Goal: Task Accomplishment & Management: Use online tool/utility

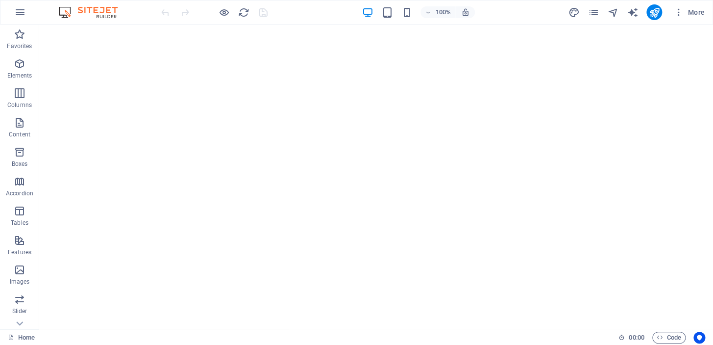
click at [25, 18] on button "button" at bounding box center [20, 12] width 24 height 24
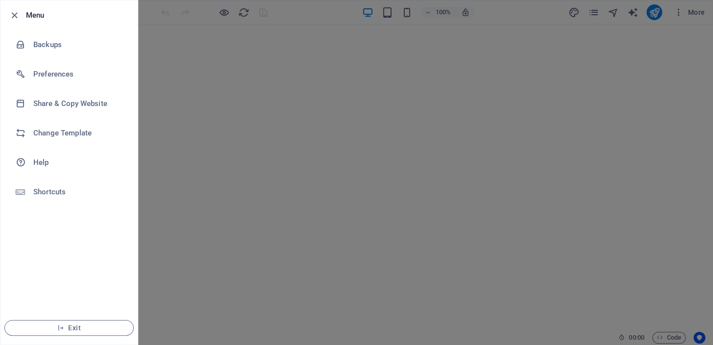
click at [61, 69] on h6 "Preferences" at bounding box center [78, 74] width 91 height 12
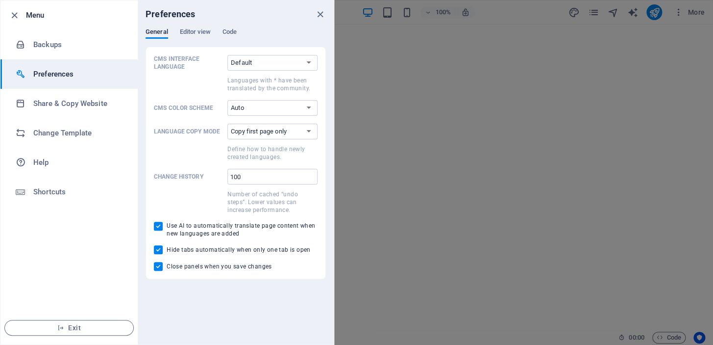
click at [308, 134] on select "Copy first page only Copy all pages" at bounding box center [272, 132] width 90 height 16
select select "all"
click at [227, 124] on select "Copy first page only Copy all pages" at bounding box center [272, 132] width 90 height 16
click at [312, 64] on select "Default Deutsch English Español Suomi* Français Magyar Italiano Nederlands Pols…" at bounding box center [272, 63] width 90 height 16
click at [188, 60] on p "CMS Interface Language" at bounding box center [189, 63] width 70 height 16
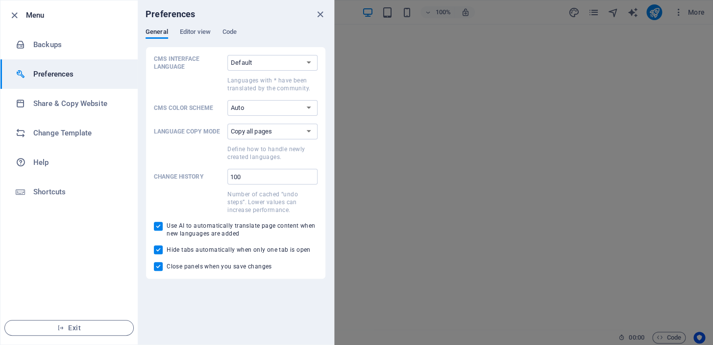
click at [227, 60] on select "Default Deutsch English Español Suomi* Français Magyar Italiano Nederlands Pols…" at bounding box center [272, 63] width 90 height 16
click at [305, 64] on select "Default Deutsch English Español Suomi* Français Magyar Italiano Nederlands Pols…" at bounding box center [272, 63] width 90 height 16
click at [201, 48] on div "CMS Interface Language Default Deutsch English Español Suomi* Français Magyar I…" at bounding box center [236, 163] width 180 height 232
click at [323, 16] on icon "close" at bounding box center [320, 14] width 11 height 11
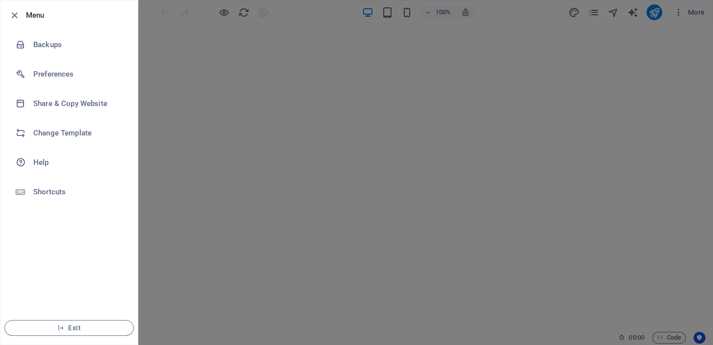
click at [13, 5] on li "Menu" at bounding box center [68, 14] width 137 height 29
click at [14, 9] on button "button" at bounding box center [14, 15] width 12 height 12
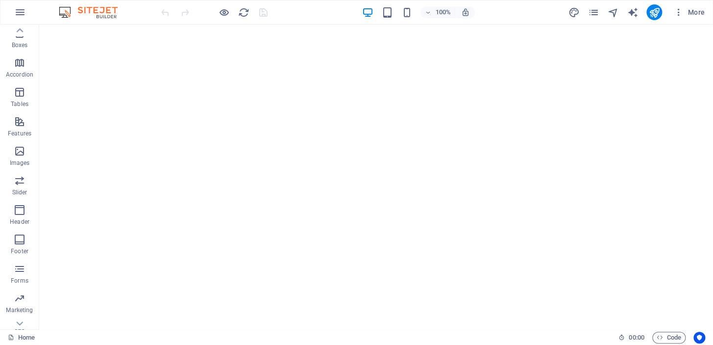
scroll to position [137, 0]
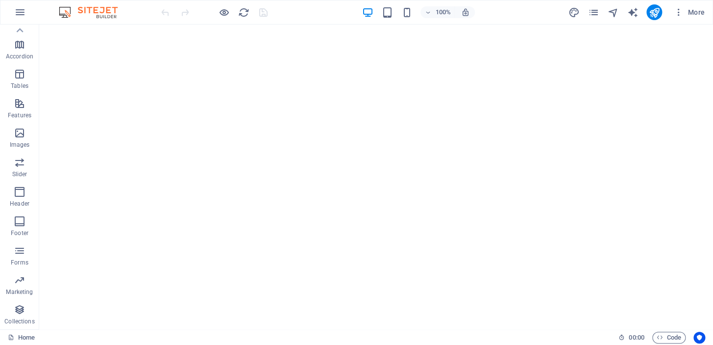
click at [696, 11] on span "More" at bounding box center [689, 12] width 31 height 10
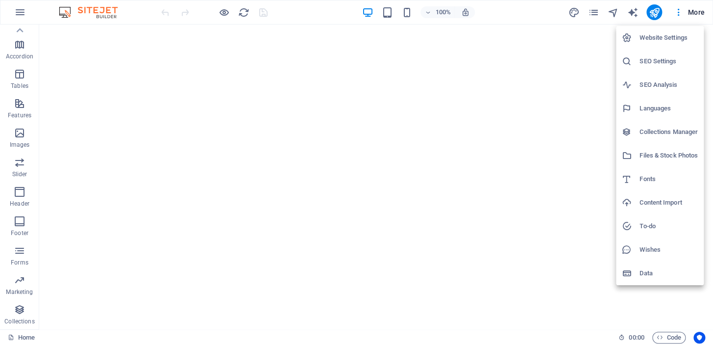
click at [673, 38] on h6 "Website Settings" at bounding box center [669, 38] width 58 height 12
select select "41"
select select "165"
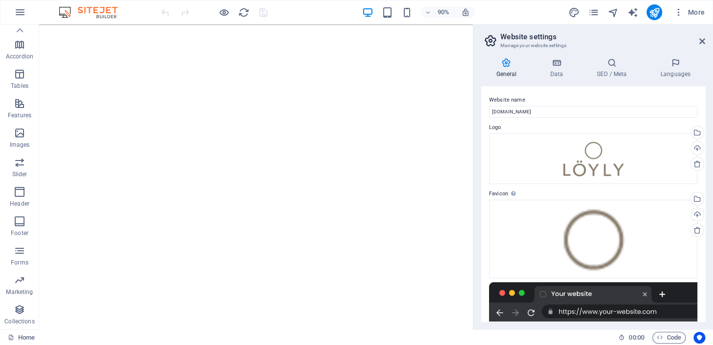
click at [667, 70] on h4 "Languages" at bounding box center [676, 68] width 60 height 21
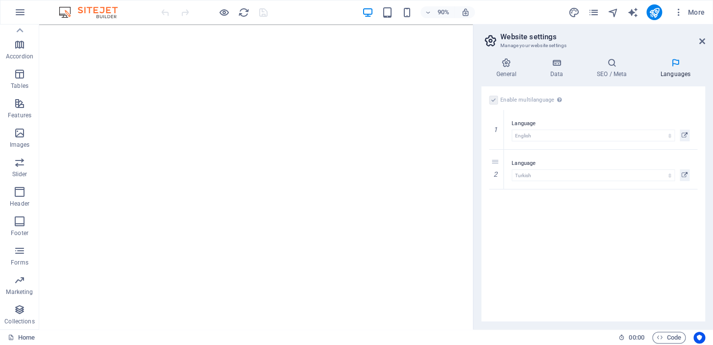
click at [0, 0] on icon at bounding box center [0, 0] width 0 height 0
click at [525, 212] on select "Abkhazian Afar Afrikaans Akan Albanian Amharic Arabic Aragonese Armenian Assame…" at bounding box center [593, 215] width 163 height 12
select select "55"
click at [512, 209] on select "Abkhazian Afar Afrikaans Akan Albanian Amharic Arabic Aragonese Armenian Assame…" at bounding box center [593, 215] width 163 height 12
click at [554, 262] on div "Enable multilanguage To disable multilanguage delete all languages until only o…" at bounding box center [593, 203] width 224 height 235
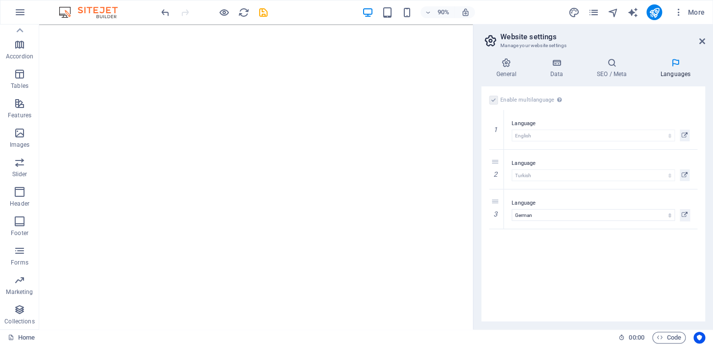
click at [562, 263] on div "Enable multilanguage To disable multilanguage delete all languages until only o…" at bounding box center [593, 203] width 224 height 235
click at [625, 239] on div "Enable multilanguage To disable multilanguage delete all languages until only o…" at bounding box center [593, 203] width 224 height 235
click at [700, 40] on icon at bounding box center [702, 41] width 6 height 8
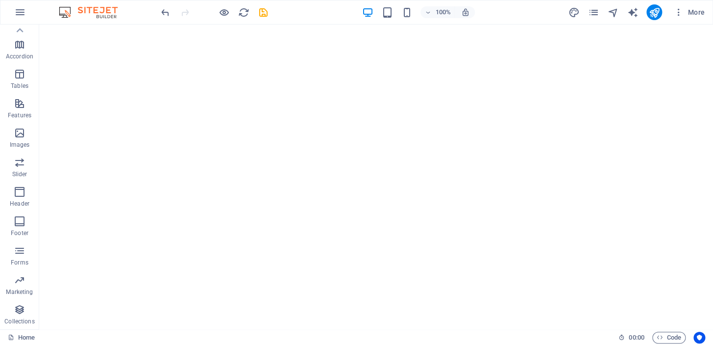
click at [677, 14] on icon "button" at bounding box center [679, 12] width 10 height 10
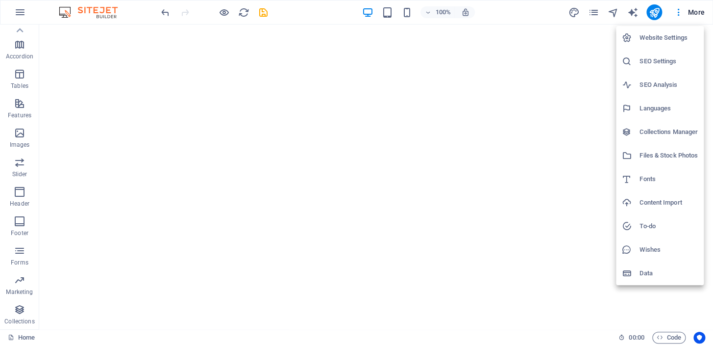
click at [661, 106] on h6 "Languages" at bounding box center [669, 108] width 58 height 12
select select "41"
select select "165"
select select "55"
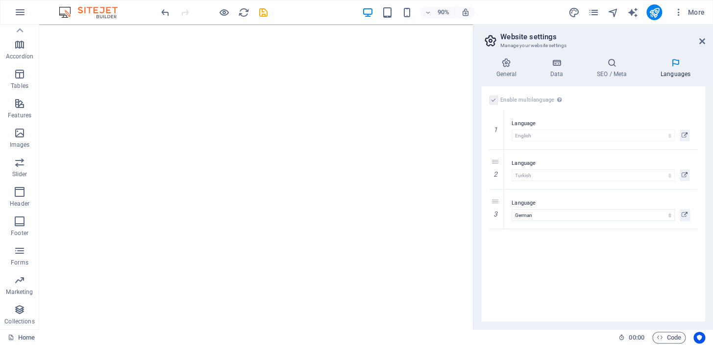
click at [687, 176] on icon at bounding box center [685, 175] width 6 height 12
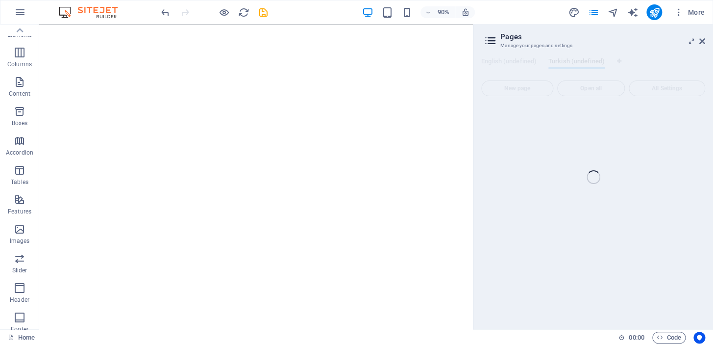
scroll to position [0, 0]
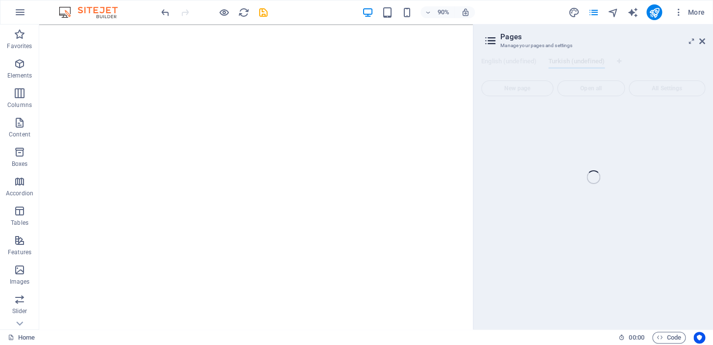
click at [22, 69] on icon "button" at bounding box center [20, 64] width 12 height 12
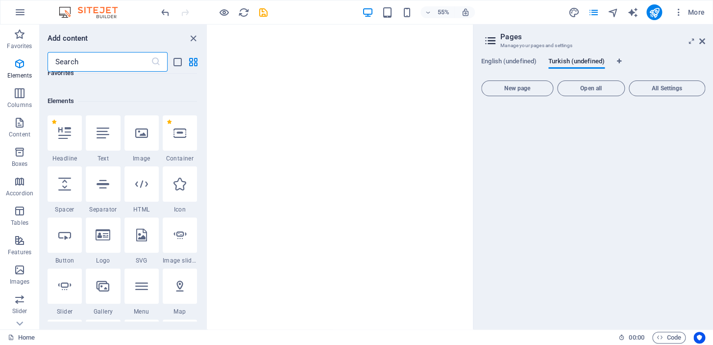
scroll to position [104, 0]
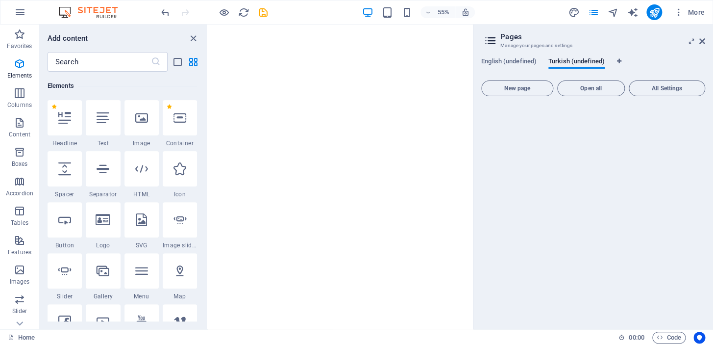
click at [620, 61] on icon "Language Tabs" at bounding box center [619, 61] width 4 height 6
select select "41"
select select "165"
select select "55"
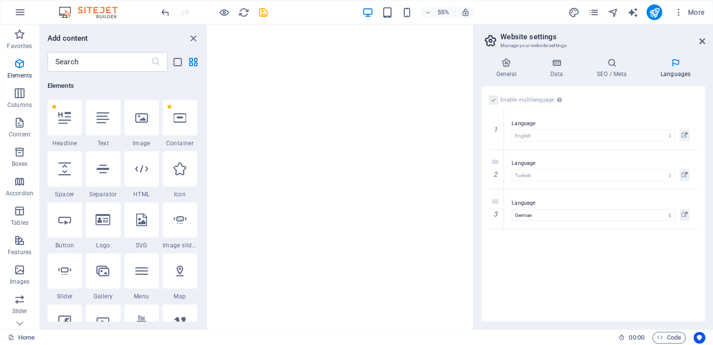
click at [682, 215] on icon at bounding box center [685, 215] width 6 height 12
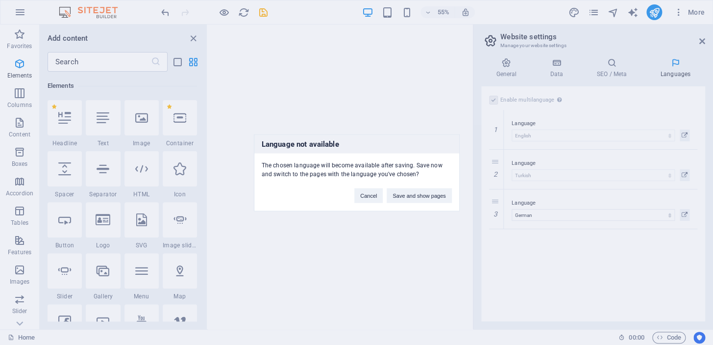
click at [193, 34] on div "Language not available The chosen language will become available after saving. …" at bounding box center [356, 172] width 713 height 345
click at [358, 192] on button "Cancel" at bounding box center [368, 195] width 28 height 15
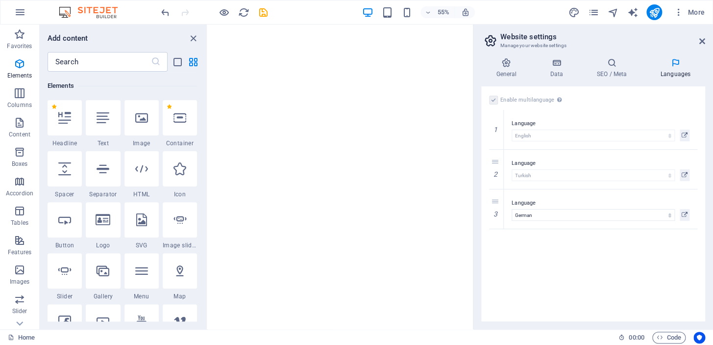
click at [269, 10] on div "55% More" at bounding box center [433, 12] width 549 height 16
click at [263, 12] on icon "save" at bounding box center [263, 12] width 11 height 11
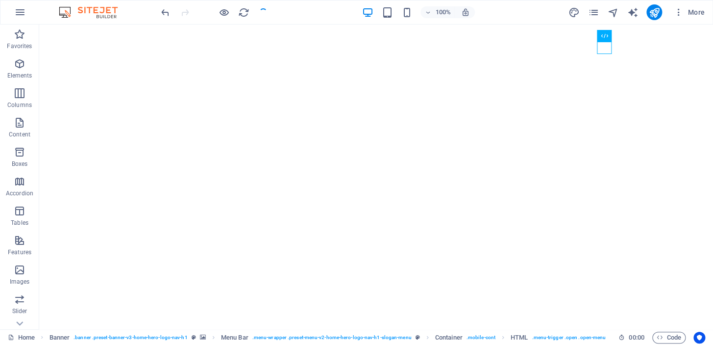
click at [679, 14] on icon "button" at bounding box center [679, 12] width 10 height 10
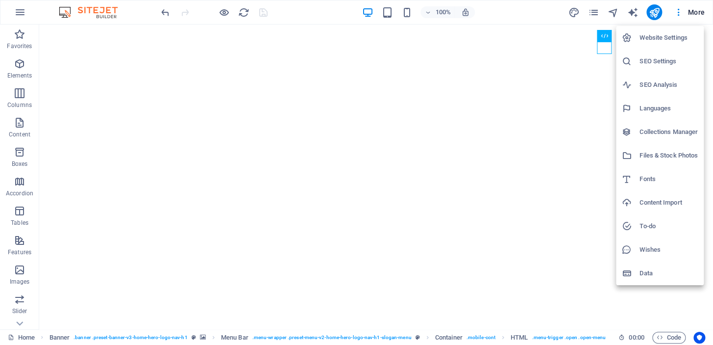
click at [659, 105] on h6 "Languages" at bounding box center [669, 108] width 58 height 12
select select "41"
select select "165"
select select "55"
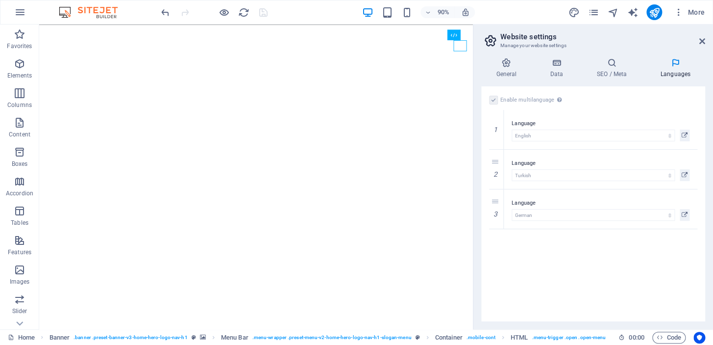
click at [686, 214] on icon at bounding box center [685, 215] width 6 height 12
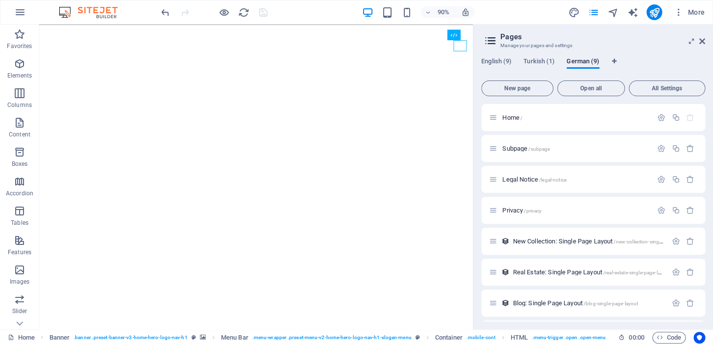
click at [503, 61] on span "English (9)" at bounding box center [496, 62] width 30 height 14
click at [543, 61] on span "Turkish (1)" at bounding box center [538, 62] width 31 height 14
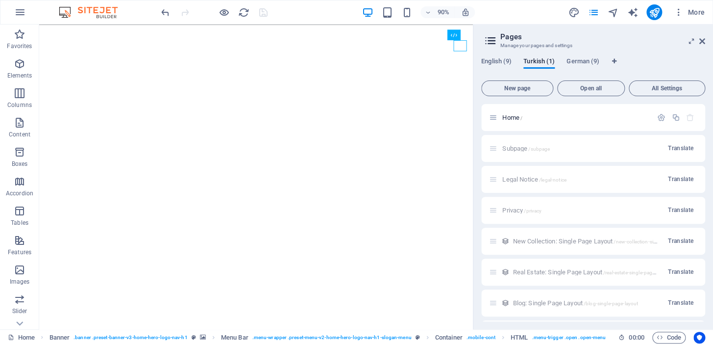
click at [498, 61] on span "English (9)" at bounding box center [496, 62] width 30 height 14
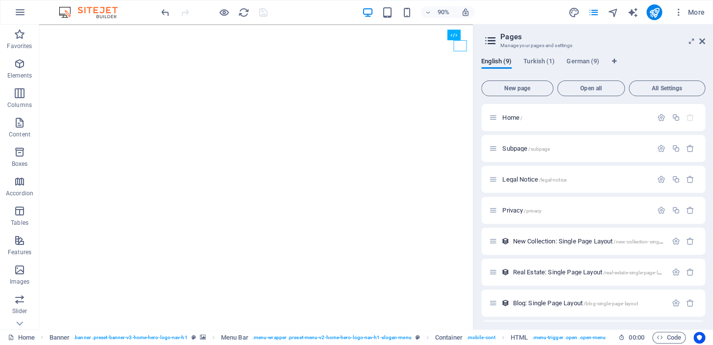
click at [536, 61] on span "Turkish (1)" at bounding box center [538, 62] width 31 height 14
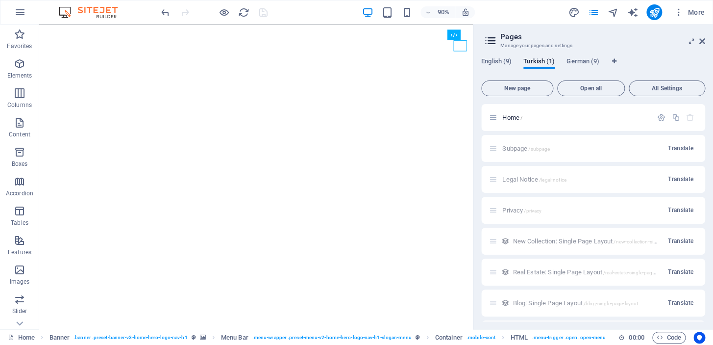
click at [495, 61] on span "English (9)" at bounding box center [496, 62] width 30 height 14
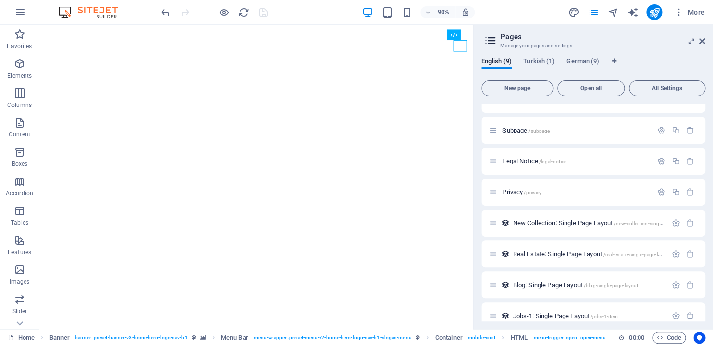
scroll to position [0, 0]
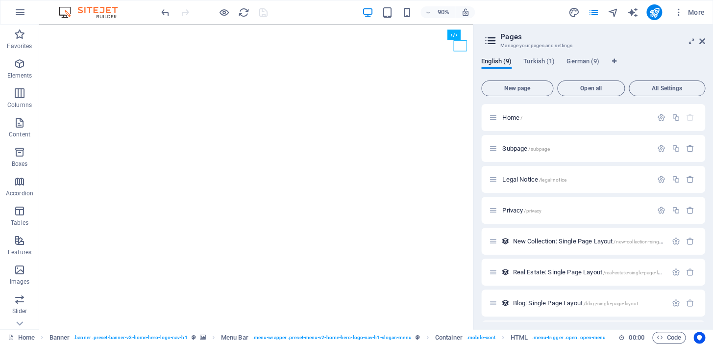
click at [544, 65] on span "Turkish (1)" at bounding box center [538, 62] width 31 height 14
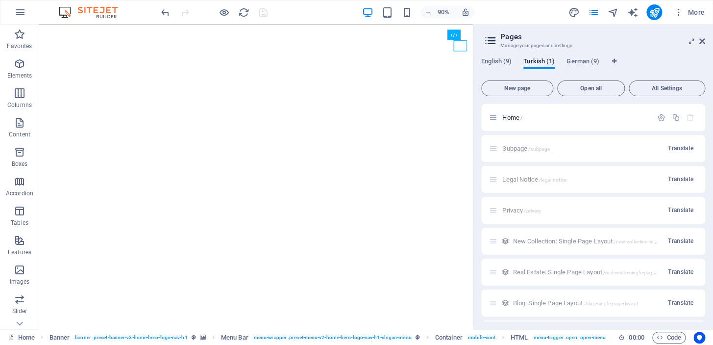
click at [580, 62] on span "German (9)" at bounding box center [583, 62] width 33 height 14
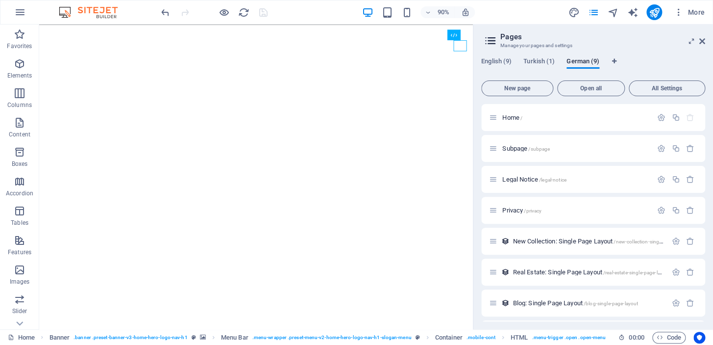
click at [545, 55] on div "English (9) Turkish (1) German (9) New page Open all All Settings Home / Subpag…" at bounding box center [594, 189] width 240 height 279
click at [538, 60] on span "Turkish (1)" at bounding box center [538, 62] width 31 height 14
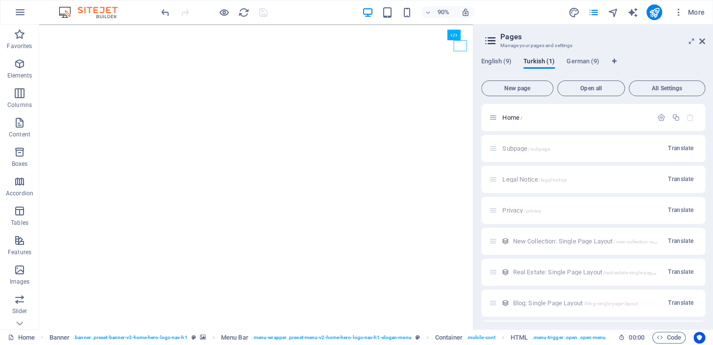
click at [704, 42] on icon at bounding box center [702, 41] width 6 height 8
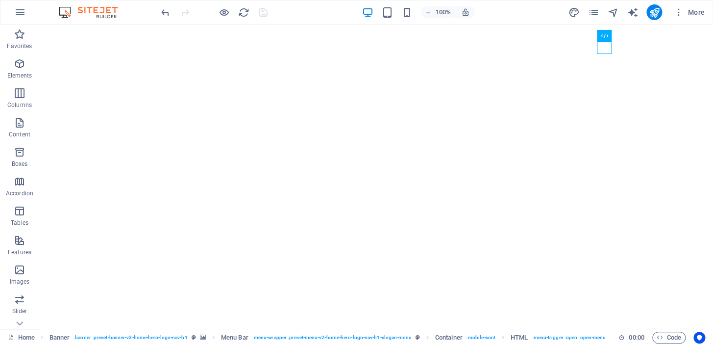
click at [260, 12] on div at bounding box center [214, 12] width 110 height 16
click at [25, 98] on icon "button" at bounding box center [20, 93] width 12 height 12
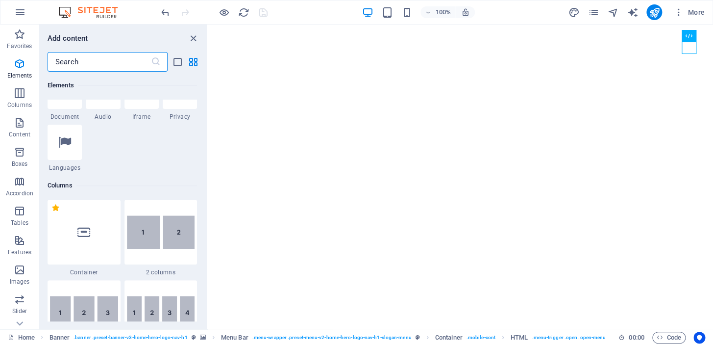
scroll to position [485, 0]
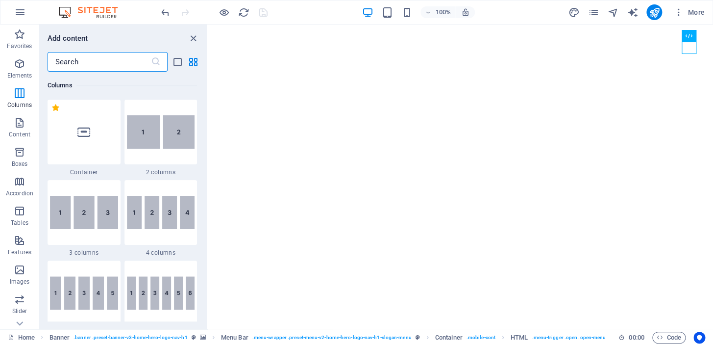
type input "ş"
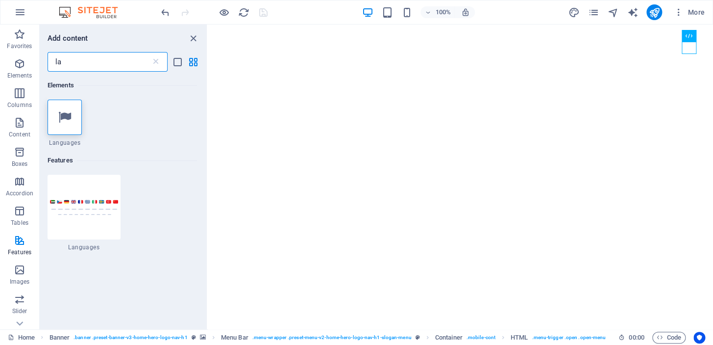
type input "l"
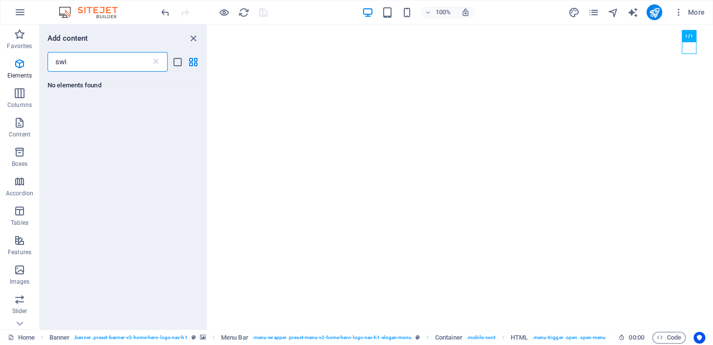
click at [116, 63] on input "swi" at bounding box center [99, 62] width 103 height 20
type input "s"
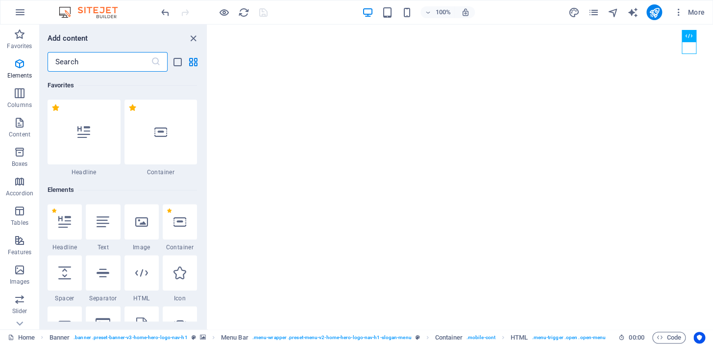
click at [87, 68] on input "text" at bounding box center [99, 62] width 103 height 20
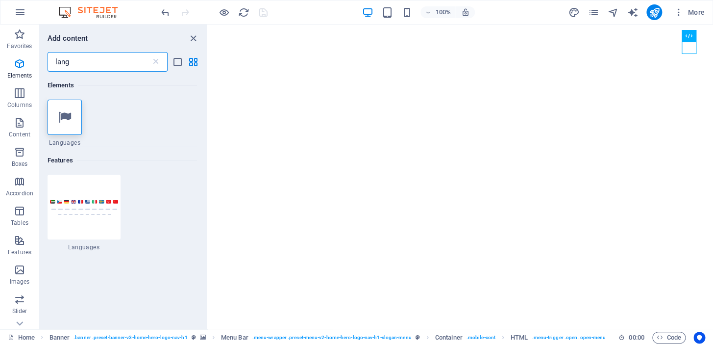
type input "lang"
click at [65, 218] on div at bounding box center [84, 206] width 73 height 65
click at [208, 128] on div "Drag here to replace the existing content. Press “Ctrl” if you want to create a…" at bounding box center [460, 177] width 505 height 304
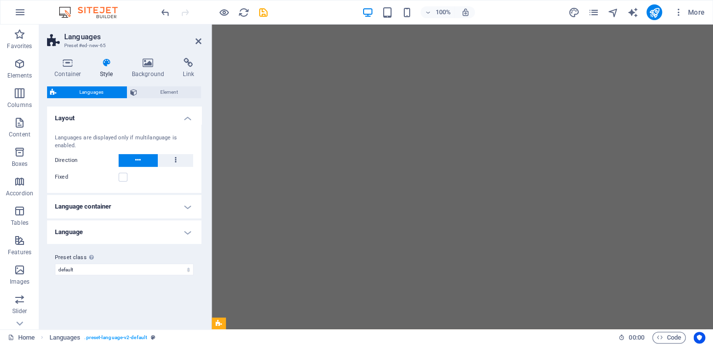
click at [188, 204] on h4 "Language container" at bounding box center [124, 207] width 154 height 24
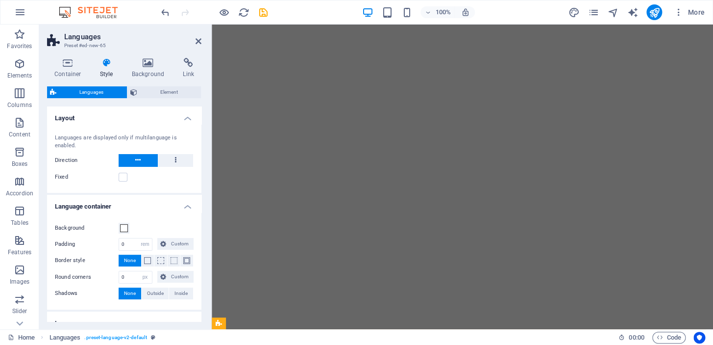
click at [188, 204] on h4 "Language container" at bounding box center [124, 204] width 154 height 18
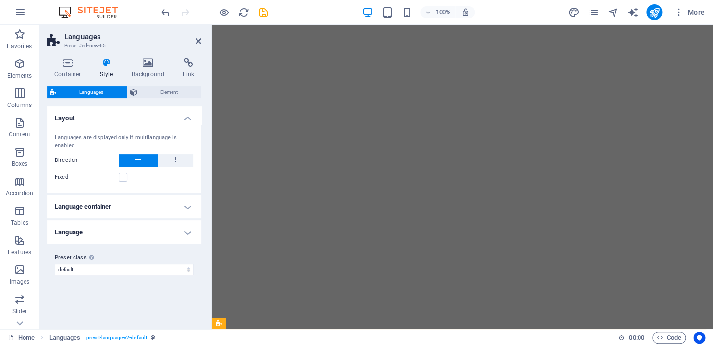
click at [200, 42] on icon at bounding box center [199, 41] width 6 height 8
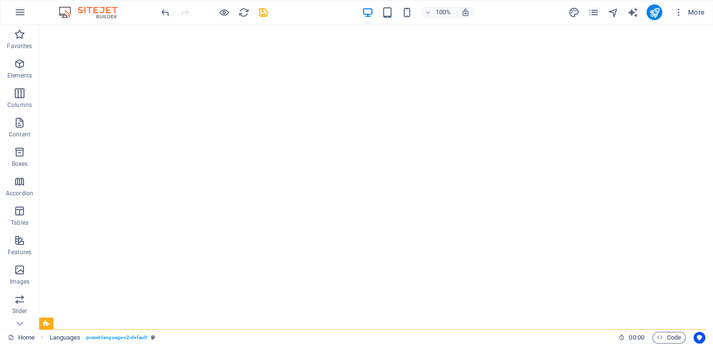
click at [21, 74] on p "Elements" at bounding box center [19, 76] width 25 height 8
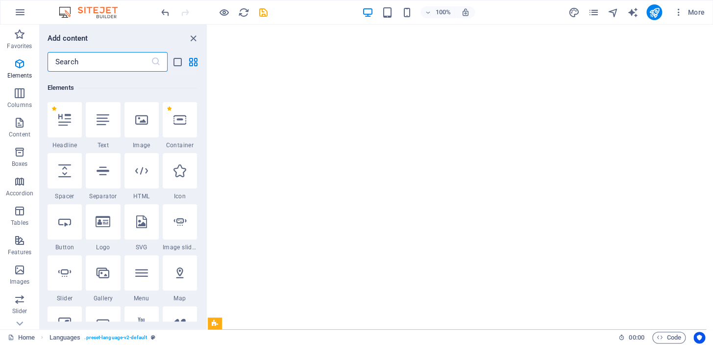
scroll to position [104, 0]
click at [101, 64] on input "text" at bounding box center [99, 62] width 103 height 20
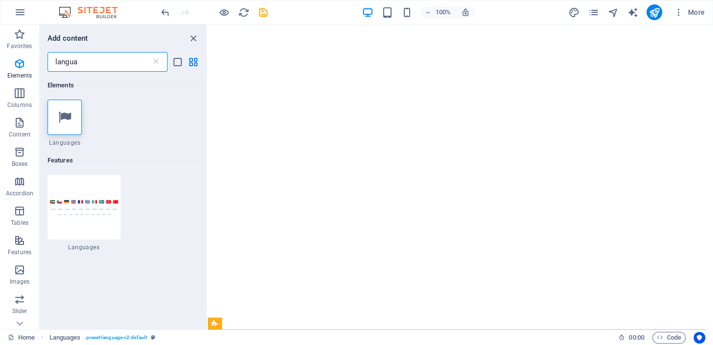
type input "langua"
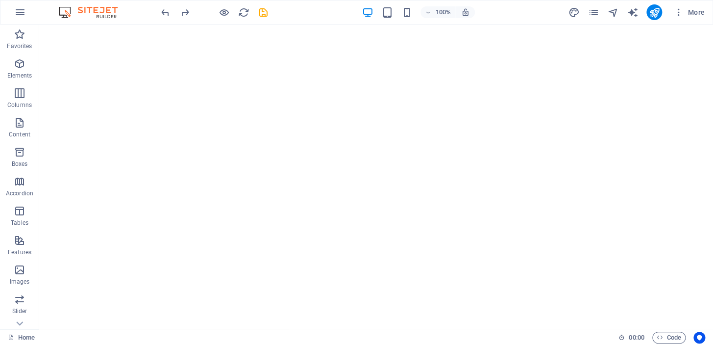
click at [25, 76] on p "Elements" at bounding box center [19, 76] width 25 height 8
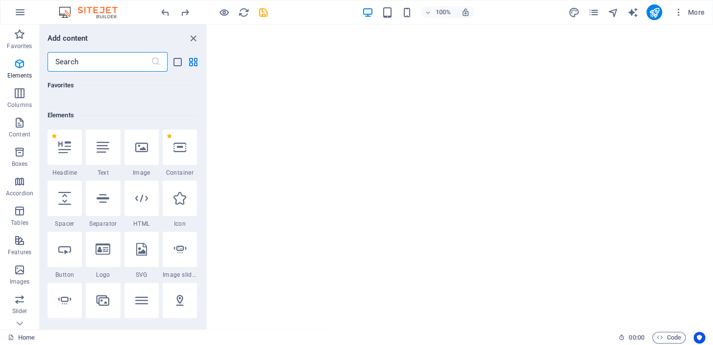
scroll to position [98, 0]
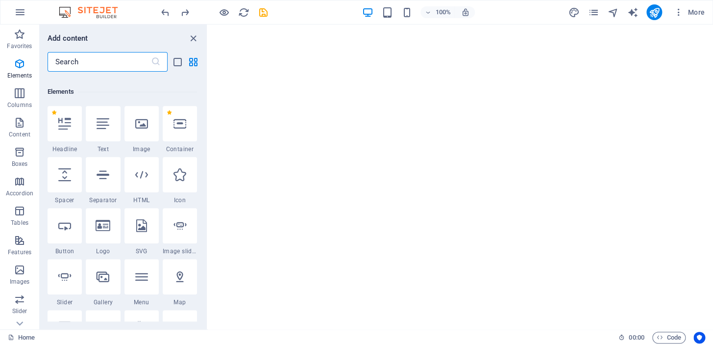
click at [103, 72] on div "Favorites" at bounding box center [123, 63] width 150 height 27
click at [107, 66] on input "text" at bounding box center [99, 62] width 103 height 20
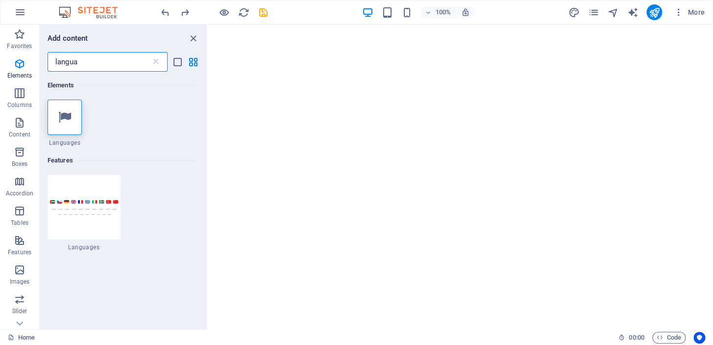
type input "langua"
click at [92, 217] on div at bounding box center [84, 206] width 73 height 65
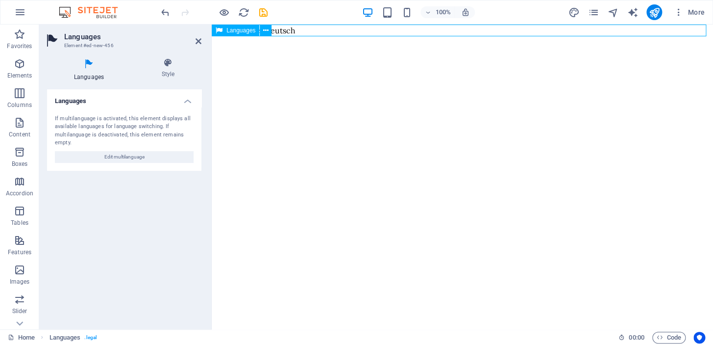
click at [316, 29] on div "English Türkçe Deutsch" at bounding box center [462, 31] width 501 height 12
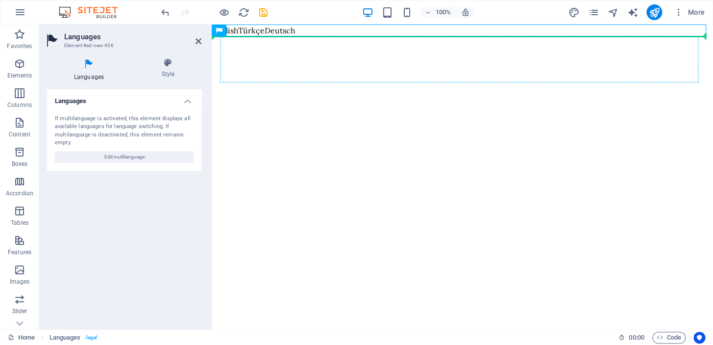
drag, startPoint x: 432, startPoint y: 54, endPoint x: 344, endPoint y: 57, distance: 88.3
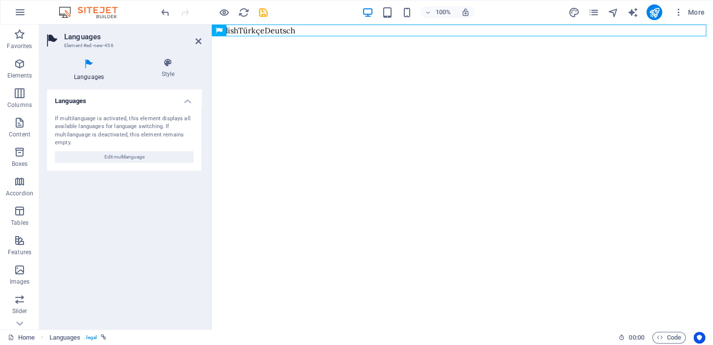
click at [167, 64] on icon at bounding box center [168, 63] width 67 height 10
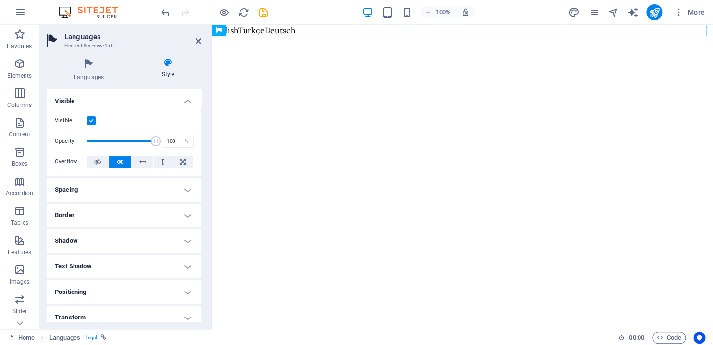
click at [75, 54] on div "Languages Style Languages If multilanguage is activated, this element displays …" at bounding box center [124, 189] width 170 height 279
click at [85, 61] on icon at bounding box center [89, 64] width 84 height 13
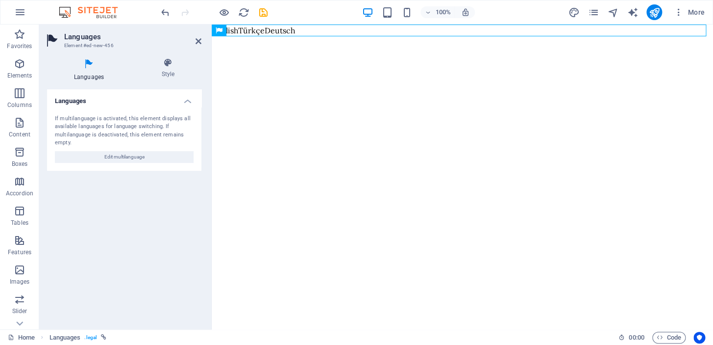
click at [101, 156] on button "Edit multilanguage" at bounding box center [124, 157] width 139 height 12
select select "41"
select select "165"
select select "55"
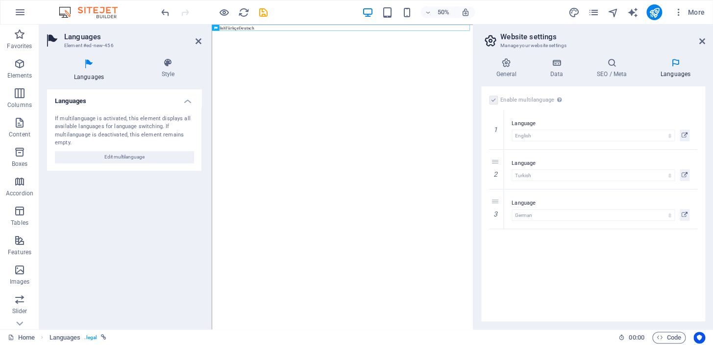
click at [110, 151] on span "Edit multilanguage" at bounding box center [124, 157] width 40 height 12
click at [701, 40] on icon at bounding box center [702, 41] width 6 height 8
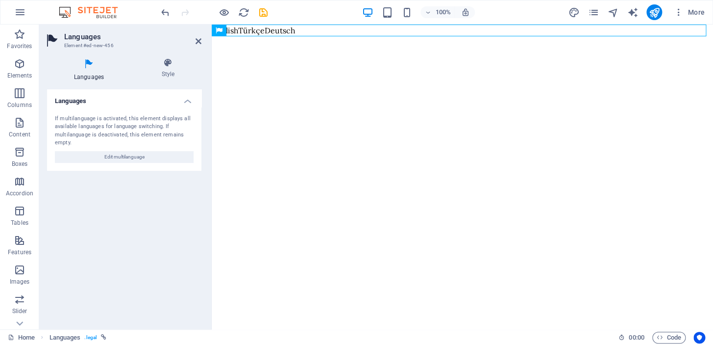
click at [164, 68] on h4 "Style" at bounding box center [168, 68] width 67 height 21
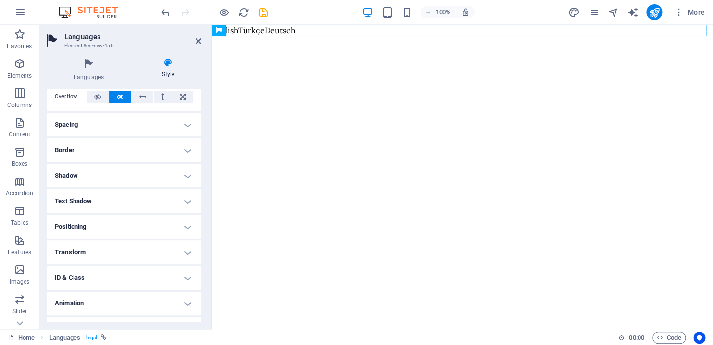
scroll to position [83, 0]
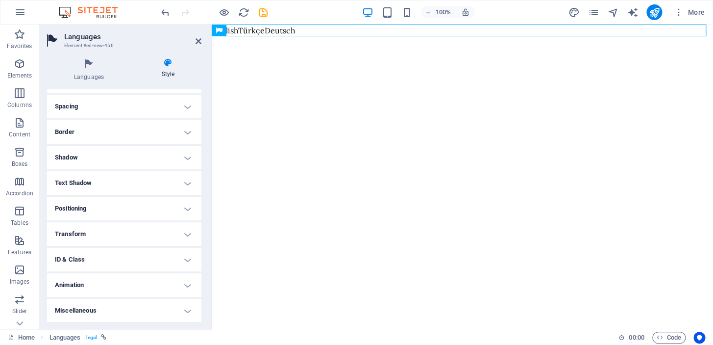
click at [188, 205] on h4 "Positioning" at bounding box center [124, 209] width 154 height 24
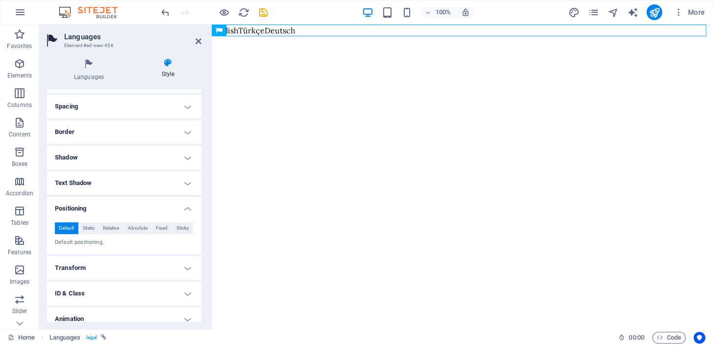
click at [188, 205] on h4 "Positioning" at bounding box center [124, 206] width 154 height 18
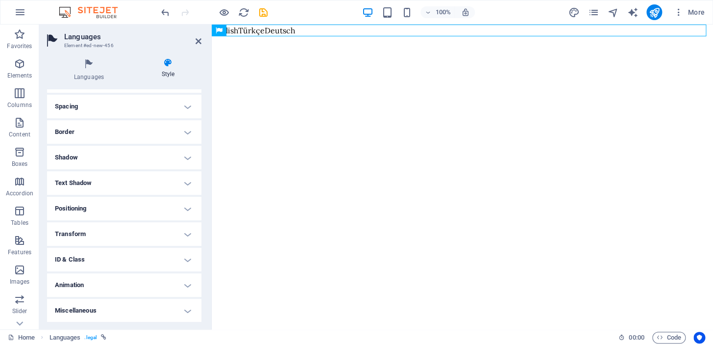
click at [186, 181] on h4 "Text Shadow" at bounding box center [124, 183] width 154 height 24
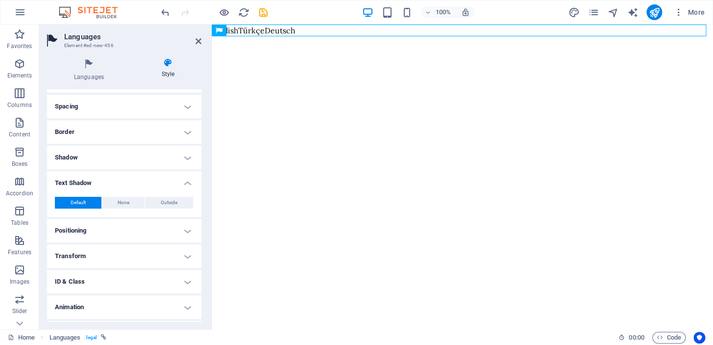
click at [186, 181] on h4 "Text Shadow" at bounding box center [124, 180] width 154 height 18
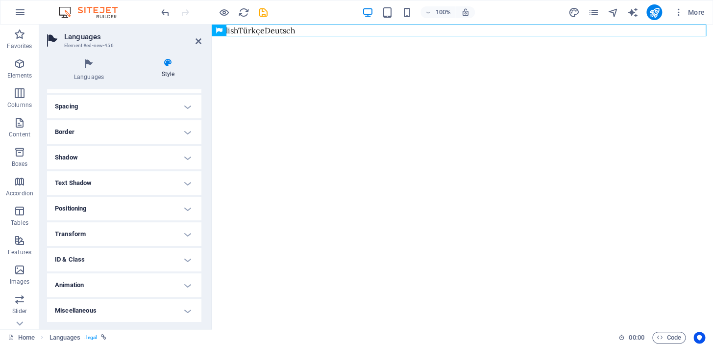
click at [189, 206] on h4 "Positioning" at bounding box center [124, 209] width 154 height 24
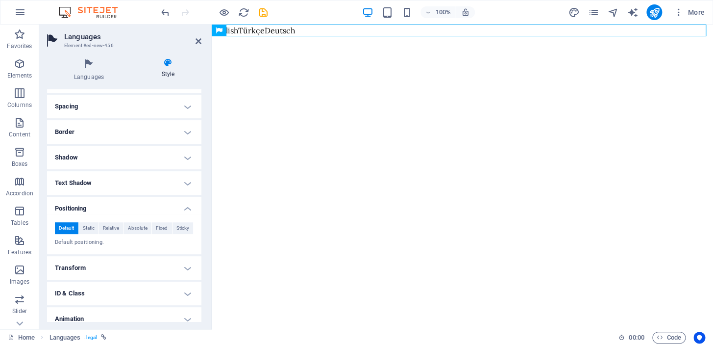
click at [189, 206] on h4 "Positioning" at bounding box center [124, 206] width 154 height 18
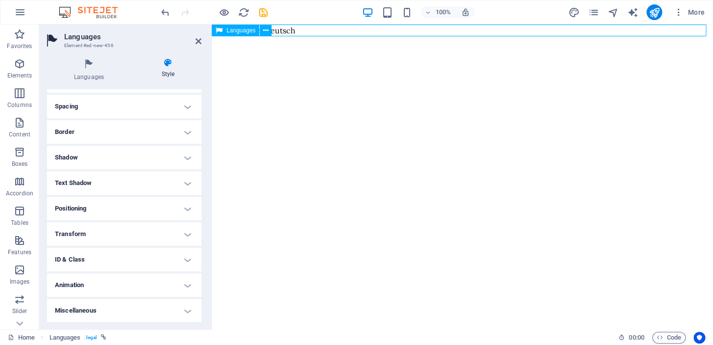
click at [287, 28] on div "English Türkçe Deutsch" at bounding box center [462, 31] width 501 height 12
click at [292, 33] on div "English Türkçe Deutsch" at bounding box center [462, 31] width 501 height 12
click at [290, 29] on div "English Türkçe Deutsch" at bounding box center [462, 31] width 501 height 12
click at [90, 74] on h4 "Languages" at bounding box center [91, 70] width 88 height 24
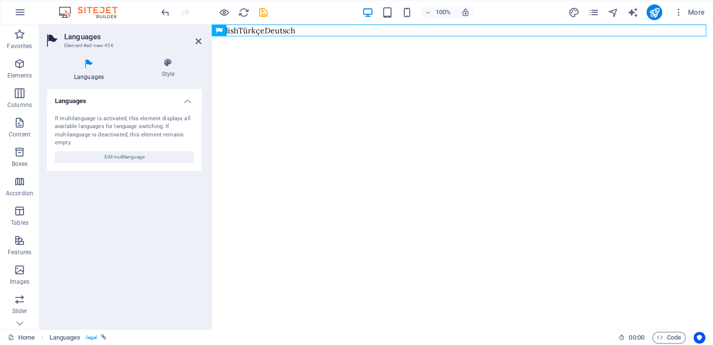
click at [199, 36] on h2 "Languages" at bounding box center [132, 36] width 137 height 9
click at [22, 78] on p "Elements" at bounding box center [19, 76] width 25 height 8
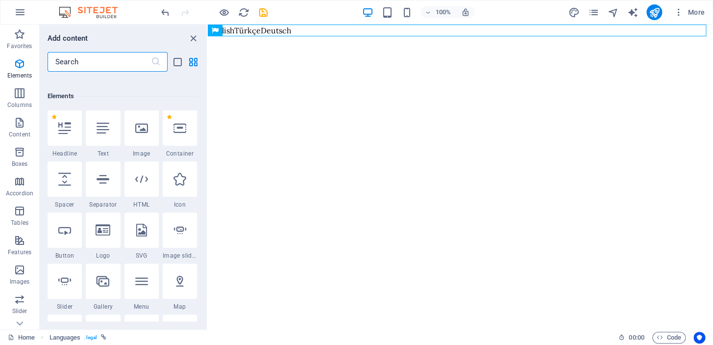
drag, startPoint x: 22, startPoint y: 78, endPoint x: 87, endPoint y: 62, distance: 67.1
click at [87, 62] on input "text" at bounding box center [99, 62] width 103 height 20
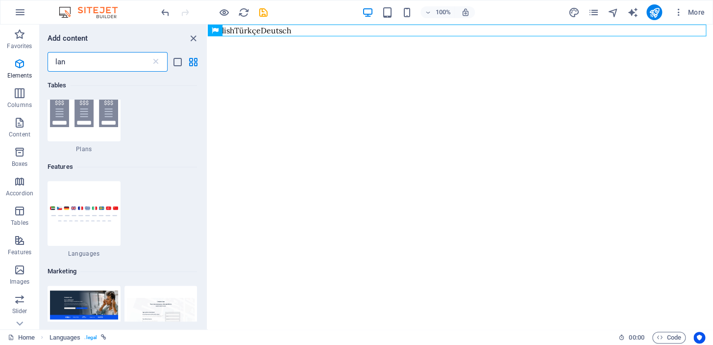
scroll to position [0, 0]
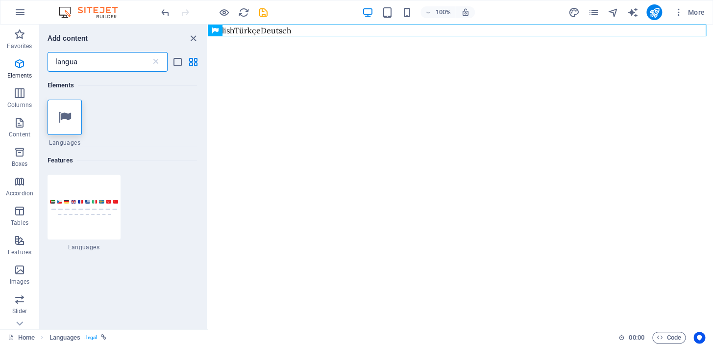
type input "langua"
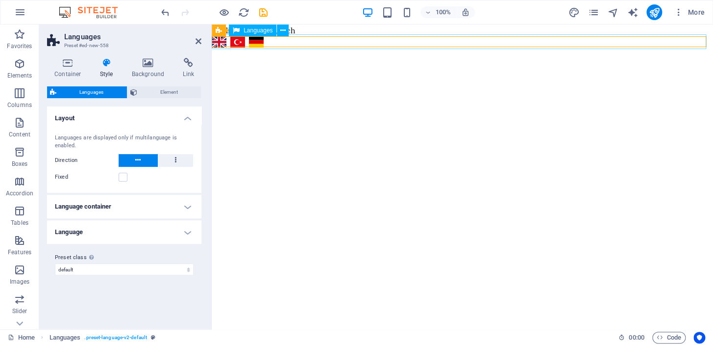
click at [316, 41] on div "English Türkçe Deutsch" at bounding box center [462, 41] width 505 height 15
click at [282, 30] on icon at bounding box center [282, 30] width 5 height 10
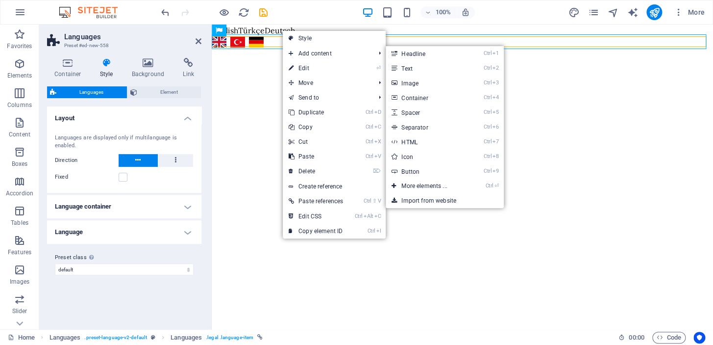
click at [318, 68] on link "⏎ Edit" at bounding box center [316, 68] width 66 height 15
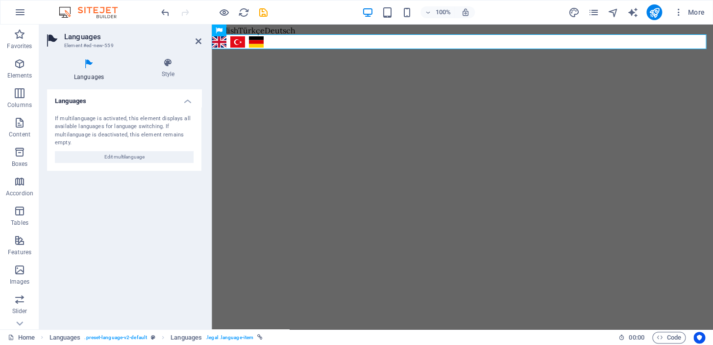
click at [173, 64] on icon at bounding box center [168, 63] width 67 height 10
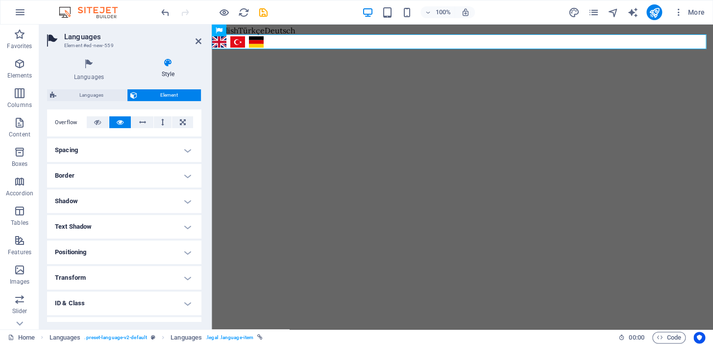
scroll to position [150, 0]
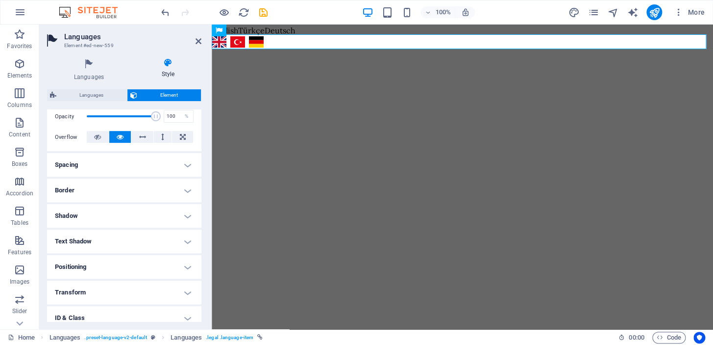
click at [185, 204] on h4 "Shadow" at bounding box center [124, 216] width 154 height 24
click at [185, 212] on h4 "Shadow" at bounding box center [124, 213] width 154 height 18
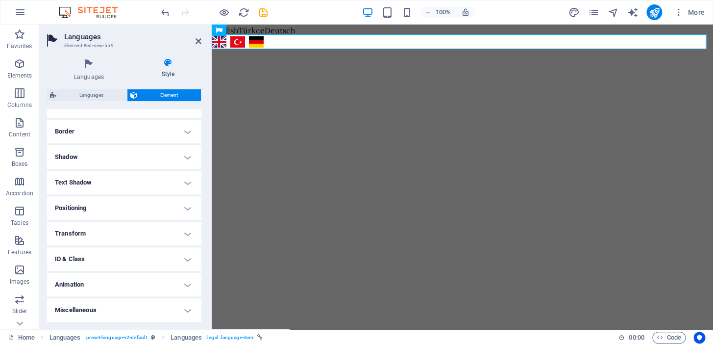
scroll to position [209, 0]
click at [188, 210] on h4 "Positioning" at bounding box center [124, 208] width 154 height 24
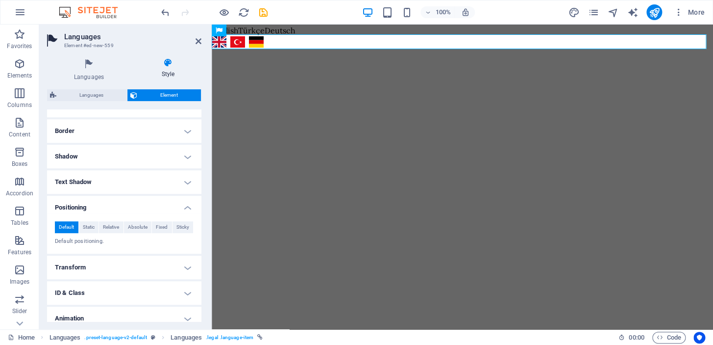
scroll to position [243, 0]
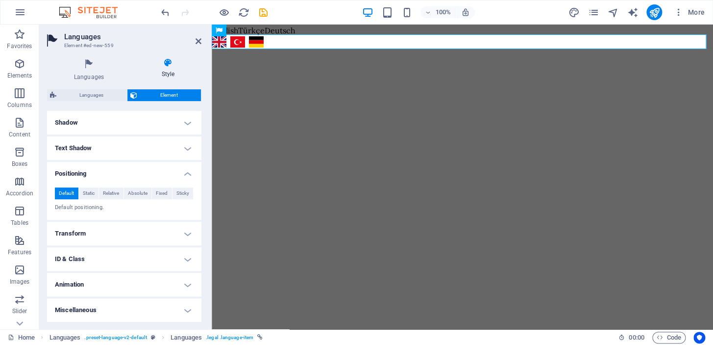
click at [184, 227] on h4 "Transform" at bounding box center [124, 234] width 154 height 24
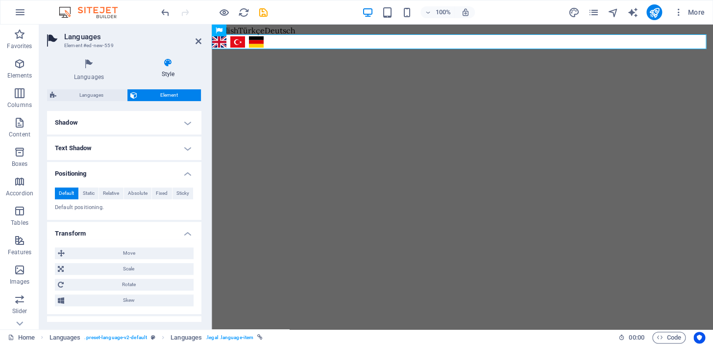
click at [131, 251] on span "Move" at bounding box center [129, 253] width 123 height 12
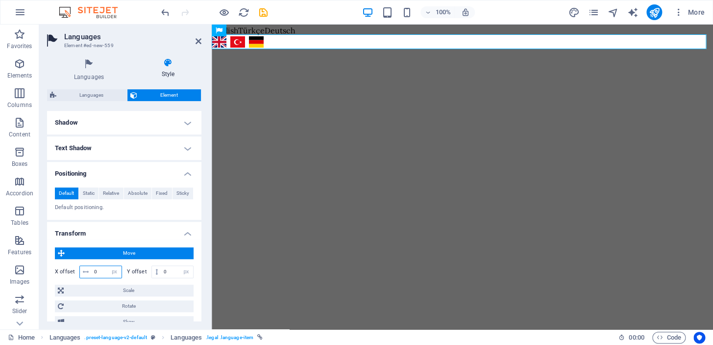
click at [103, 274] on input "0" at bounding box center [107, 272] width 30 height 12
drag, startPoint x: 100, startPoint y: 272, endPoint x: 93, endPoint y: 271, distance: 7.0
click at [93, 271] on input "0" at bounding box center [107, 272] width 30 height 12
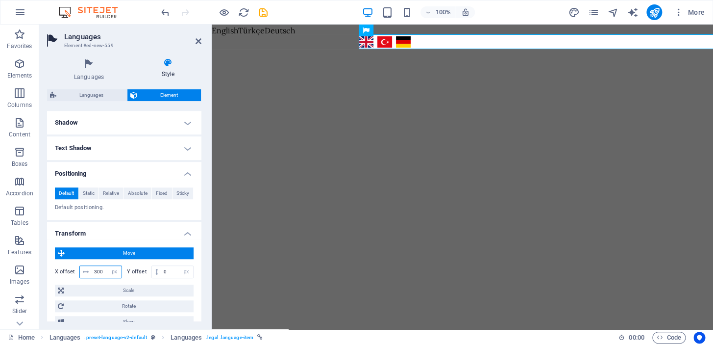
type input "300"
drag, startPoint x: 167, startPoint y: 274, endPoint x: 162, endPoint y: 270, distance: 6.3
click at [162, 270] on input "0" at bounding box center [177, 272] width 32 height 12
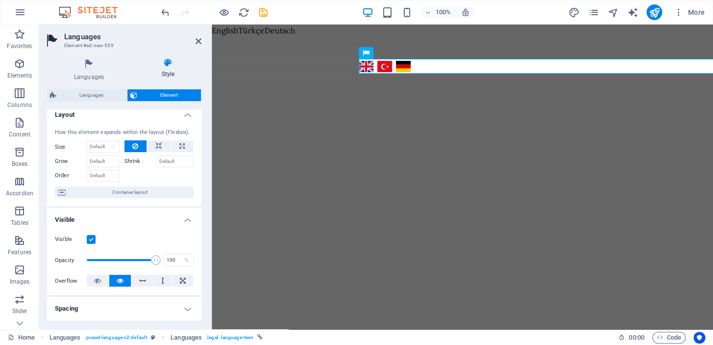
scroll to position [0, 0]
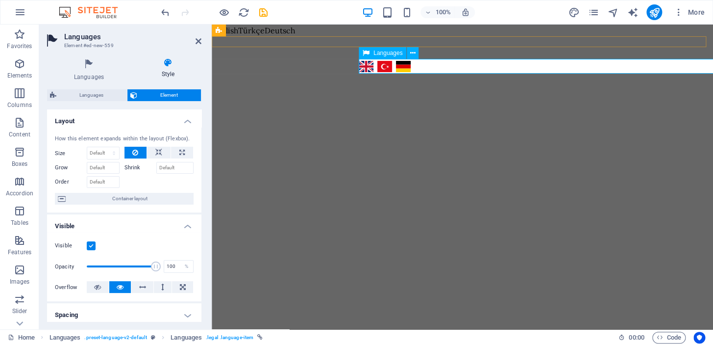
type input "50"
click at [415, 53] on icon at bounding box center [412, 53] width 5 height 10
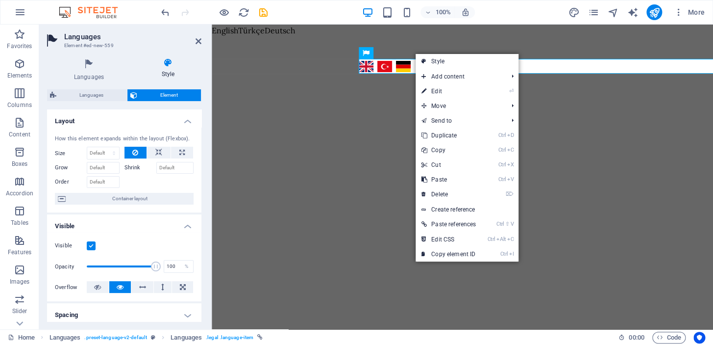
click at [440, 192] on link "⌦ Delete" at bounding box center [449, 194] width 66 height 15
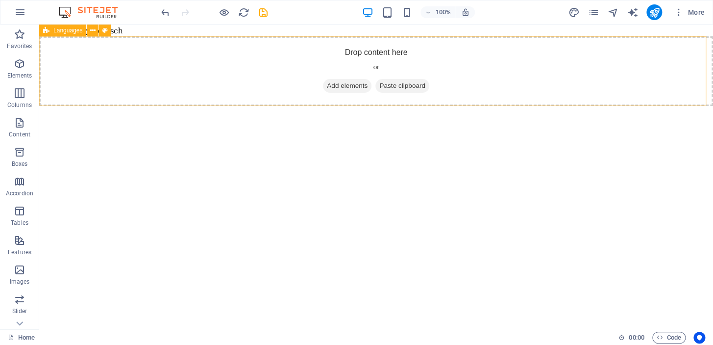
click at [90, 32] on icon at bounding box center [92, 30] width 5 height 10
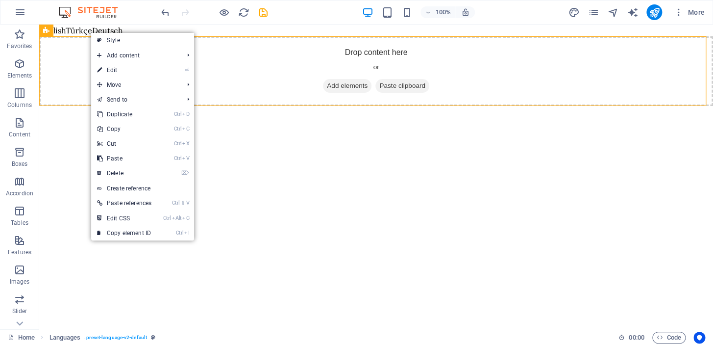
click at [123, 168] on link "⌦ Delete" at bounding box center [124, 173] width 66 height 15
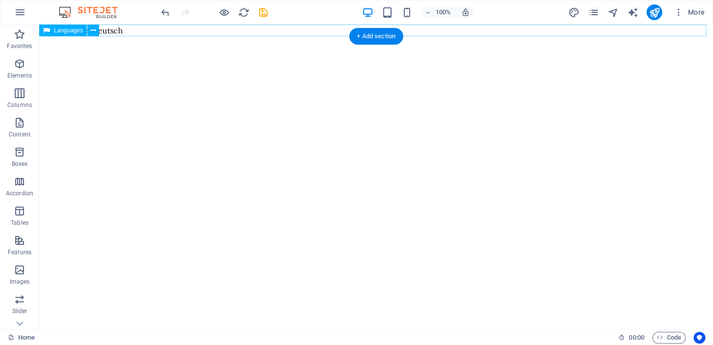
click at [129, 27] on div "English Türkçe Deutsch" at bounding box center [376, 31] width 674 height 12
click at [115, 30] on div "English Türkçe Deutsch" at bounding box center [376, 31] width 674 height 12
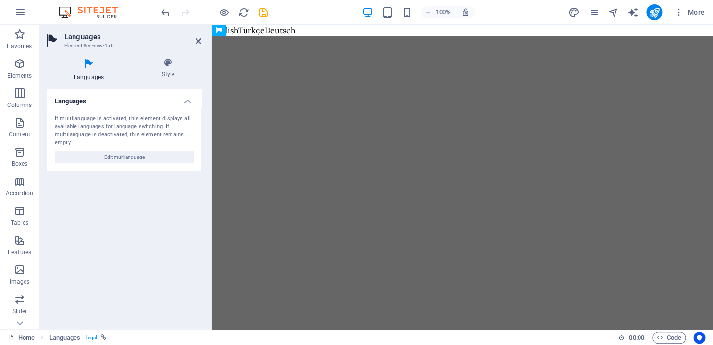
click at [115, 30] on header "Languages Element #ed-new-456" at bounding box center [124, 37] width 154 height 25
click at [171, 73] on h4 "Style" at bounding box center [168, 68] width 67 height 21
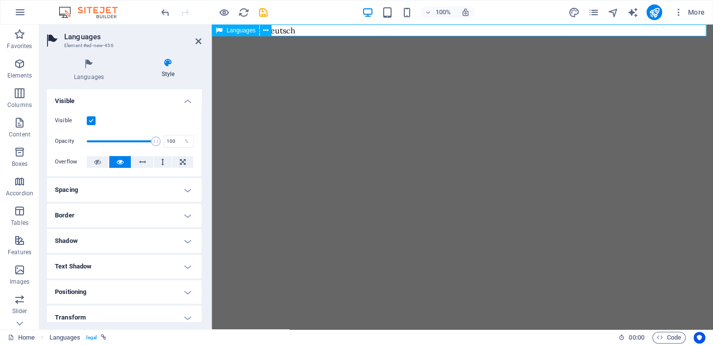
click at [337, 30] on div "English Türkçe Deutsch" at bounding box center [462, 31] width 501 height 12
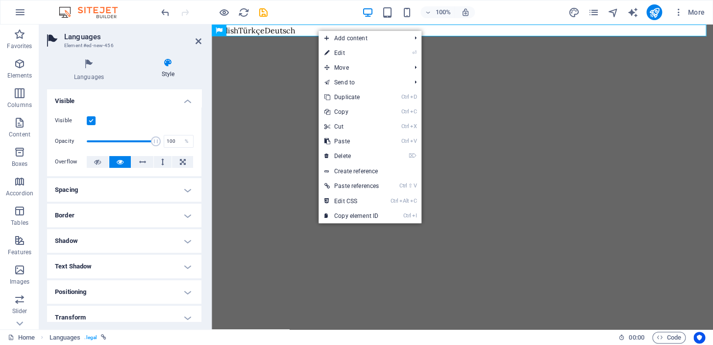
click at [335, 51] on link "⏎ Edit" at bounding box center [352, 53] width 66 height 15
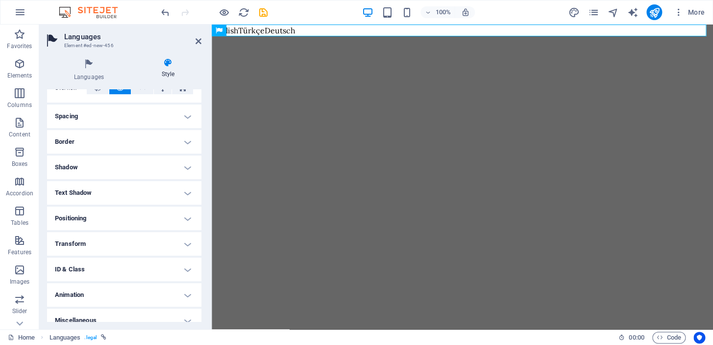
scroll to position [83, 0]
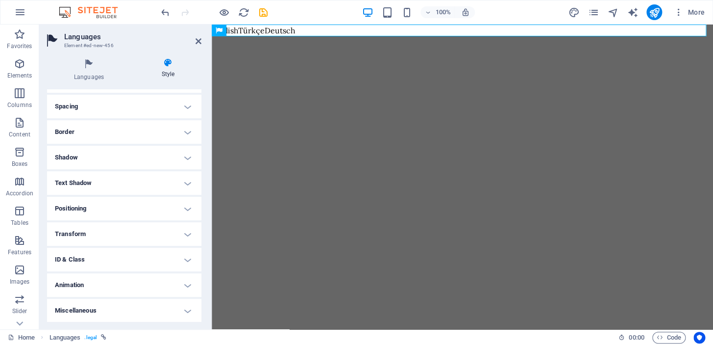
click at [180, 261] on h4 "ID & Class" at bounding box center [124, 260] width 154 height 24
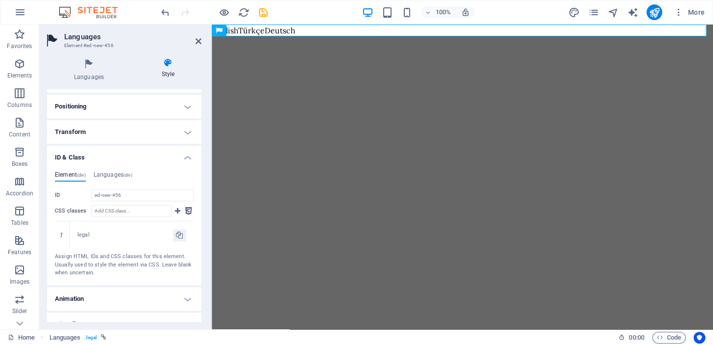
scroll to position [199, 0]
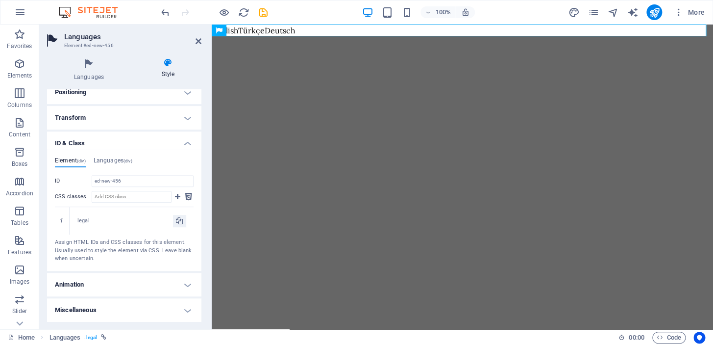
click at [183, 143] on h4 "ID & Class" at bounding box center [124, 140] width 154 height 18
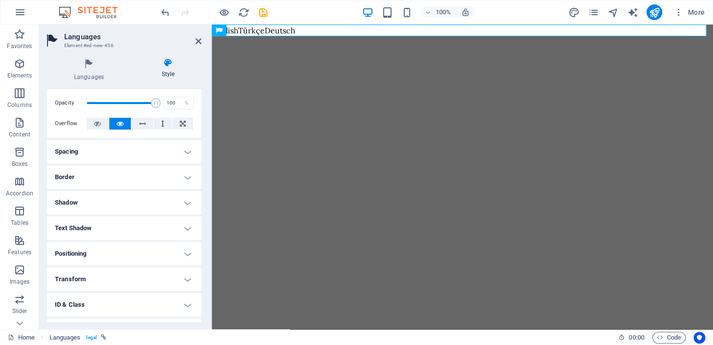
scroll to position [0, 0]
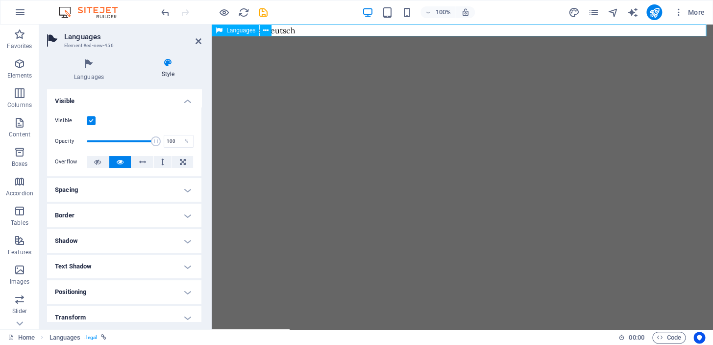
click at [315, 30] on div "English Türkçe Deutsch" at bounding box center [462, 31] width 501 height 12
drag, startPoint x: 303, startPoint y: 26, endPoint x: 297, endPoint y: 27, distance: 6.4
click at [304, 26] on div "English Türkçe Deutsch" at bounding box center [462, 31] width 501 height 12
click at [283, 30] on div "English Türkçe Deutsch" at bounding box center [462, 31] width 501 height 12
click at [309, 28] on div "English Türkçe Deutsch" at bounding box center [462, 31] width 501 height 12
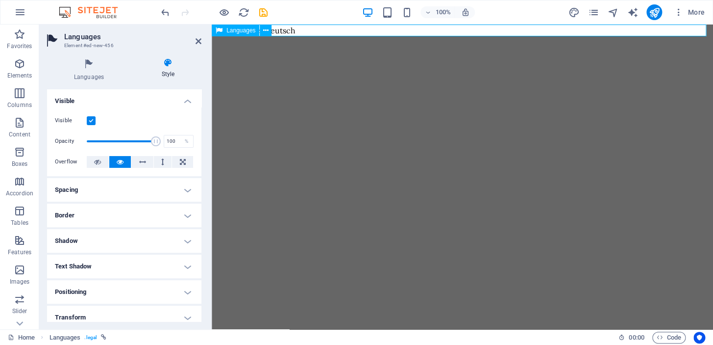
click at [242, 30] on span "Languages" at bounding box center [240, 30] width 29 height 6
click at [262, 33] on button at bounding box center [266, 31] width 12 height 12
click at [202, 41] on aside "Languages Element #ed-new-456 Languages Style Languages If multilanguage is act…" at bounding box center [125, 177] width 173 height 304
click at [194, 41] on h2 "Languages" at bounding box center [132, 36] width 137 height 9
drag, startPoint x: 196, startPoint y: 41, endPoint x: 157, endPoint y: 16, distance: 45.8
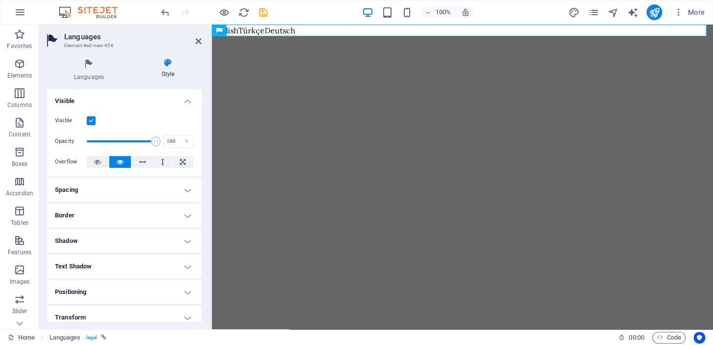
click at [196, 41] on icon at bounding box center [199, 41] width 6 height 8
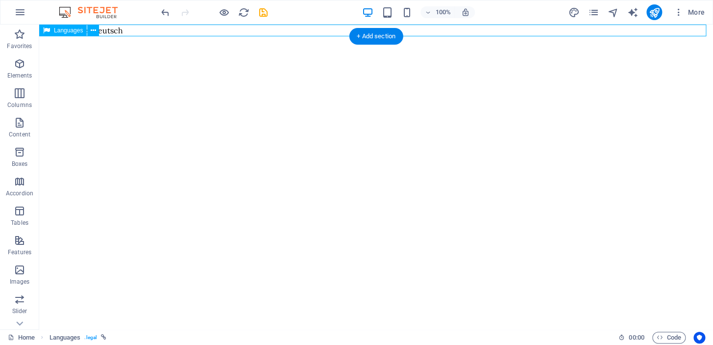
click at [113, 33] on div "English Türkçe Deutsch" at bounding box center [376, 31] width 674 height 12
click at [157, 29] on div "English Türkçe Deutsch" at bounding box center [376, 31] width 674 height 12
click at [95, 27] on icon at bounding box center [93, 30] width 5 height 10
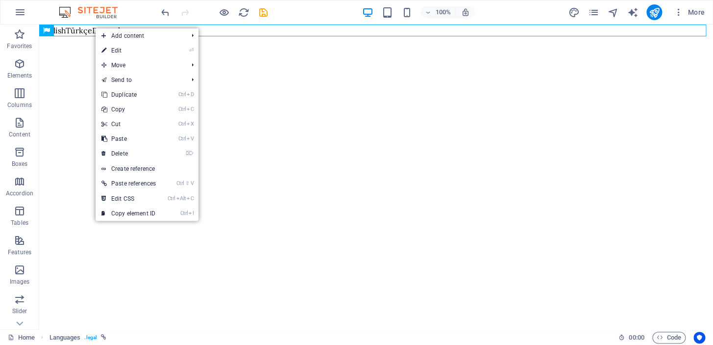
click at [142, 55] on link "⏎ Edit" at bounding box center [129, 50] width 66 height 15
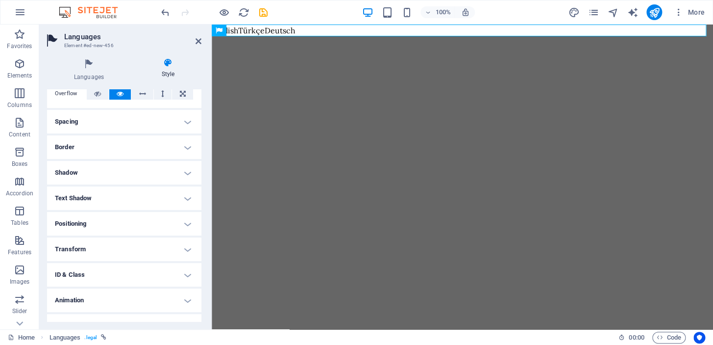
scroll to position [83, 0]
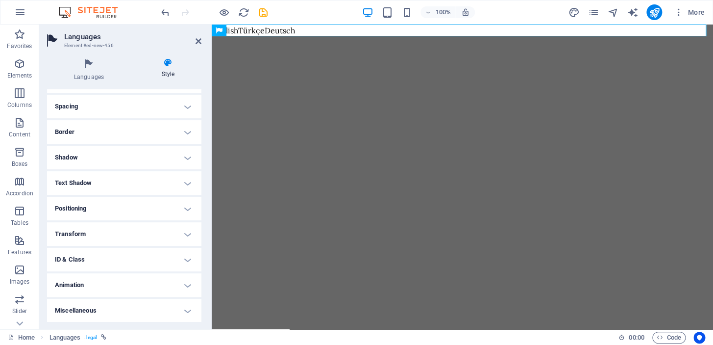
click at [179, 308] on h4 "Miscellaneous" at bounding box center [124, 311] width 154 height 24
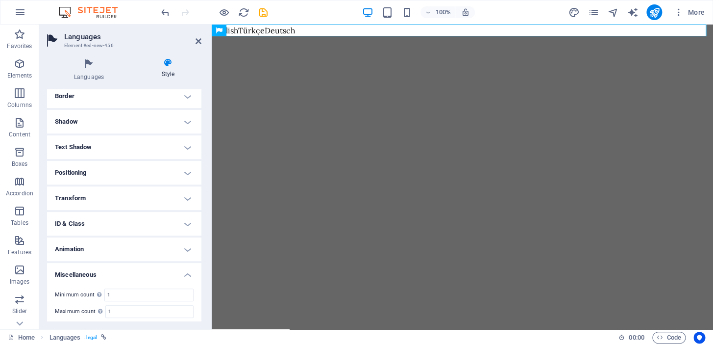
scroll to position [144, 0]
click at [185, 246] on h4 "Miscellaneous" at bounding box center [124, 247] width 154 height 18
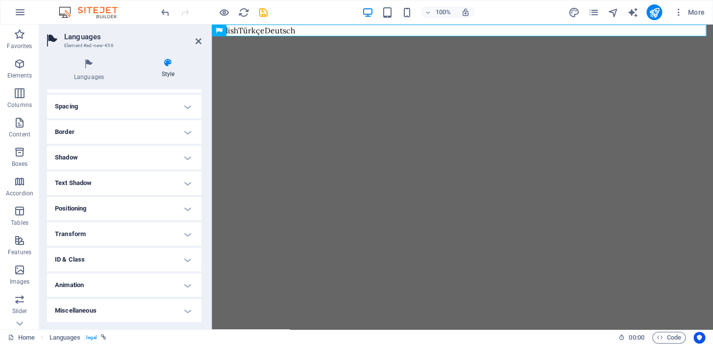
scroll to position [0, 0]
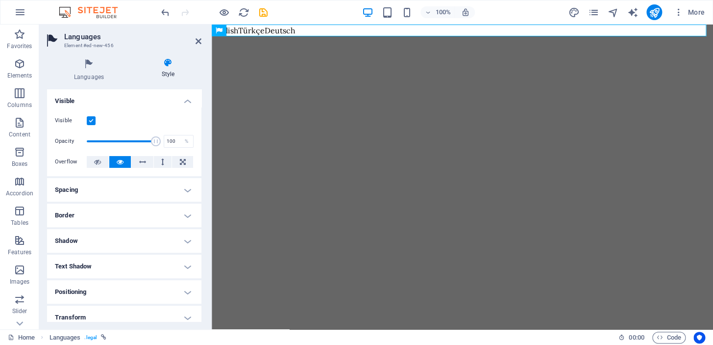
click at [187, 191] on h4 "Spacing" at bounding box center [124, 190] width 154 height 24
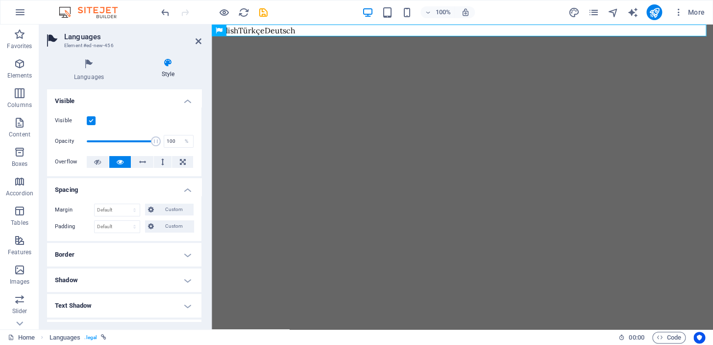
click at [187, 191] on h4 "Spacing" at bounding box center [124, 187] width 154 height 18
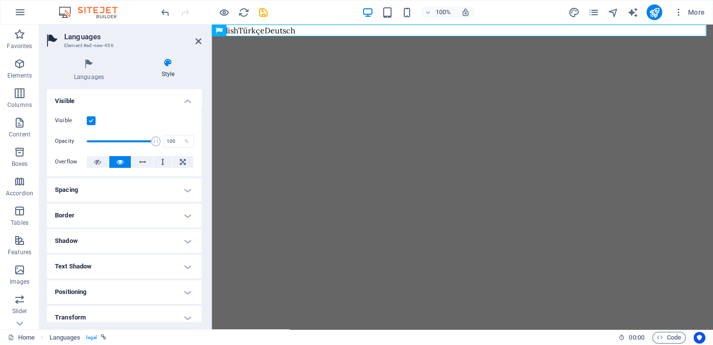
click at [188, 213] on h4 "Border" at bounding box center [124, 215] width 154 height 24
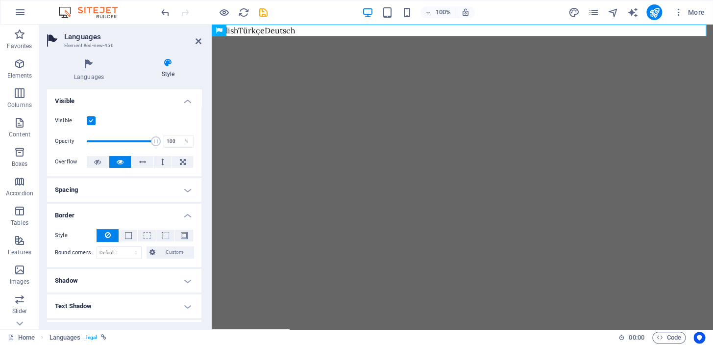
click at [188, 213] on h4 "Border" at bounding box center [124, 212] width 154 height 18
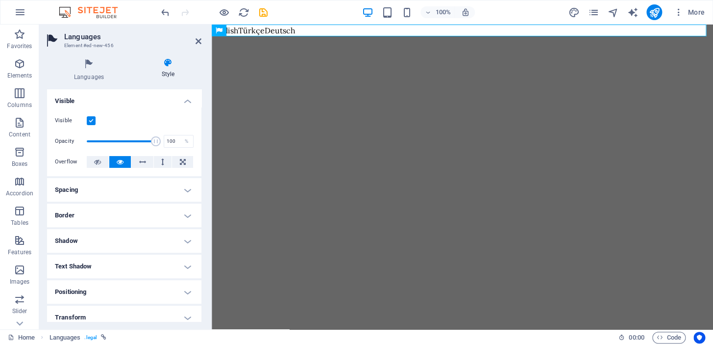
click at [181, 239] on h4 "Shadow" at bounding box center [124, 241] width 154 height 24
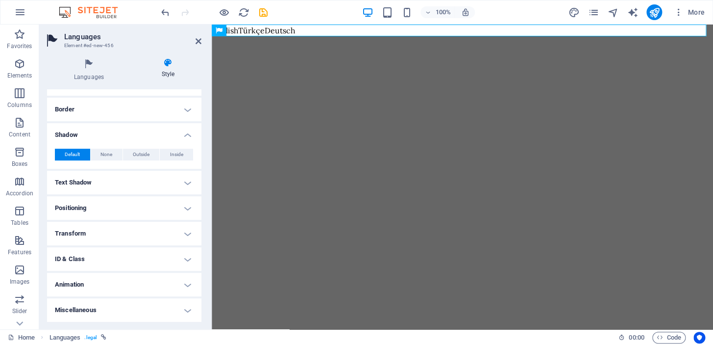
click at [186, 134] on h4 "Shadow" at bounding box center [124, 132] width 154 height 18
click at [186, 183] on h4 "Text Shadow" at bounding box center [124, 183] width 154 height 24
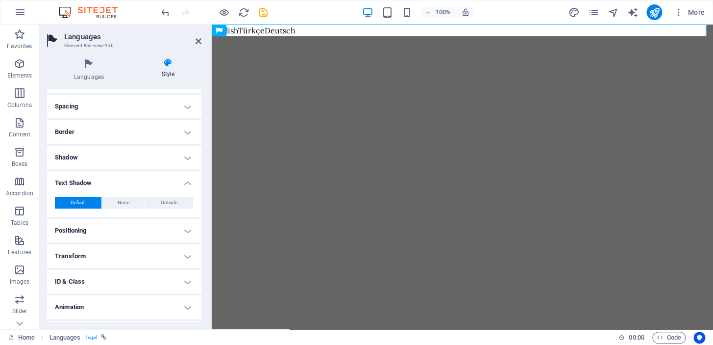
click at [186, 183] on h4 "Text Shadow" at bounding box center [124, 180] width 154 height 18
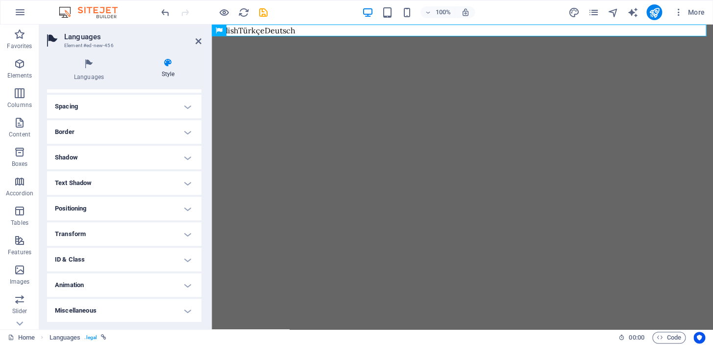
click at [186, 210] on h4 "Positioning" at bounding box center [124, 209] width 154 height 24
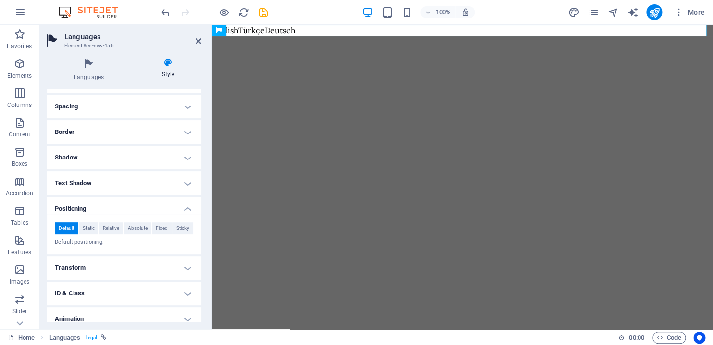
click at [186, 210] on h4 "Positioning" at bounding box center [124, 206] width 154 height 18
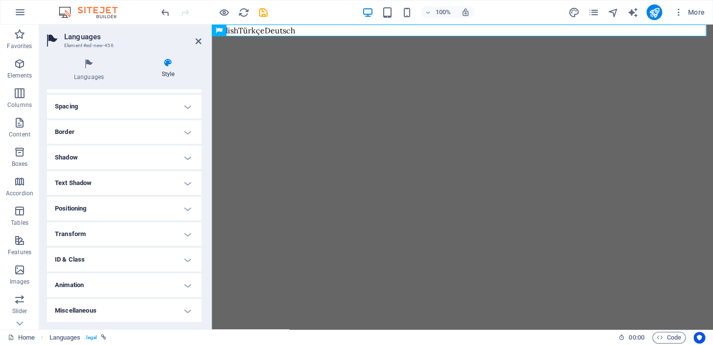
click at [185, 236] on h4 "Transform" at bounding box center [124, 234] width 154 height 24
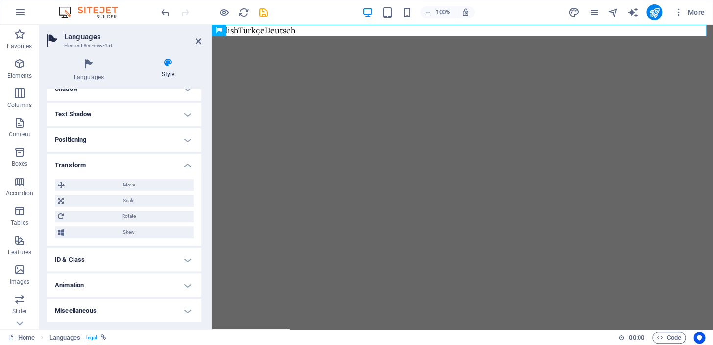
scroll to position [152, 0]
click at [186, 160] on h4 "Transform" at bounding box center [124, 162] width 154 height 18
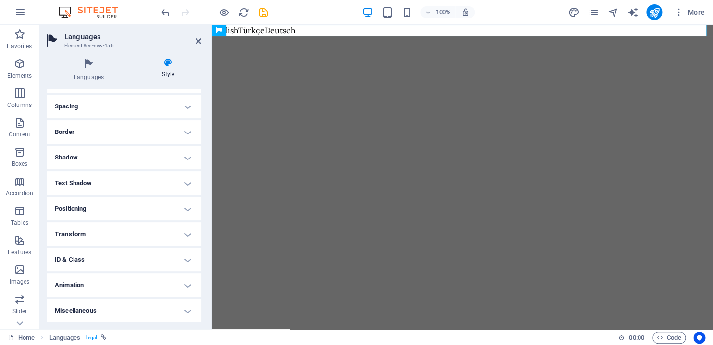
click at [181, 207] on h4 "Positioning" at bounding box center [124, 209] width 154 height 24
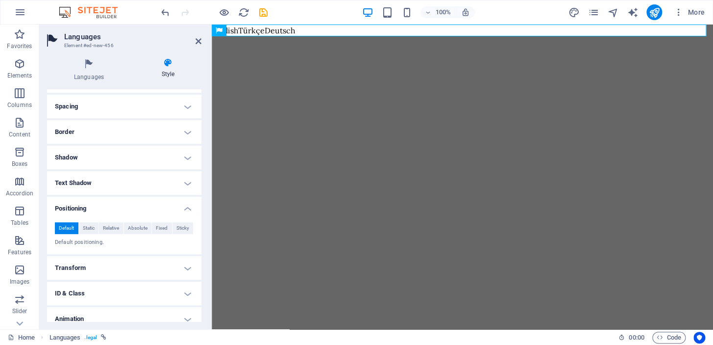
click at [181, 207] on h4 "Positioning" at bounding box center [124, 206] width 154 height 18
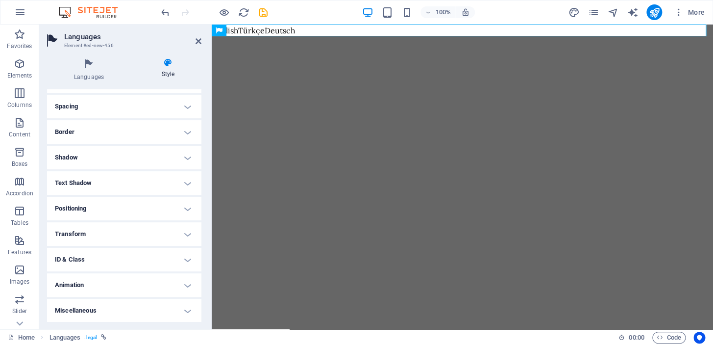
click at [179, 246] on ul "Layout How this element expands within the layout (Flexbox). Size Default auto …" at bounding box center [124, 164] width 154 height 316
click at [182, 232] on h4 "Transform" at bounding box center [124, 234] width 154 height 24
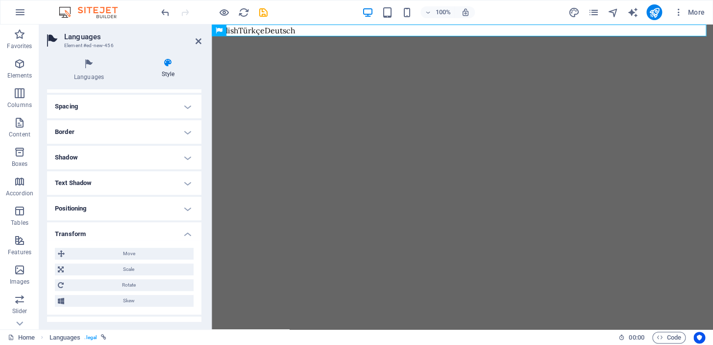
click at [182, 232] on h4 "Transform" at bounding box center [124, 231] width 154 height 18
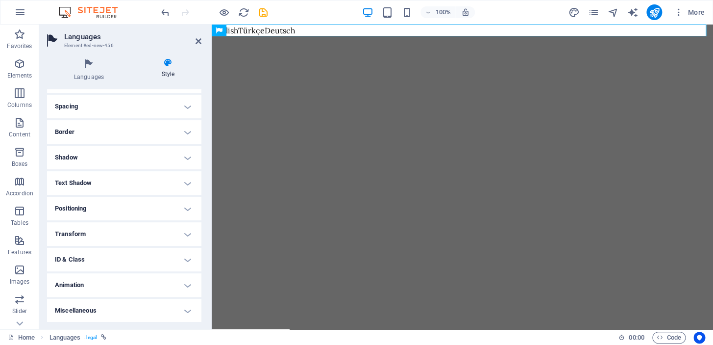
click at [181, 262] on h4 "ID & Class" at bounding box center [124, 260] width 154 height 24
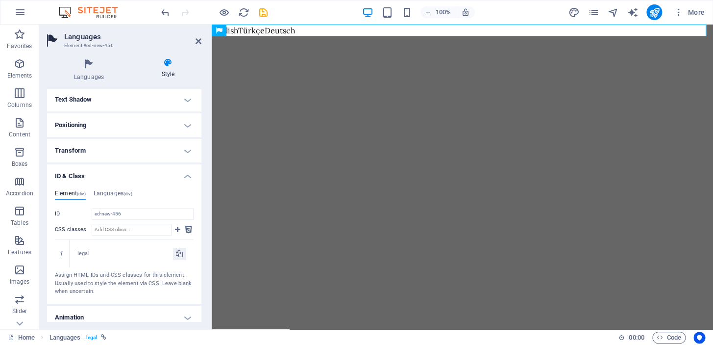
scroll to position [199, 0]
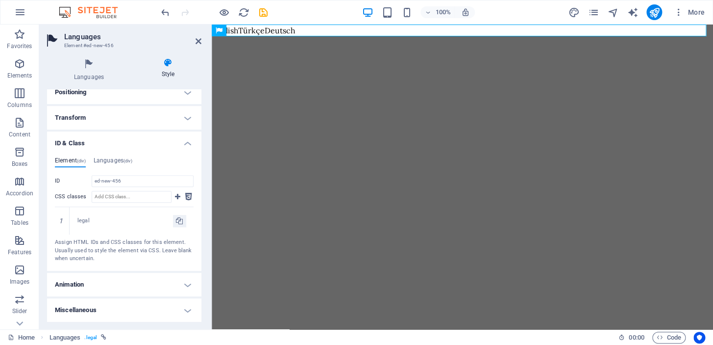
click at [122, 160] on h4 "Languages (div)" at bounding box center [113, 162] width 39 height 11
click at [67, 160] on h4 "Element (div)" at bounding box center [70, 162] width 31 height 11
click at [178, 143] on h4 "ID & Class" at bounding box center [124, 140] width 154 height 18
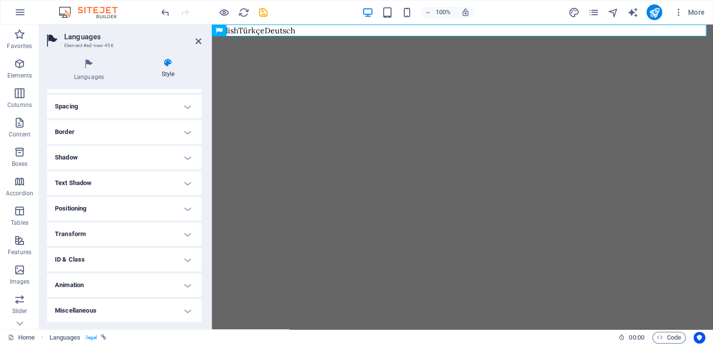
scroll to position [0, 0]
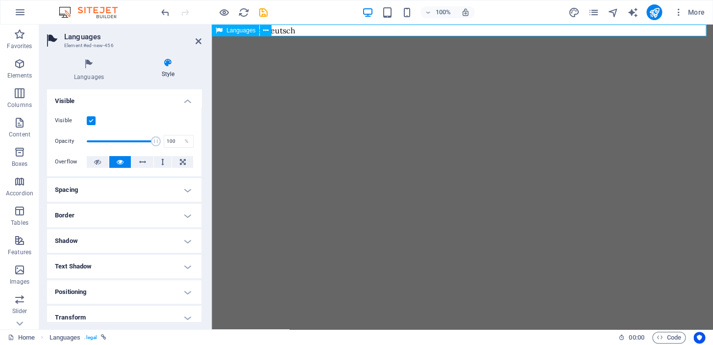
click at [322, 31] on div "English Türkçe Deutsch" at bounding box center [462, 31] width 501 height 12
click at [698, 30] on div "English Türkçe Deutsch" at bounding box center [462, 31] width 501 height 12
click at [310, 29] on div "English Türkçe Deutsch" at bounding box center [462, 31] width 501 height 12
click at [305, 29] on div "English Türkçe Deutsch" at bounding box center [462, 31] width 501 height 12
click at [266, 29] on icon at bounding box center [265, 30] width 5 height 10
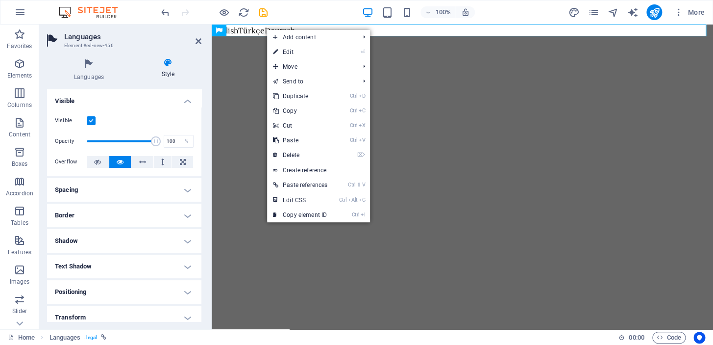
drag, startPoint x: 300, startPoint y: 150, endPoint x: 261, endPoint y: 126, distance: 46.0
click at [300, 151] on link "⌦ Delete" at bounding box center [300, 155] width 66 height 15
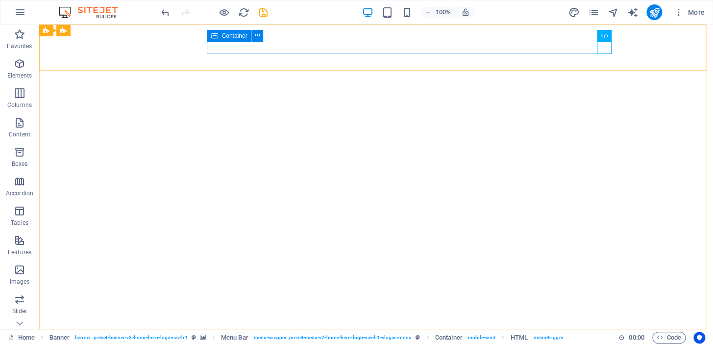
click at [256, 36] on icon at bounding box center [257, 35] width 5 height 10
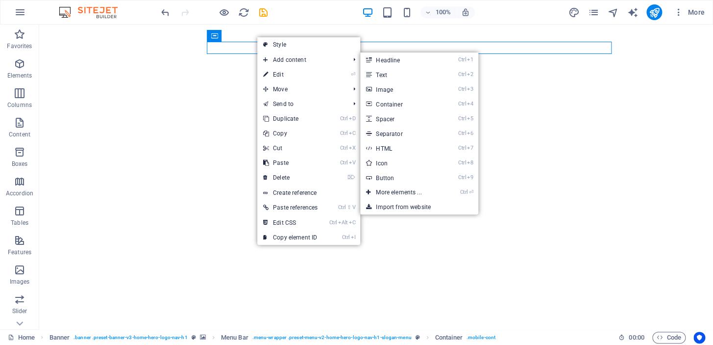
click at [295, 74] on link "⏎ Edit" at bounding box center [290, 74] width 66 height 15
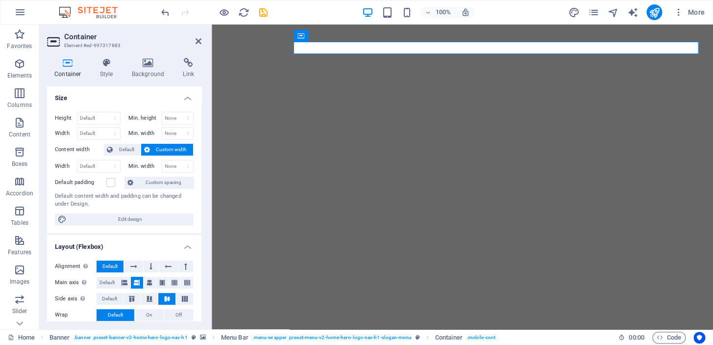
click at [26, 76] on p "Elements" at bounding box center [19, 76] width 25 height 8
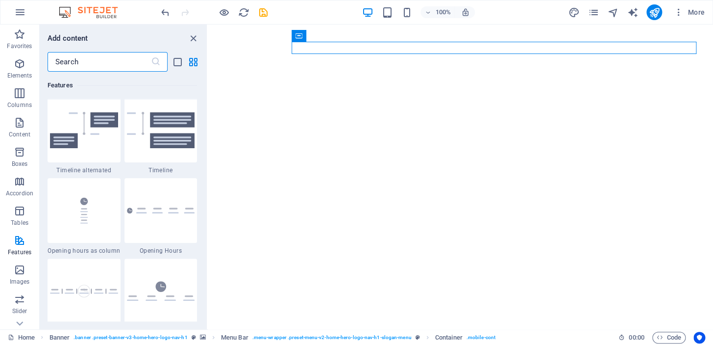
scroll to position [4382, 0]
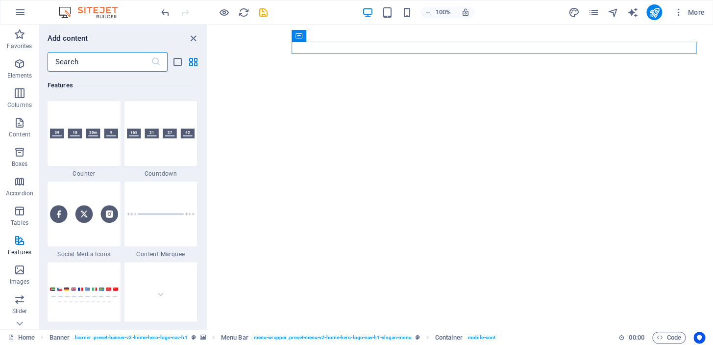
click at [95, 224] on div at bounding box center [84, 213] width 73 height 65
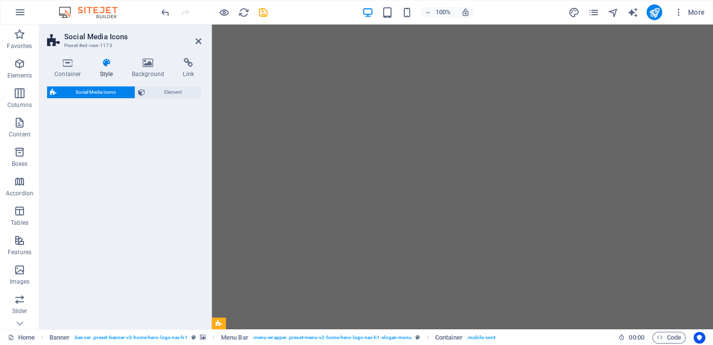
select select "rem"
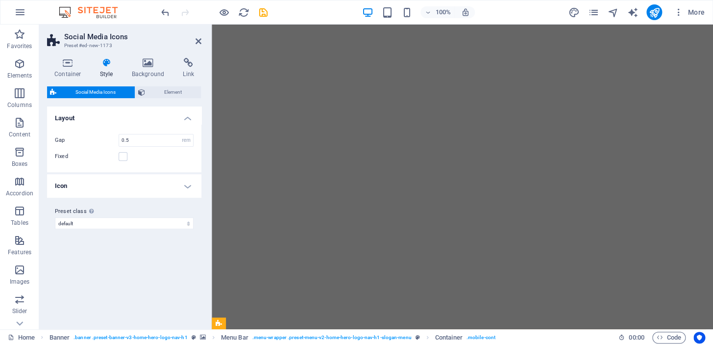
scroll to position [159, 0]
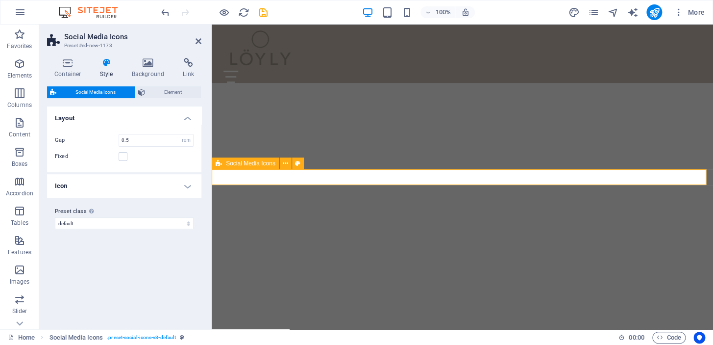
click at [150, 69] on h4 "Background" at bounding box center [150, 68] width 51 height 21
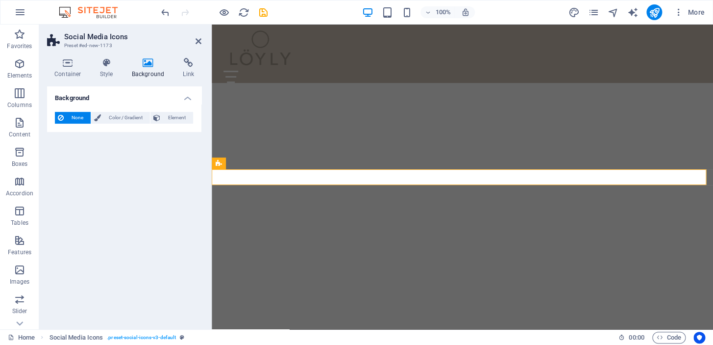
click at [74, 71] on h4 "Container" at bounding box center [70, 68] width 46 height 21
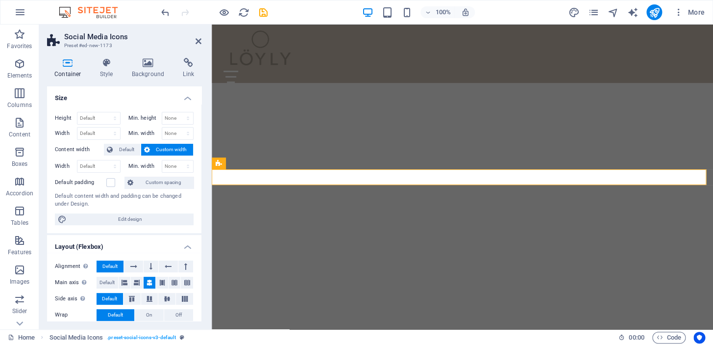
click at [102, 69] on h4 "Style" at bounding box center [109, 68] width 32 height 21
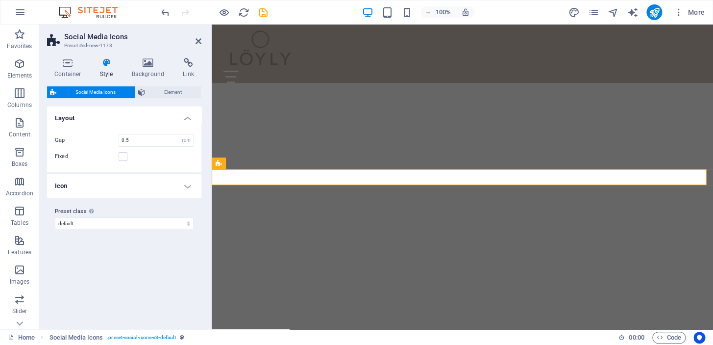
click at [153, 94] on span "Element" at bounding box center [173, 92] width 50 height 12
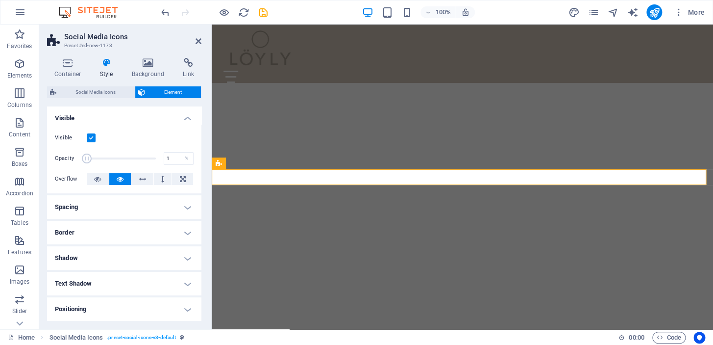
drag, startPoint x: 151, startPoint y: 159, endPoint x: 81, endPoint y: 156, distance: 70.2
click at [82, 156] on span at bounding box center [87, 158] width 10 height 10
type input "100"
drag, startPoint x: 85, startPoint y: 156, endPoint x: 191, endPoint y: 157, distance: 106.4
click at [191, 157] on div "Opacity 100 %" at bounding box center [124, 159] width 139 height 22
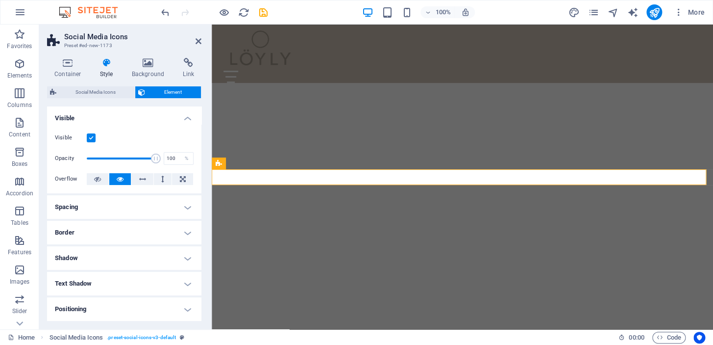
click at [152, 67] on icon at bounding box center [149, 63] width 48 height 10
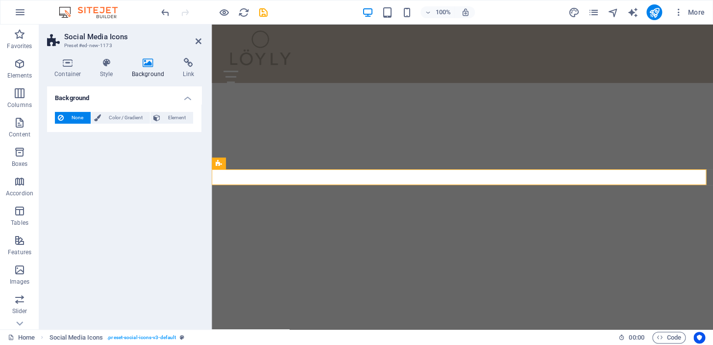
click at [112, 119] on span "Color / Gradient" at bounding box center [125, 118] width 43 height 12
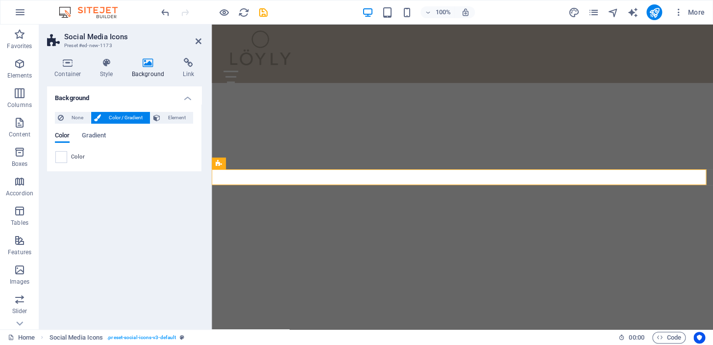
click at [60, 154] on span at bounding box center [61, 156] width 11 height 11
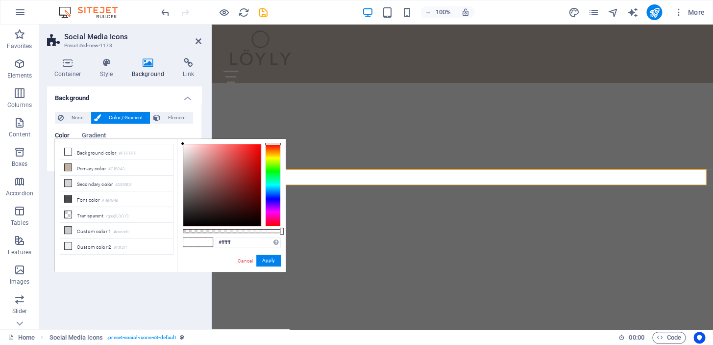
click at [75, 166] on li "Primary color #C1B2A3" at bounding box center [116, 168] width 113 height 16
type input "#c1b2a3"
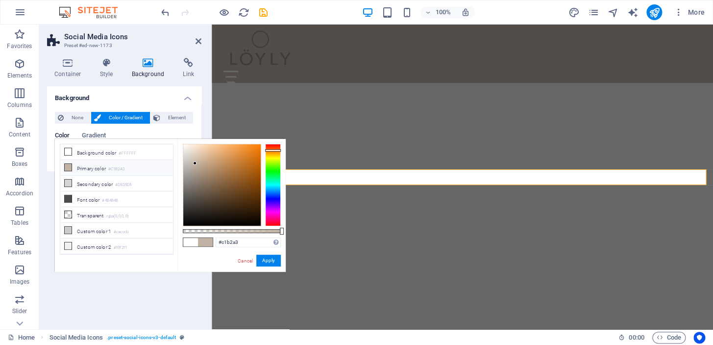
click at [94, 60] on icon at bounding box center [107, 63] width 28 height 10
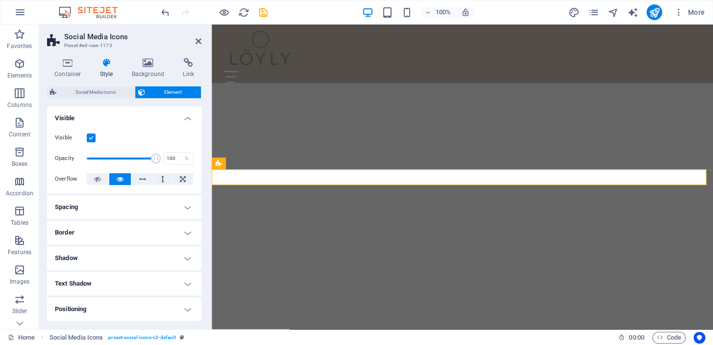
click at [88, 95] on span "Social Media Icons" at bounding box center [95, 92] width 73 height 12
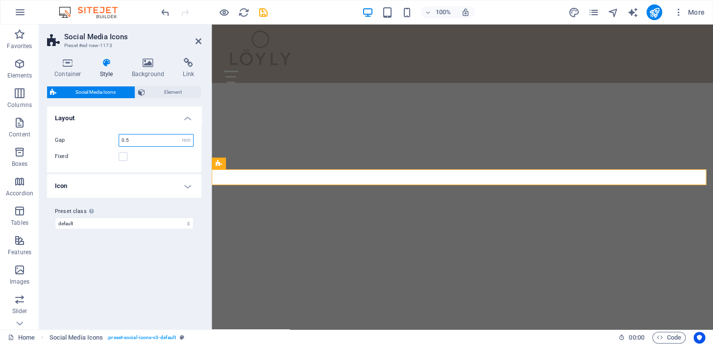
click at [134, 139] on input "0.5" at bounding box center [156, 140] width 74 height 12
click at [137, 157] on div "Fixed" at bounding box center [124, 156] width 139 height 12
click at [137, 137] on input "0.1" at bounding box center [156, 140] width 74 height 12
click at [138, 156] on div "Fixed" at bounding box center [124, 156] width 139 height 12
drag, startPoint x: 126, startPoint y: 136, endPoint x: 112, endPoint y: 136, distance: 14.2
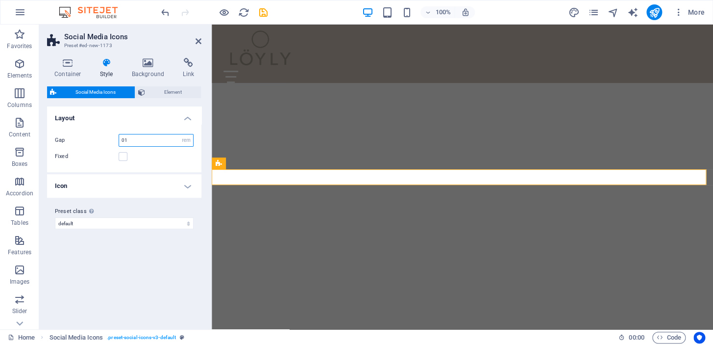
click at [112, 136] on div "Gap 01 px rem % vh vw" at bounding box center [124, 140] width 139 height 13
click at [167, 155] on div "Fixed" at bounding box center [124, 156] width 139 height 12
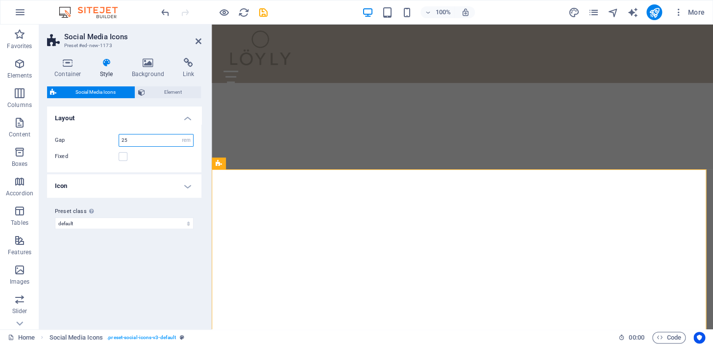
drag, startPoint x: 152, startPoint y: 137, endPoint x: 94, endPoint y: 134, distance: 58.4
click at [100, 134] on div "Gap 25 px rem % vh vw" at bounding box center [124, 140] width 139 height 13
type input "1"
click at [146, 162] on div "Gap 1 px rem % vh vw Fixed Position" at bounding box center [124, 148] width 158 height 48
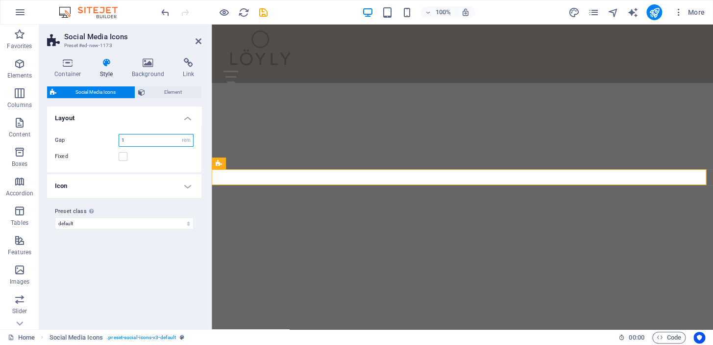
click at [134, 138] on input "1" at bounding box center [156, 140] width 74 height 12
type input "0.1"
click at [155, 156] on div "Fixed" at bounding box center [124, 156] width 139 height 12
click at [122, 155] on label at bounding box center [123, 156] width 9 height 9
click at [0, 0] on input "Fixed" at bounding box center [0, 0] width 0 height 0
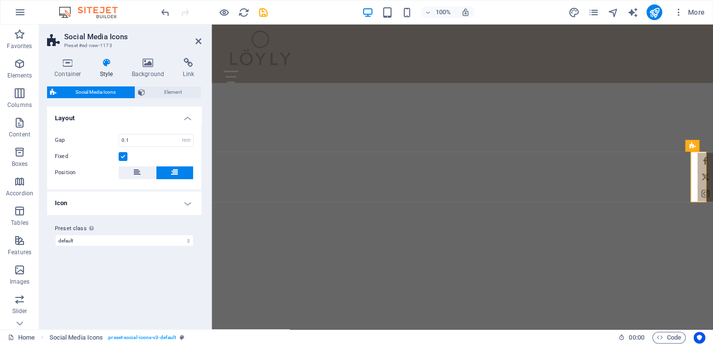
click at [189, 198] on h4 "Icon" at bounding box center [124, 203] width 154 height 24
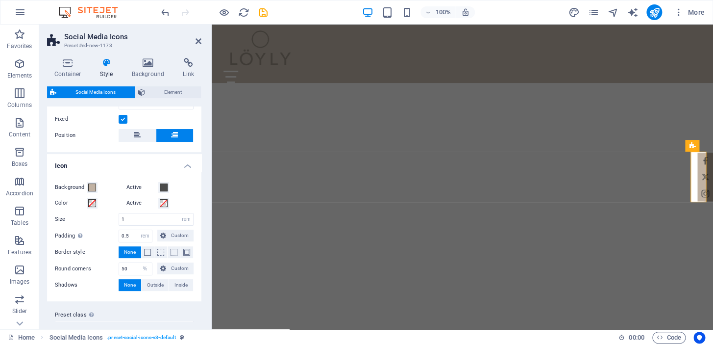
scroll to position [55, 0]
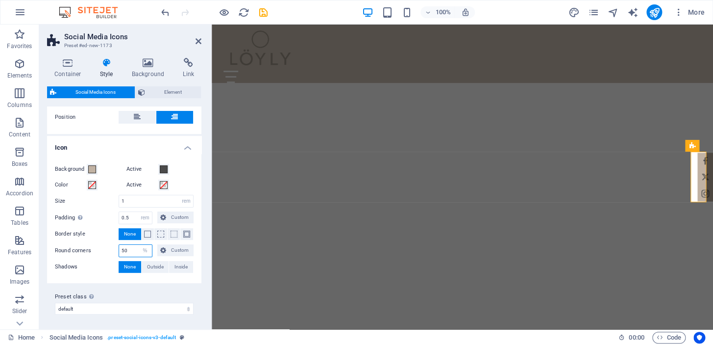
drag, startPoint x: 132, startPoint y: 249, endPoint x: 116, endPoint y: 247, distance: 16.7
click at [116, 247] on div "Round corners 50 px rem % vh vw Custom Custom" at bounding box center [124, 250] width 139 height 13
type input "30"
click at [183, 179] on div "Active" at bounding box center [160, 185] width 68 height 12
click at [91, 166] on span at bounding box center [92, 169] width 8 height 8
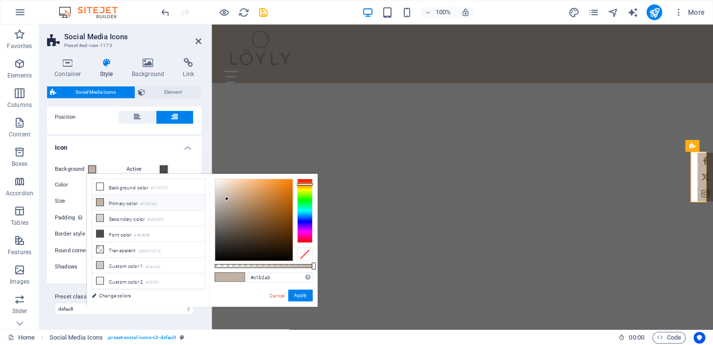
click at [142, 125] on div "Gap 0.1 px rem % vh vw Fixed Position" at bounding box center [124, 101] width 158 height 65
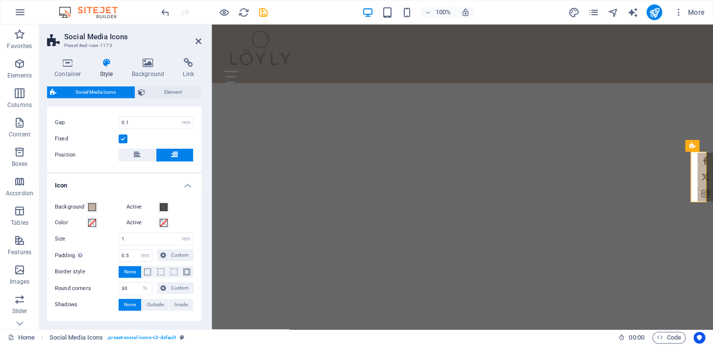
scroll to position [0, 0]
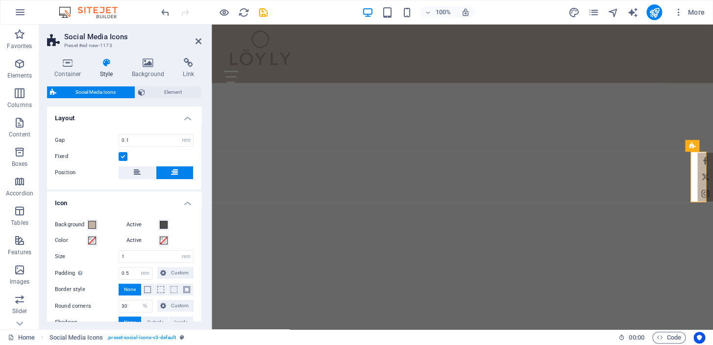
click at [61, 60] on icon at bounding box center [68, 63] width 42 height 10
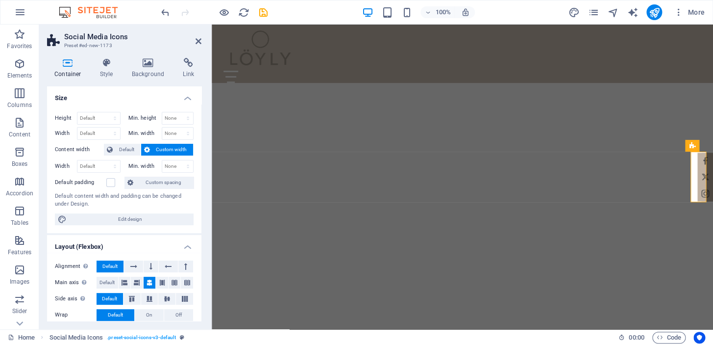
scroll to position [119, 0]
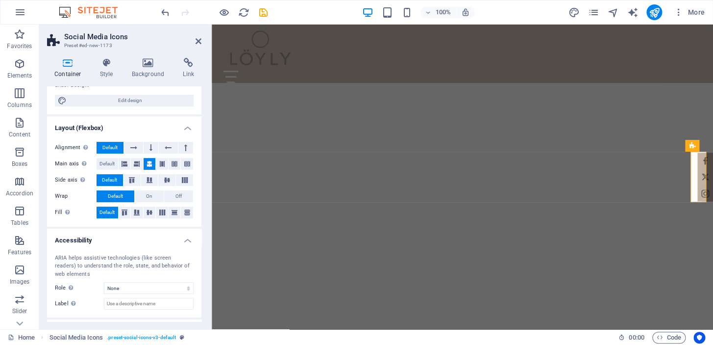
click at [198, 39] on icon at bounding box center [199, 41] width 6 height 8
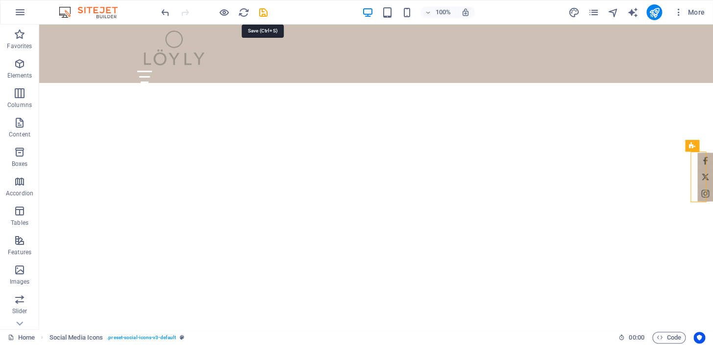
click at [265, 10] on icon "save" at bounding box center [263, 12] width 11 height 11
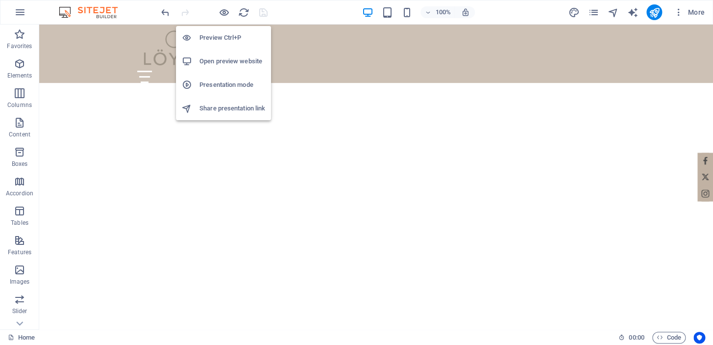
click at [225, 63] on h6 "Open preview website" at bounding box center [232, 61] width 66 height 12
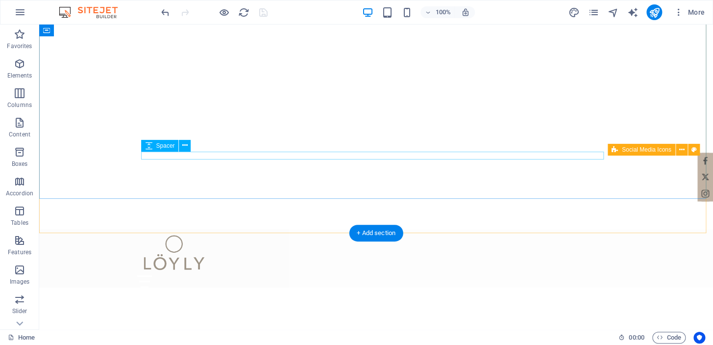
scroll to position [0, 0]
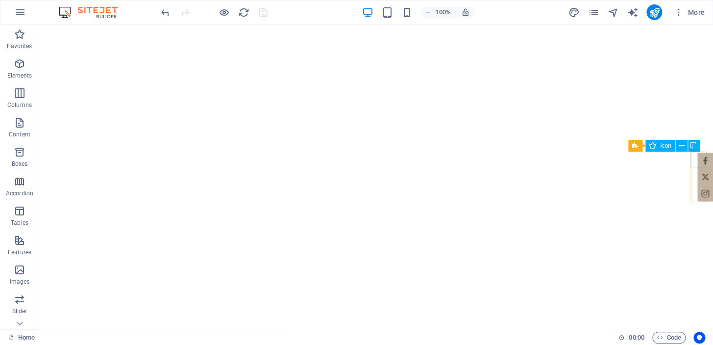
click at [681, 141] on icon at bounding box center [681, 146] width 5 height 10
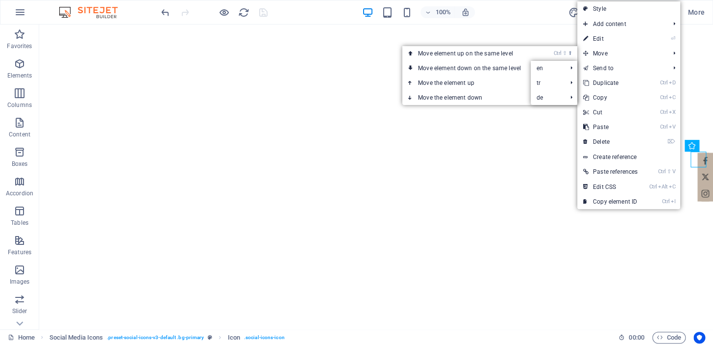
click at [609, 32] on link "⏎ Edit" at bounding box center [610, 38] width 66 height 15
select select "xMidYMid"
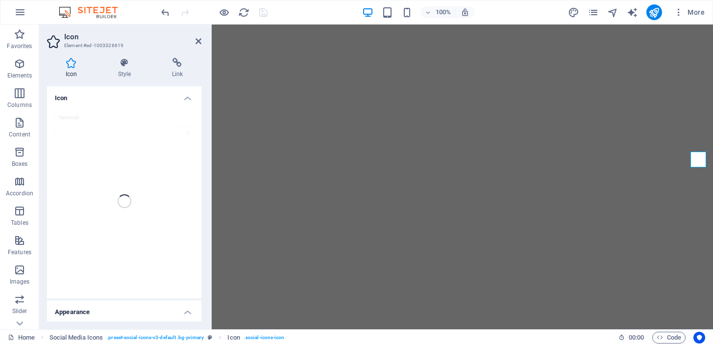
select select "xMidYMid"
click at [200, 40] on icon at bounding box center [199, 41] width 6 height 8
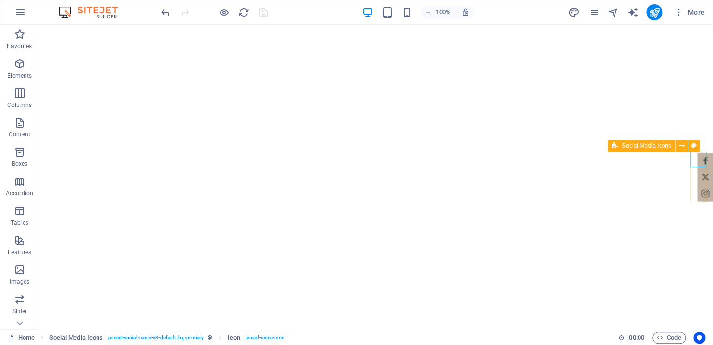
click at [681, 149] on icon at bounding box center [681, 146] width 5 height 10
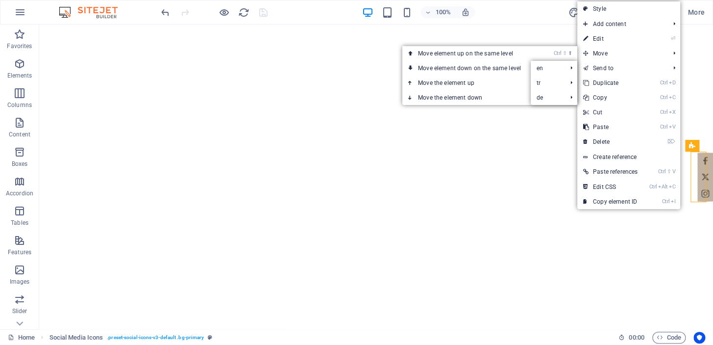
click at [620, 39] on link "⏎ Edit" at bounding box center [610, 38] width 66 height 15
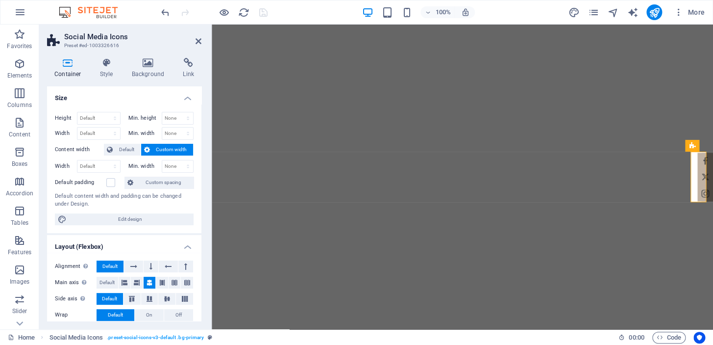
click at [137, 220] on span "Edit design" at bounding box center [130, 219] width 121 height 12
select select "px"
select select "200"
select select "px"
select select "rem"
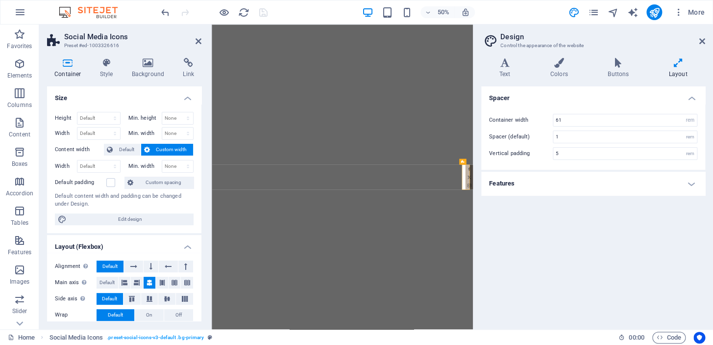
click at [705, 42] on icon at bounding box center [702, 41] width 6 height 8
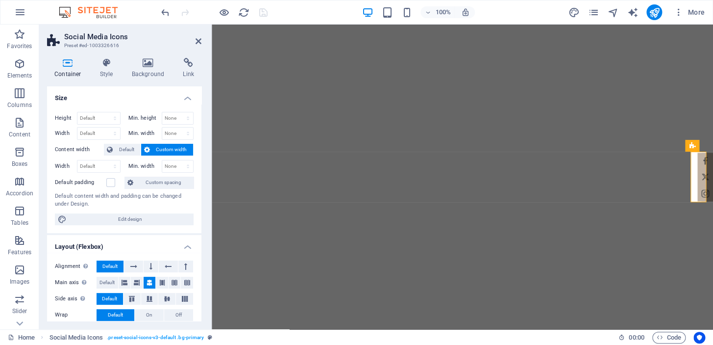
click at [151, 180] on span "Custom spacing" at bounding box center [163, 182] width 54 height 12
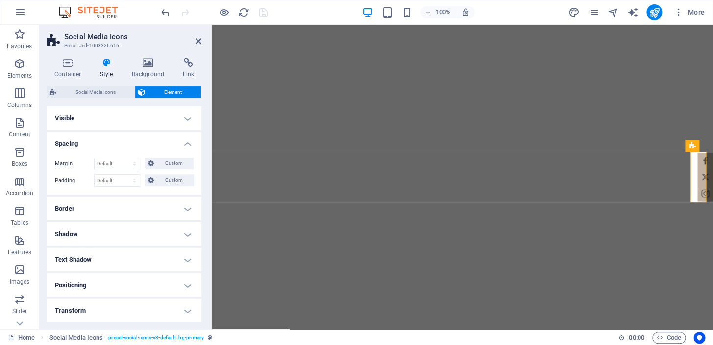
click at [185, 116] on h4 "Visible" at bounding box center [124, 118] width 154 height 24
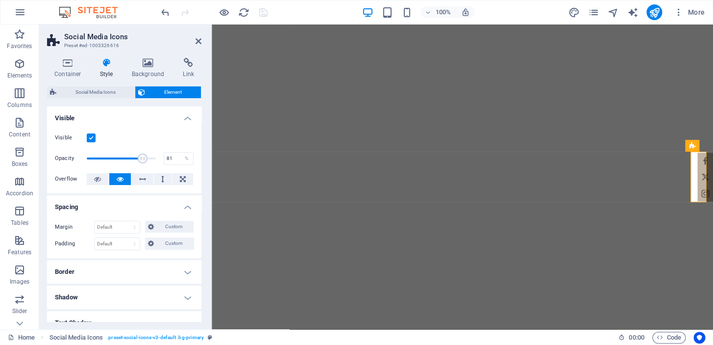
drag, startPoint x: 152, startPoint y: 158, endPoint x: 141, endPoint y: 157, distance: 11.3
click at [141, 157] on span at bounding box center [143, 158] width 10 height 10
click at [141, 157] on span at bounding box center [142, 158] width 10 height 10
click at [20, 69] on icon "button" at bounding box center [20, 64] width 12 height 12
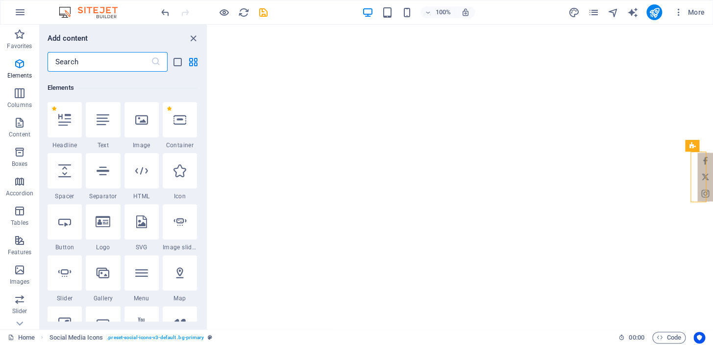
scroll to position [104, 0]
click at [117, 56] on input "text" at bounding box center [99, 62] width 103 height 20
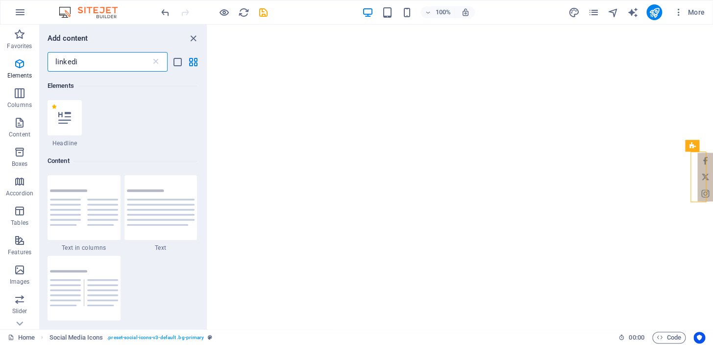
scroll to position [0, 0]
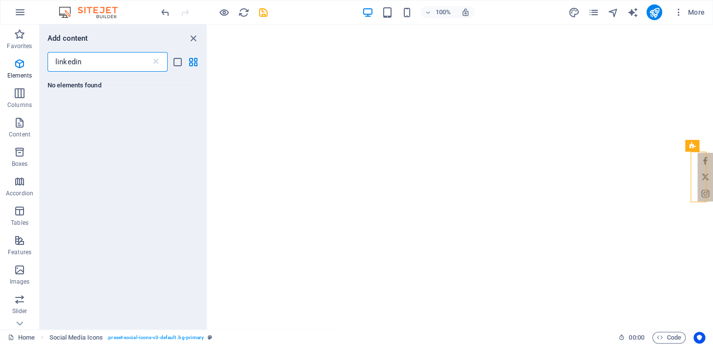
drag, startPoint x: 105, startPoint y: 64, endPoint x: 10, endPoint y: 56, distance: 95.4
click at [10, 56] on div "Favorites Elements Columns Content Boxes Accordion Tables Features Images Slide…" at bounding box center [104, 177] width 208 height 304
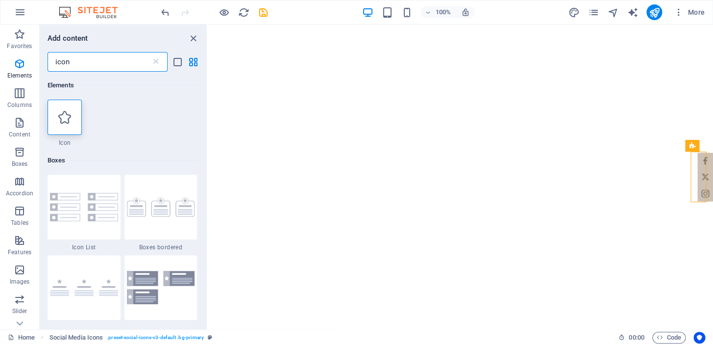
type input "icon"
click at [128, 117] on div "1 Star Icon" at bounding box center [123, 123] width 150 height 47
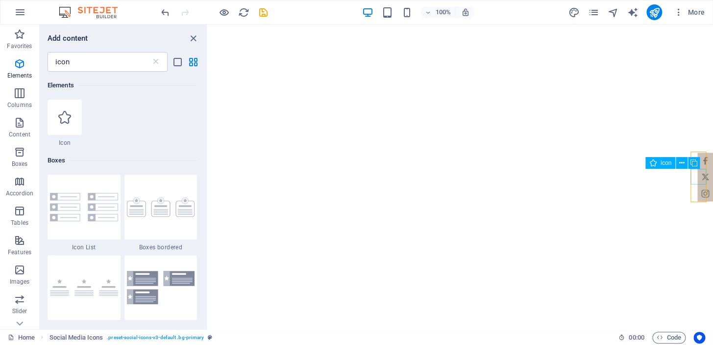
click at [698, 176] on figure at bounding box center [706, 177] width 16 height 16
click at [684, 162] on icon at bounding box center [681, 163] width 5 height 10
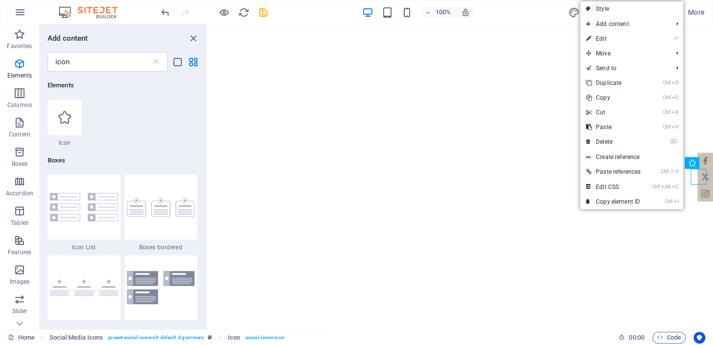
drag, startPoint x: 612, startPoint y: 34, endPoint x: 242, endPoint y: 44, distance: 370.7
click at [612, 34] on link "⏎ Edit" at bounding box center [613, 38] width 66 height 15
select select "xMidYMid"
select select "px"
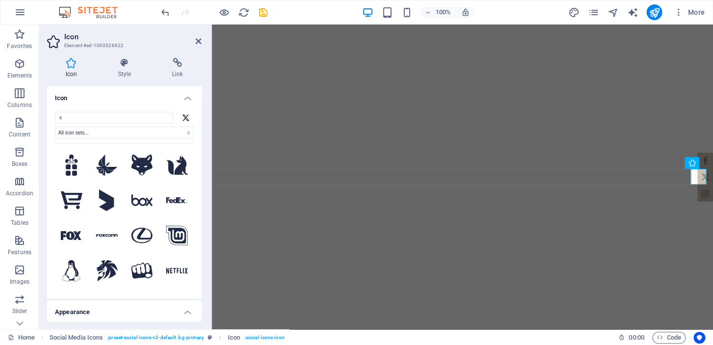
click at [118, 117] on input "x" at bounding box center [114, 118] width 118 height 12
drag, startPoint x: 88, startPoint y: 116, endPoint x: 49, endPoint y: 113, distance: 39.3
click at [49, 113] on div "x All icon sets... IcoFont Ionicons FontAwesome Brands FontAwesome Duotone Font…" at bounding box center [124, 201] width 154 height 194
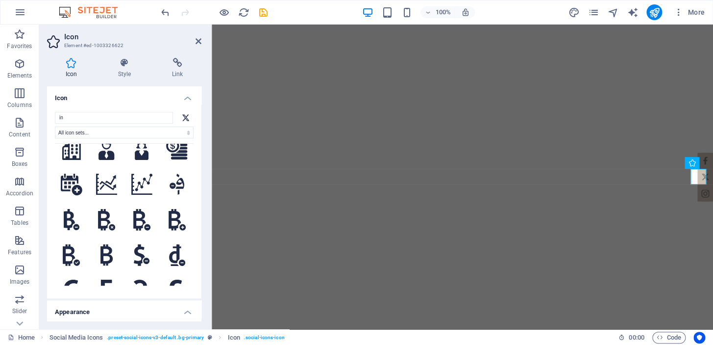
scroll to position [178, 0]
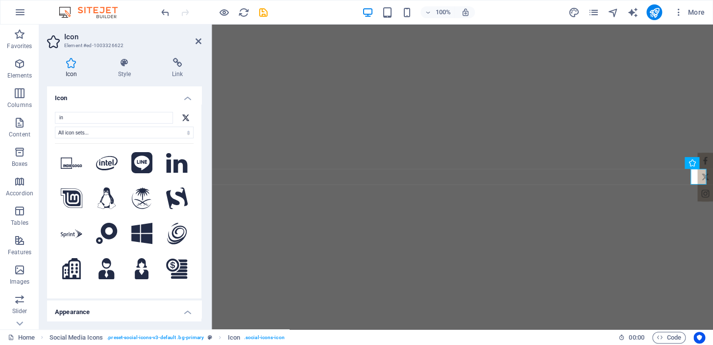
type input "in"
click at [168, 158] on icon at bounding box center [177, 163] width 22 height 20
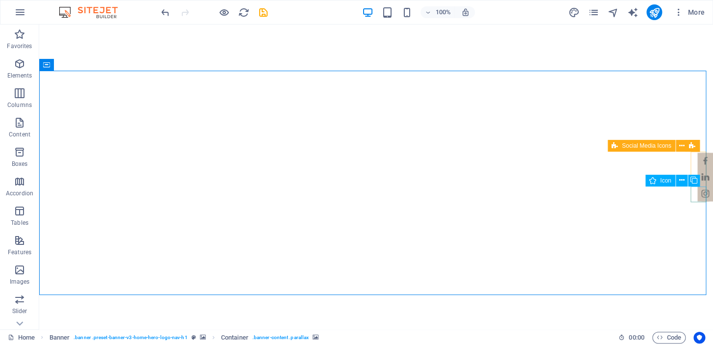
click at [698, 193] on figure at bounding box center [706, 193] width 16 height 16
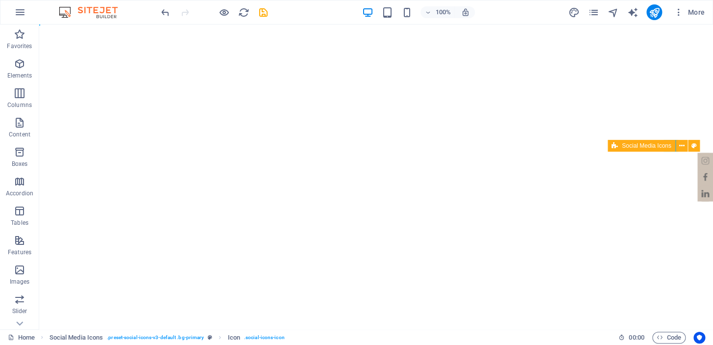
drag, startPoint x: 697, startPoint y: 190, endPoint x: 699, endPoint y: 160, distance: 30.0
drag, startPoint x: 698, startPoint y: 176, endPoint x: 698, endPoint y: 198, distance: 21.6
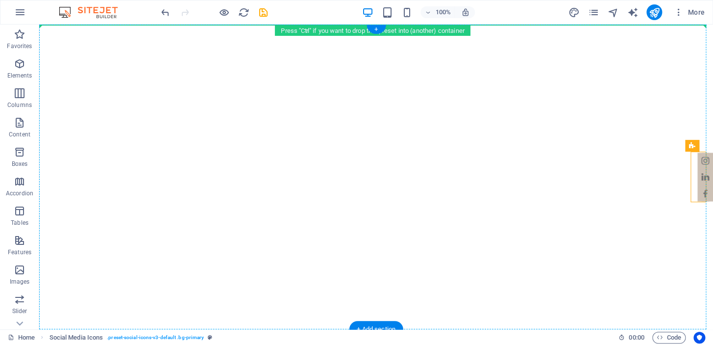
drag, startPoint x: 683, startPoint y: 171, endPoint x: 643, endPoint y: 167, distance: 39.9
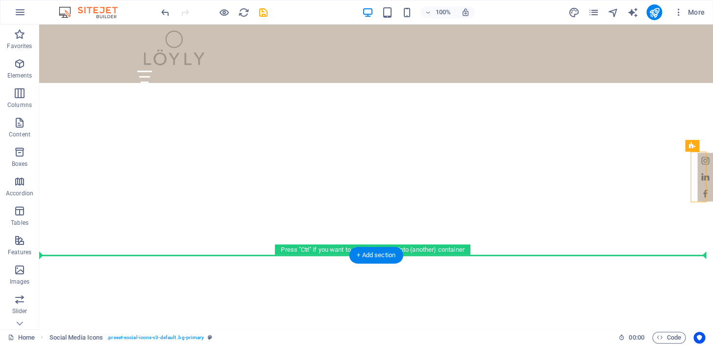
scroll to position [85, 0]
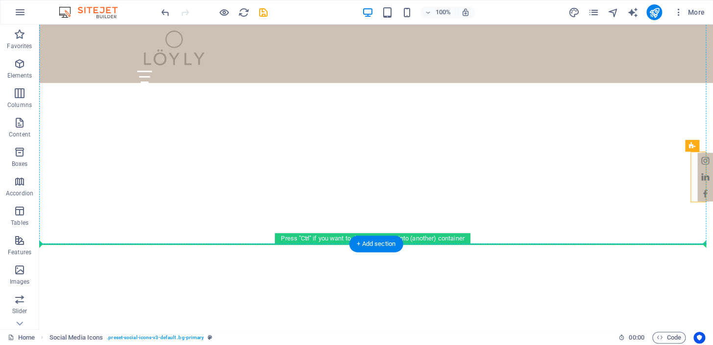
drag, startPoint x: 614, startPoint y: 145, endPoint x: 689, endPoint y: 152, distance: 75.3
click at [689, 152] on div "Social Media Icons" at bounding box center [695, 146] width 21 height 12
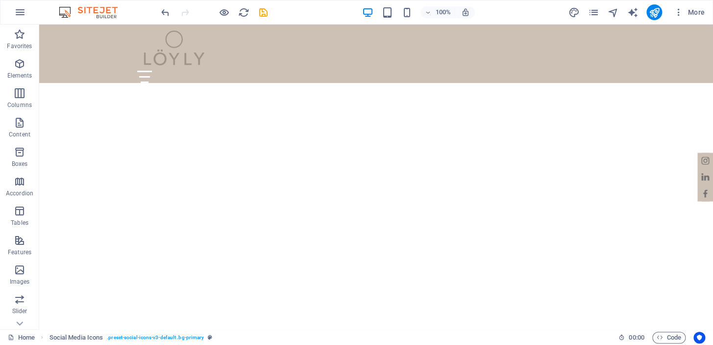
scroll to position [0, 0]
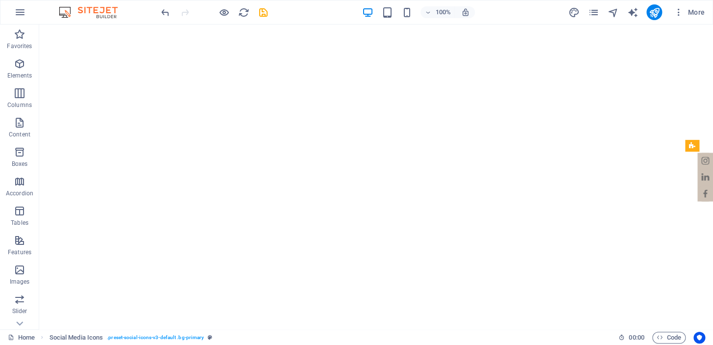
drag, startPoint x: 709, startPoint y: 76, endPoint x: 751, endPoint y: 44, distance: 53.5
click at [679, 142] on icon at bounding box center [681, 146] width 5 height 10
click at [698, 161] on figure at bounding box center [706, 160] width 16 height 16
click at [704, 158] on figure at bounding box center [706, 160] width 16 height 16
click at [681, 147] on icon at bounding box center [681, 146] width 5 height 10
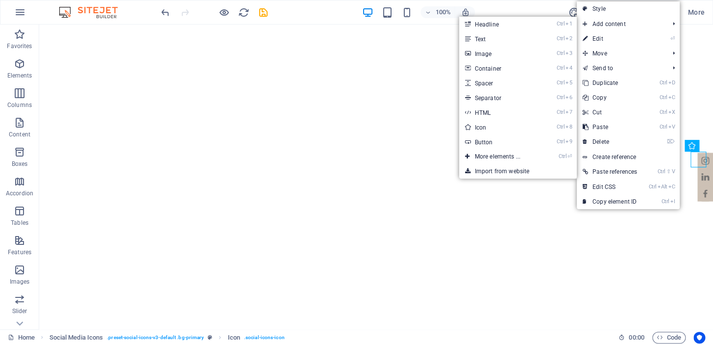
click at [610, 35] on link "⏎ Edit" at bounding box center [610, 38] width 66 height 15
select select "xMidYMid"
select select "px"
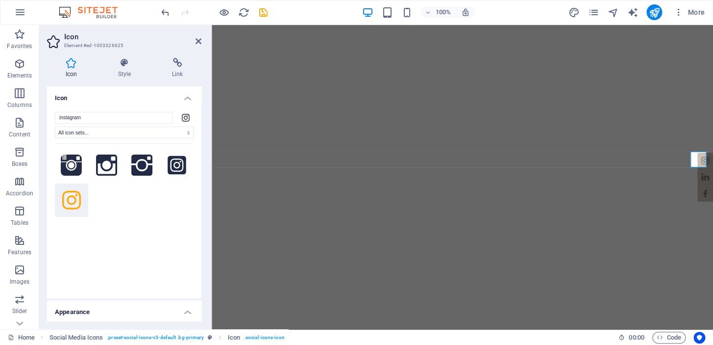
click at [170, 73] on h4 "Link" at bounding box center [177, 68] width 48 height 21
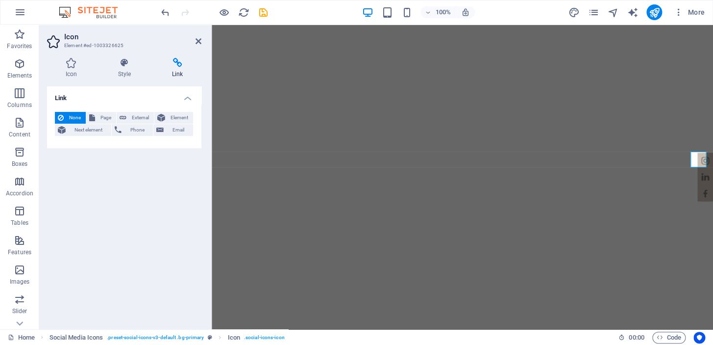
click at [133, 119] on span "External" at bounding box center [140, 118] width 22 height 12
select select "blank"
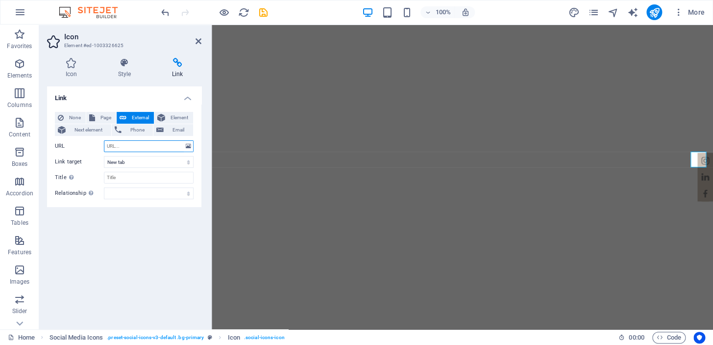
click at [147, 146] on input "URL" at bounding box center [149, 146] width 90 height 12
click at [130, 142] on input "URL" at bounding box center [149, 146] width 90 height 12
paste input "[URL][DOMAIN_NAME]"
type input "[URL][DOMAIN_NAME]"
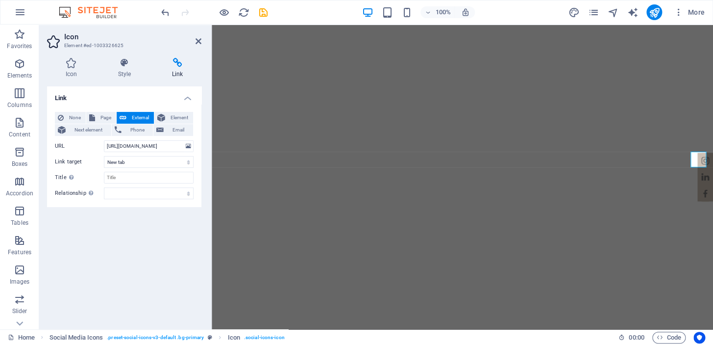
click at [157, 240] on div "Link None Page External Element Next element Phone Email Page Home Subpage Lega…" at bounding box center [124, 203] width 154 height 235
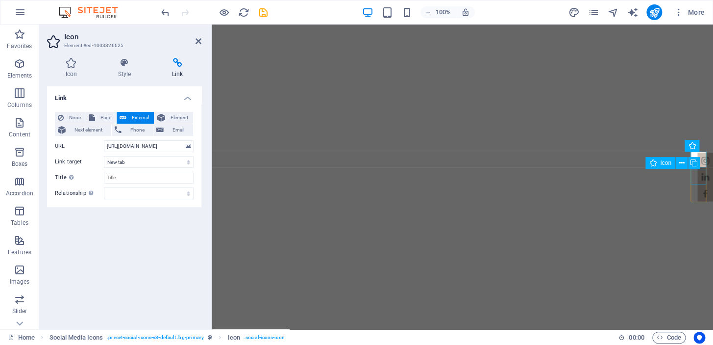
click at [698, 172] on figure at bounding box center [706, 177] width 16 height 16
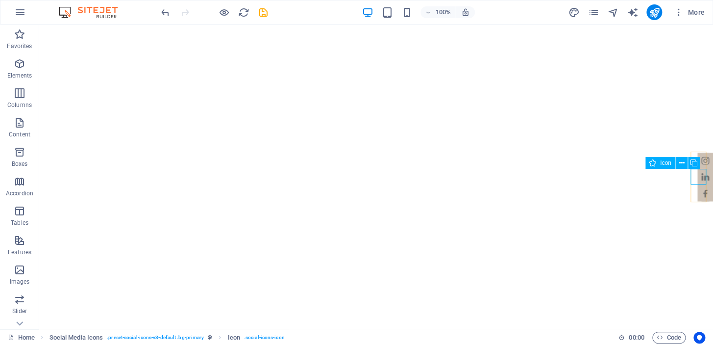
click at [680, 162] on icon at bounding box center [681, 163] width 5 height 10
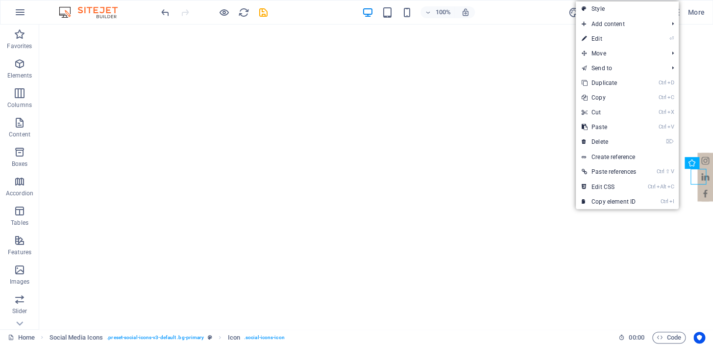
click at [607, 34] on link "⏎ Edit" at bounding box center [609, 38] width 66 height 15
select select "xMidYMid"
select select "px"
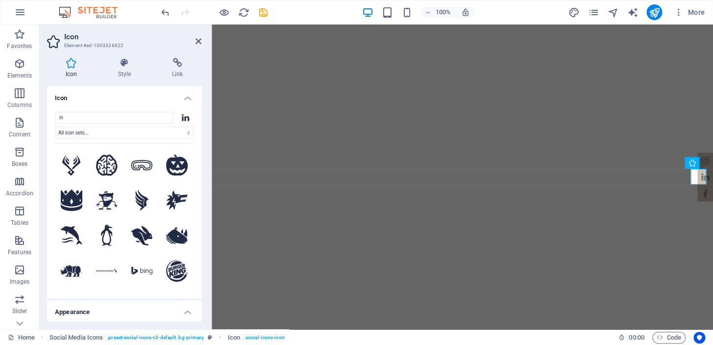
click at [163, 63] on icon at bounding box center [177, 63] width 48 height 10
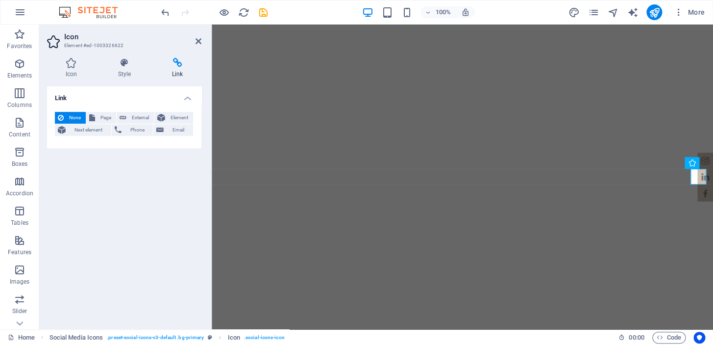
click at [136, 119] on span "External" at bounding box center [140, 118] width 22 height 12
select select "blank"
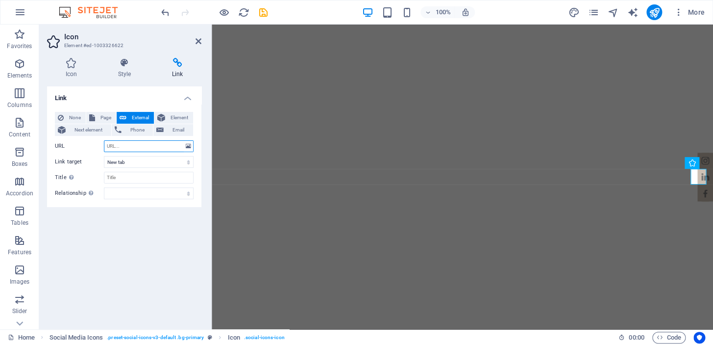
click at [117, 146] on input "URL" at bounding box center [149, 146] width 90 height 12
paste input "[URL][DOMAIN_NAME]"
type input "[URL][DOMAIN_NAME]"
click at [135, 226] on div "Link None Page External Element Next element Phone Email Page Home Subpage Lega…" at bounding box center [124, 203] width 154 height 235
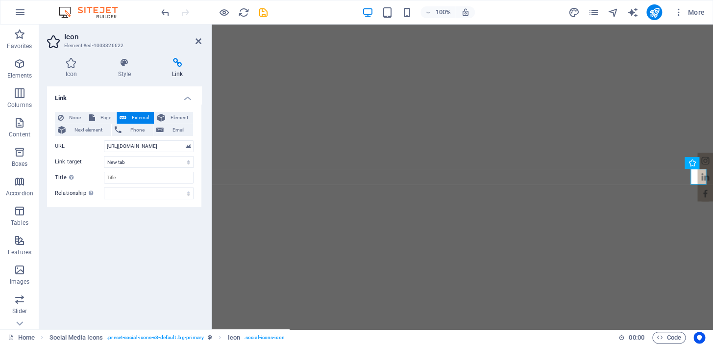
scroll to position [0, 0]
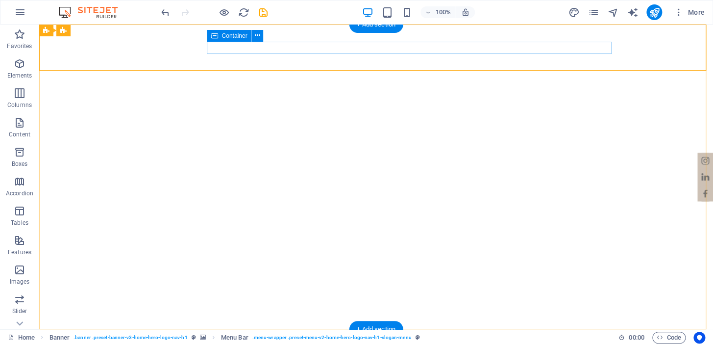
click at [255, 38] on icon at bounding box center [257, 35] width 5 height 10
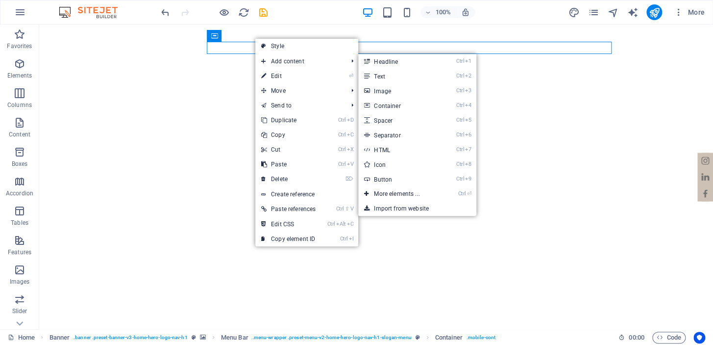
click at [401, 194] on link "Ctrl ⏎ More elements ..." at bounding box center [398, 193] width 81 height 15
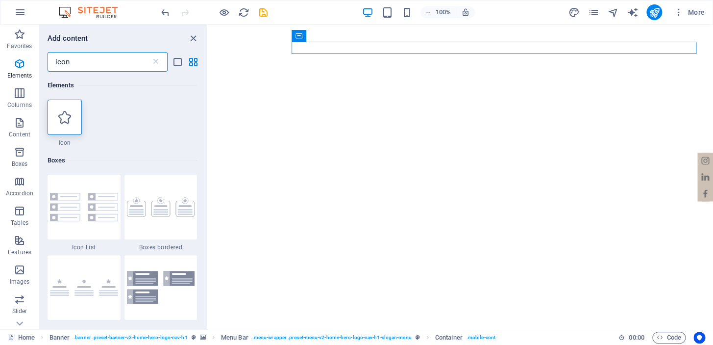
drag, startPoint x: 89, startPoint y: 64, endPoint x: 50, endPoint y: 63, distance: 38.3
click at [50, 63] on input "icon" at bounding box center [99, 62] width 103 height 20
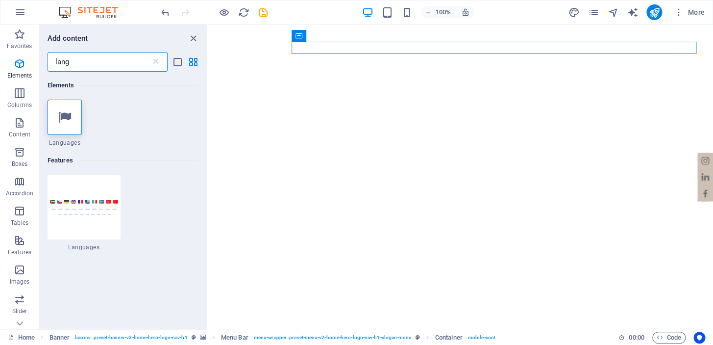
type input "lang"
click at [75, 230] on div at bounding box center [84, 206] width 73 height 65
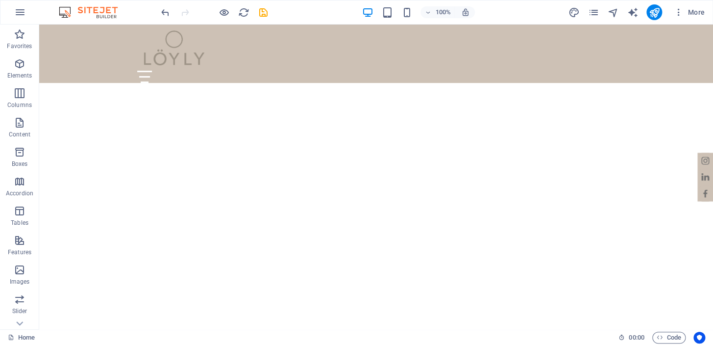
scroll to position [157, 0]
click at [0, 0] on div "Languages" at bounding box center [0, 0] width 0 height 0
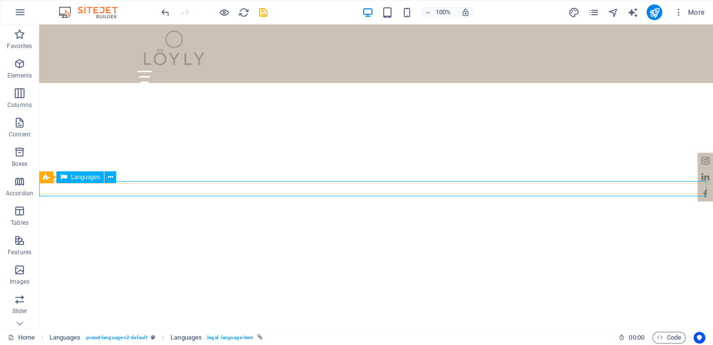
click at [112, 179] on icon at bounding box center [110, 177] width 5 height 10
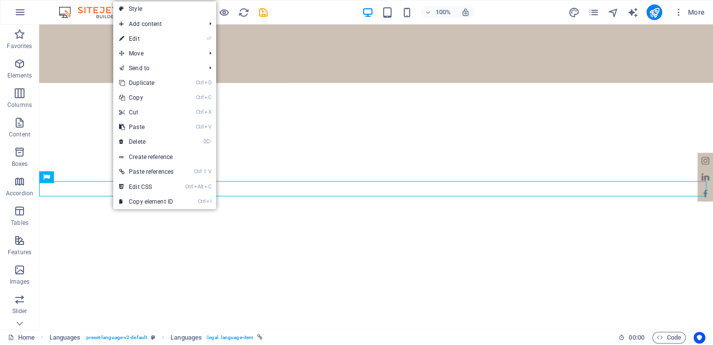
click at [149, 137] on link "⌦ Delete" at bounding box center [146, 141] width 66 height 15
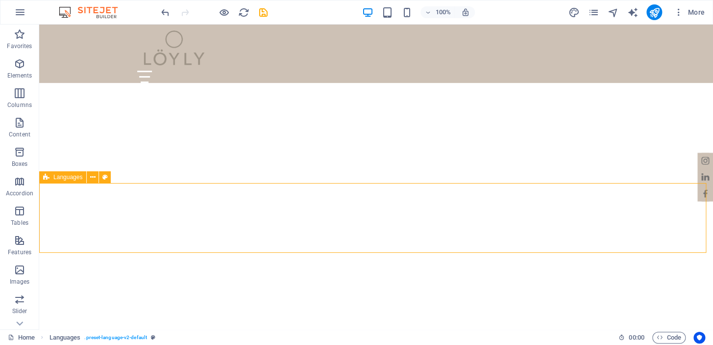
click at [89, 176] on button at bounding box center [93, 177] width 12 height 12
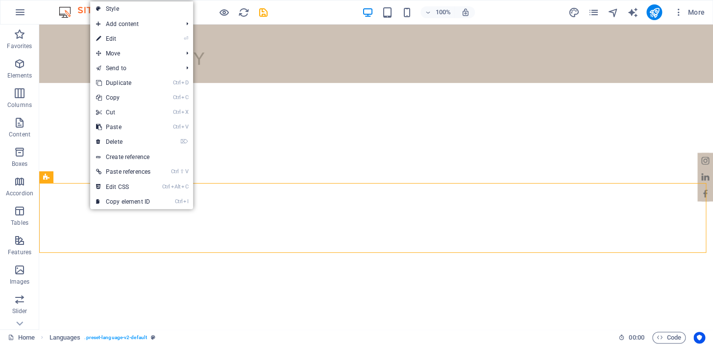
click at [137, 143] on link "⌦ Delete" at bounding box center [123, 141] width 66 height 15
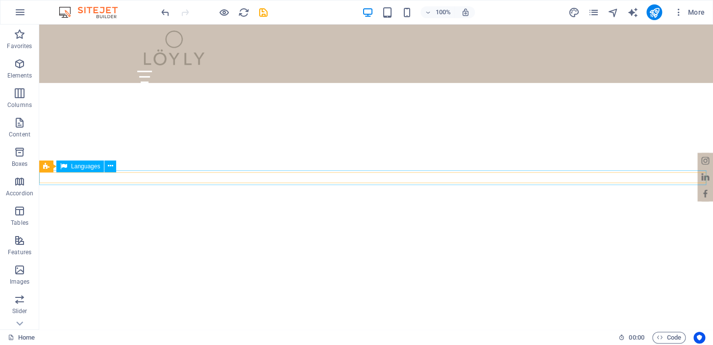
click at [112, 163] on icon at bounding box center [110, 166] width 5 height 10
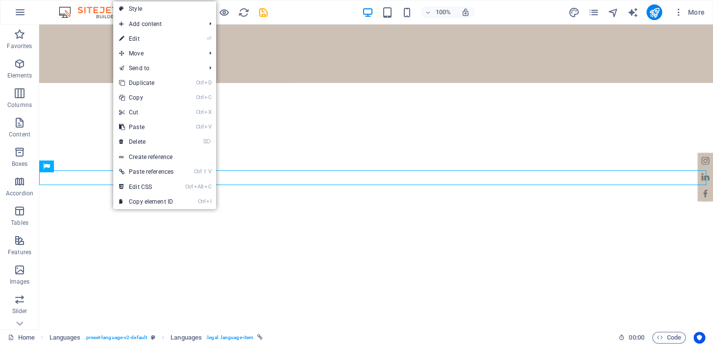
click at [174, 38] on link "⏎ Edit" at bounding box center [146, 38] width 66 height 15
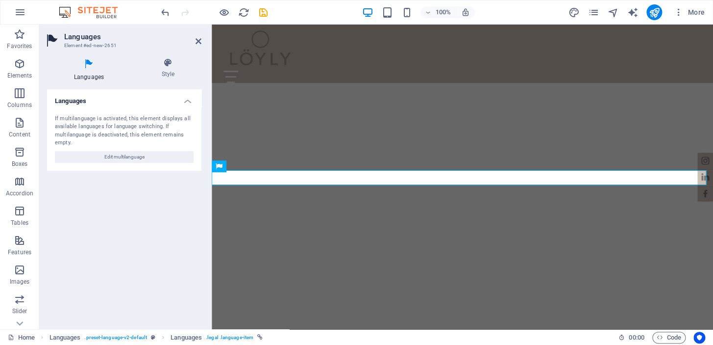
click at [157, 67] on icon at bounding box center [168, 63] width 67 height 10
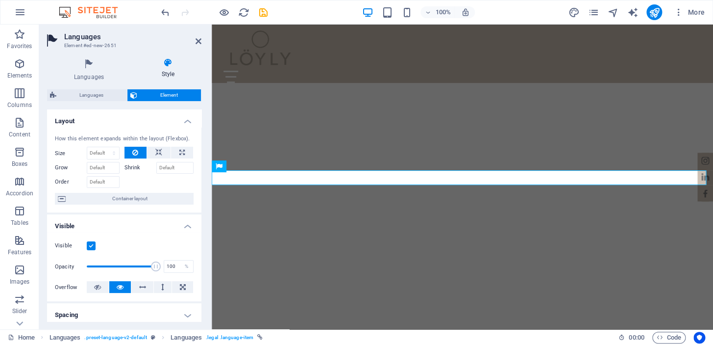
click at [123, 200] on span "Container layout" at bounding box center [130, 199] width 122 height 12
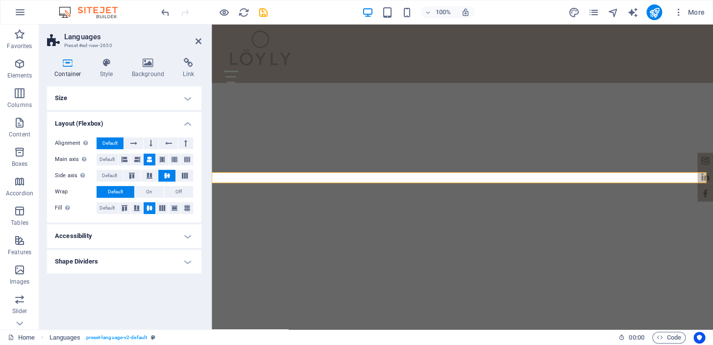
click at [168, 238] on h4 "Accessibility" at bounding box center [124, 236] width 154 height 24
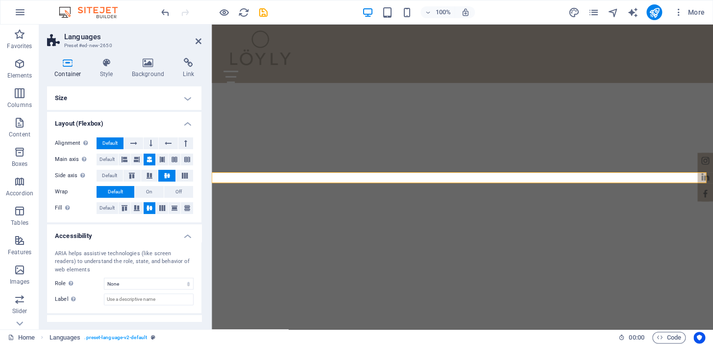
click at [171, 236] on h4 "Accessibility" at bounding box center [124, 233] width 154 height 18
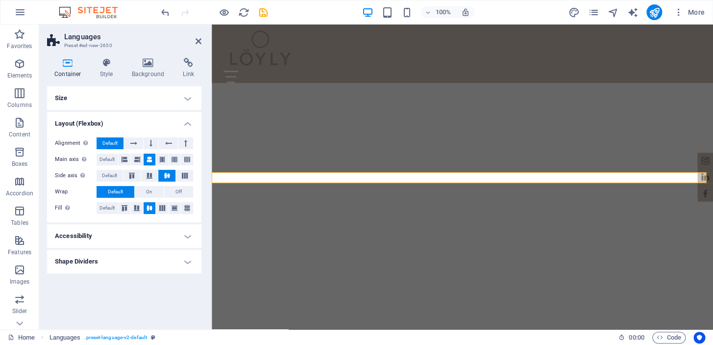
click at [170, 260] on h4 "Shape Dividers" at bounding box center [124, 261] width 154 height 24
click at [168, 281] on select "None Triangle Square Diagonal Polygon 1 Polygon 2 Zigzag Multiple Zigzags Waves…" at bounding box center [149, 281] width 90 height 12
click at [104, 275] on select "None Triangle Square Diagonal Polygon 1 Polygon 2 Zigzag Multiple Zigzags Waves…" at bounding box center [149, 281] width 90 height 12
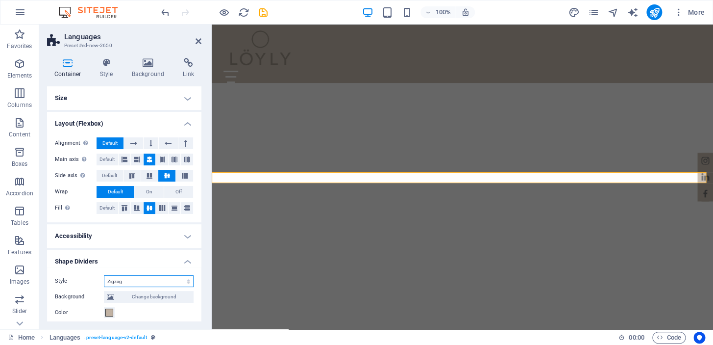
click at [174, 277] on select "None Triangle Square Diagonal Polygon 1 Polygon 2 Zigzag Multiple Zigzags Waves…" at bounding box center [149, 281] width 90 height 12
select select "none"
click at [104, 275] on select "None Triangle Square Diagonal Polygon 1 Polygon 2 Zigzag Multiple Zigzags Waves…" at bounding box center [149, 281] width 90 height 12
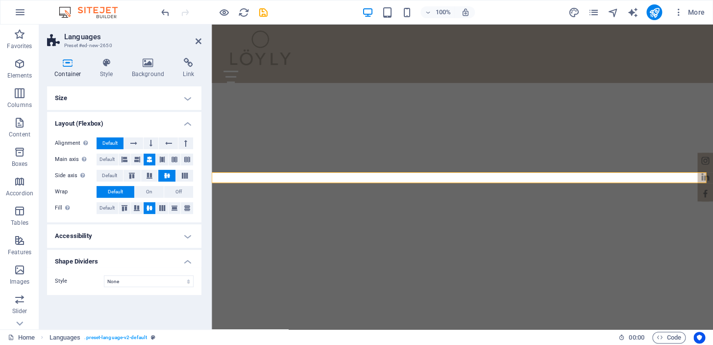
click at [107, 71] on h4 "Style" at bounding box center [109, 68] width 32 height 21
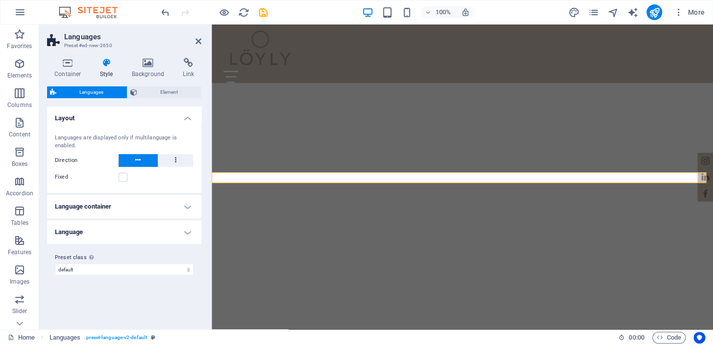
click at [162, 61] on icon at bounding box center [149, 63] width 48 height 10
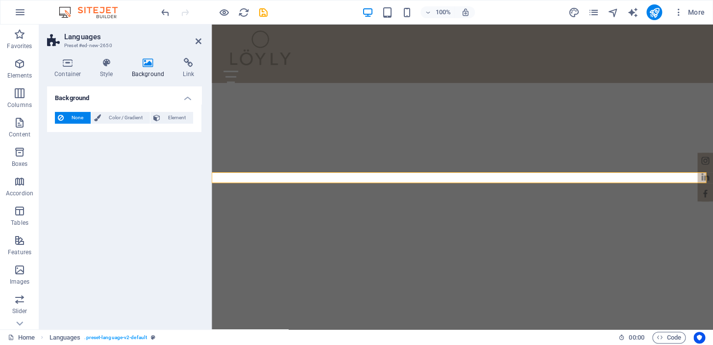
click at [107, 116] on span "Color / Gradient" at bounding box center [125, 118] width 43 height 12
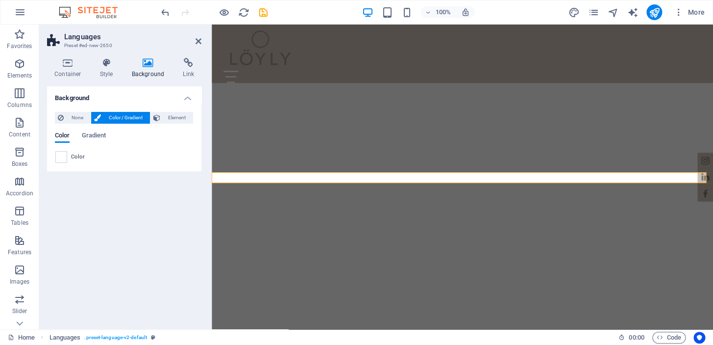
click at [74, 153] on span "Color" at bounding box center [78, 157] width 14 height 8
click at [62, 155] on span at bounding box center [61, 156] width 11 height 11
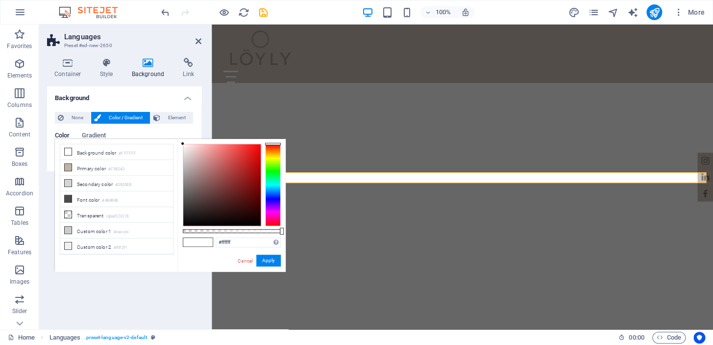
click at [93, 169] on li "Primary color #C1B2A3" at bounding box center [116, 168] width 113 height 16
type input "#c1b2a3"
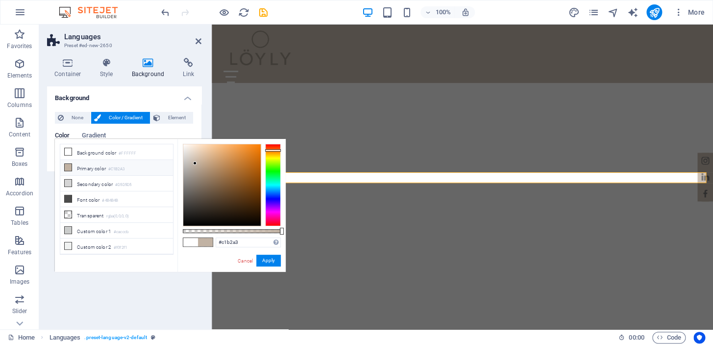
click at [118, 135] on div "Color Gradient" at bounding box center [124, 141] width 139 height 19
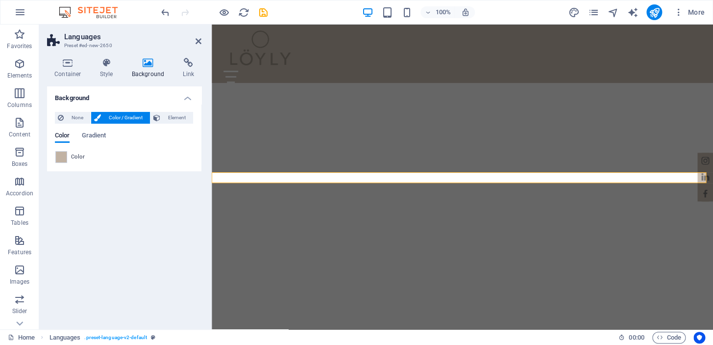
click at [81, 116] on span "None" at bounding box center [77, 118] width 21 height 12
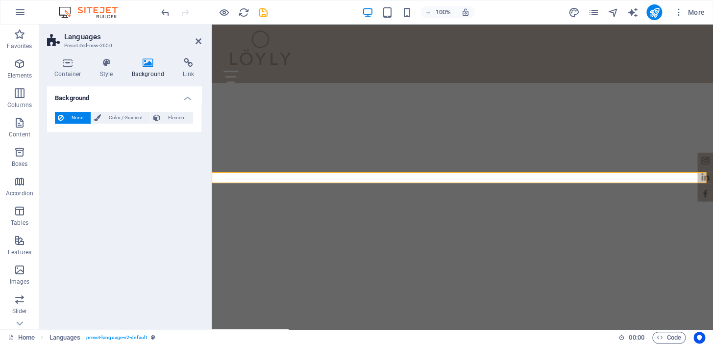
click at [120, 147] on div "Background None Color / Gradient Element Stretch background to full-width Color…" at bounding box center [124, 203] width 154 height 235
click at [165, 116] on span "Element" at bounding box center [176, 118] width 27 height 12
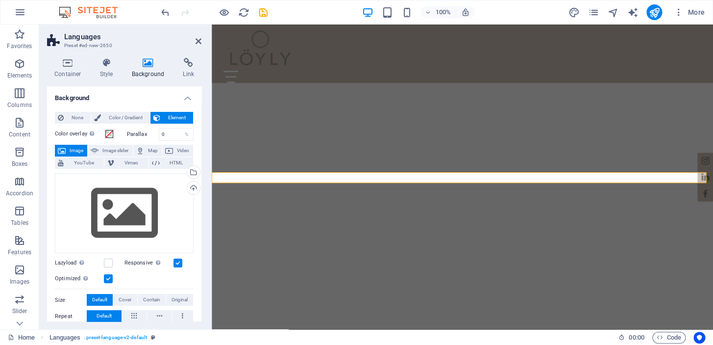
click at [196, 42] on icon at bounding box center [199, 41] width 6 height 8
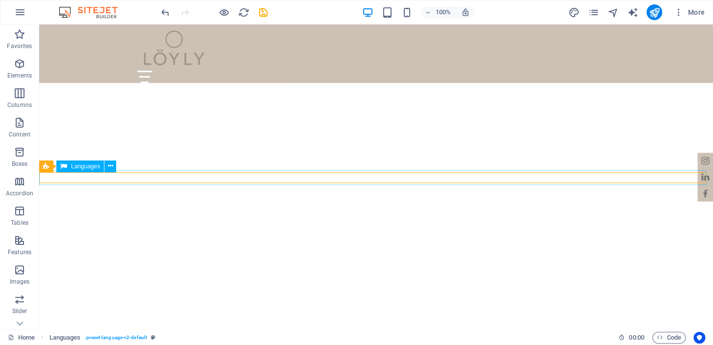
click at [110, 165] on icon at bounding box center [110, 166] width 5 height 10
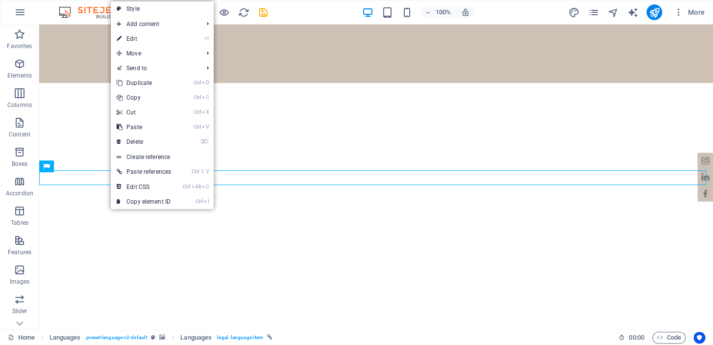
click at [155, 137] on link "⌦ Delete" at bounding box center [144, 141] width 66 height 15
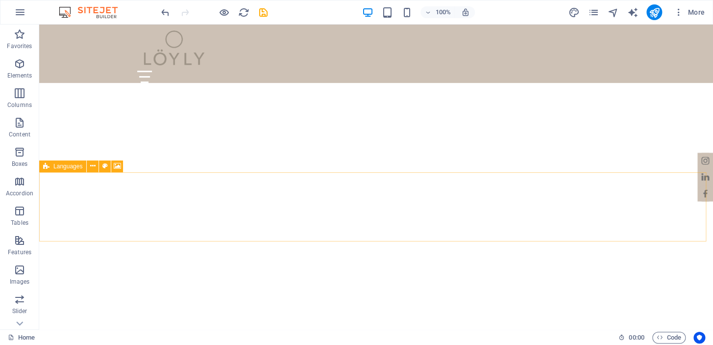
click at [93, 166] on icon at bounding box center [92, 166] width 5 height 10
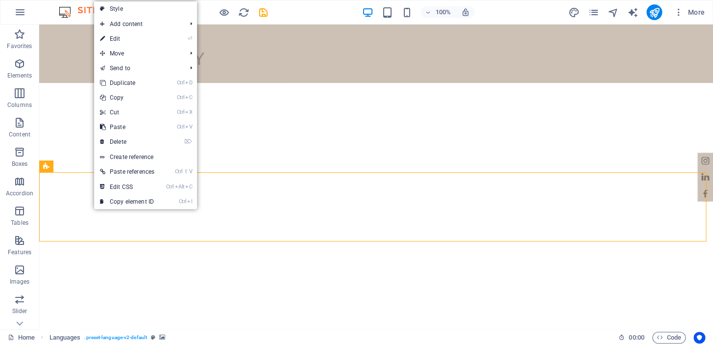
click at [126, 140] on link "⌦ Delete" at bounding box center [127, 141] width 66 height 15
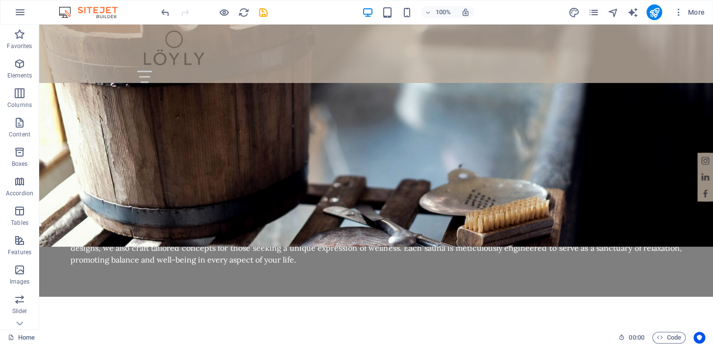
scroll to position [895, 0]
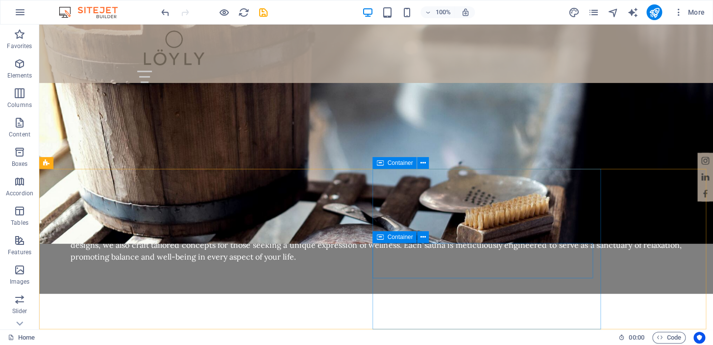
click at [424, 162] on icon at bounding box center [423, 163] width 5 height 10
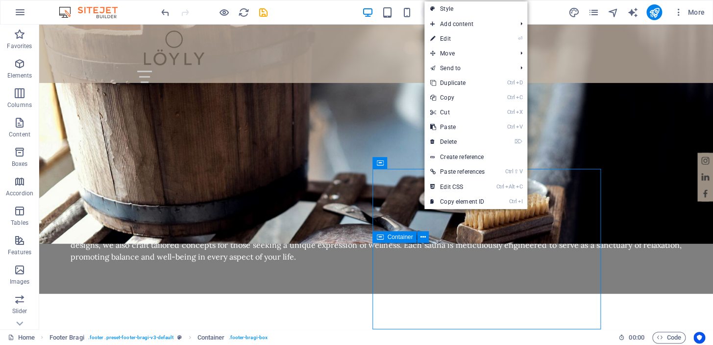
click at [471, 144] on link "⌦ Delete" at bounding box center [457, 141] width 66 height 15
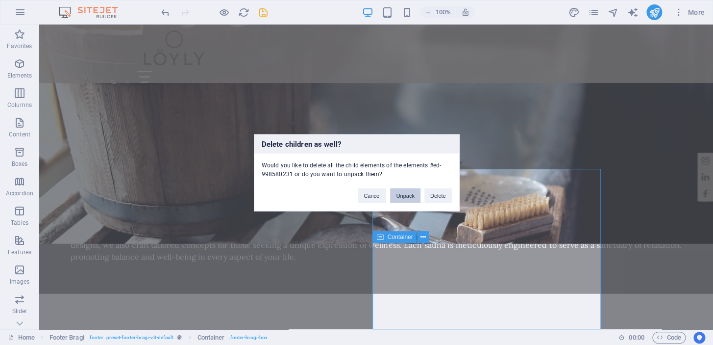
click at [410, 198] on button "Unpack" at bounding box center [405, 195] width 30 height 15
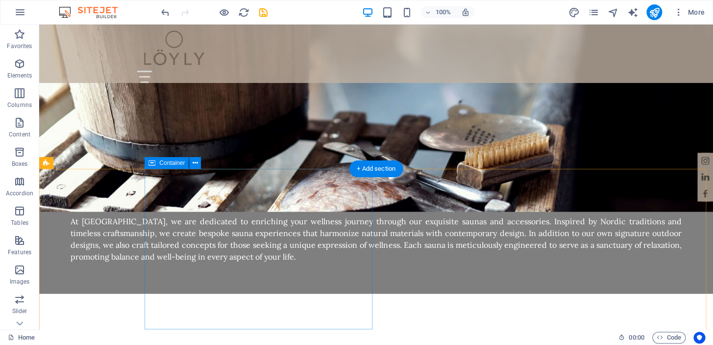
drag, startPoint x: 362, startPoint y: 206, endPoint x: 353, endPoint y: 206, distance: 9.3
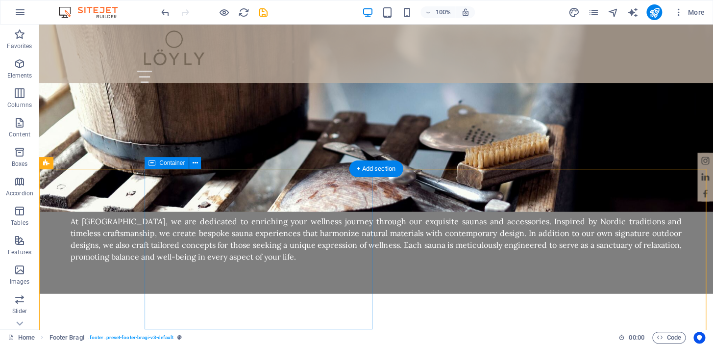
drag, startPoint x: 20, startPoint y: 96, endPoint x: 89, endPoint y: 155, distance: 91.1
click at [20, 96] on icon "button" at bounding box center [20, 93] width 12 height 12
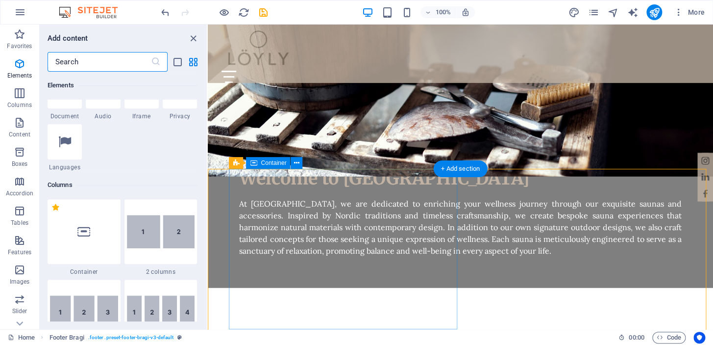
scroll to position [485, 0]
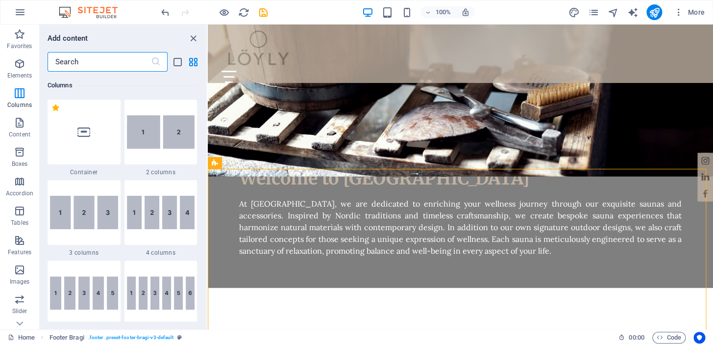
drag, startPoint x: 165, startPoint y: 145, endPoint x: 329, endPoint y: 312, distance: 234.7
click at [165, 145] on img at bounding box center [161, 131] width 68 height 33
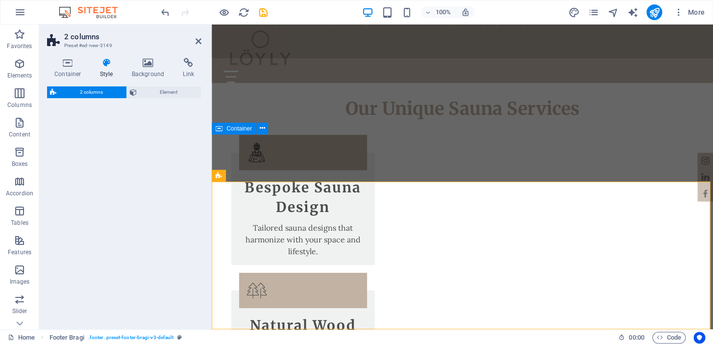
select select "rem"
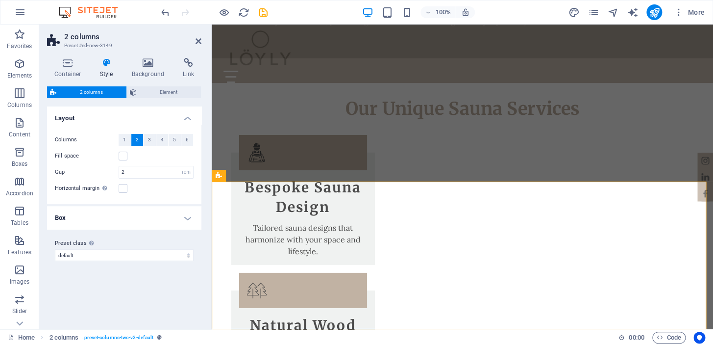
click at [204, 36] on aside "2 columns Preset #ed-new-3149 Container Style Background Link Size Height Defau…" at bounding box center [125, 177] width 173 height 304
click at [196, 39] on icon at bounding box center [199, 41] width 6 height 8
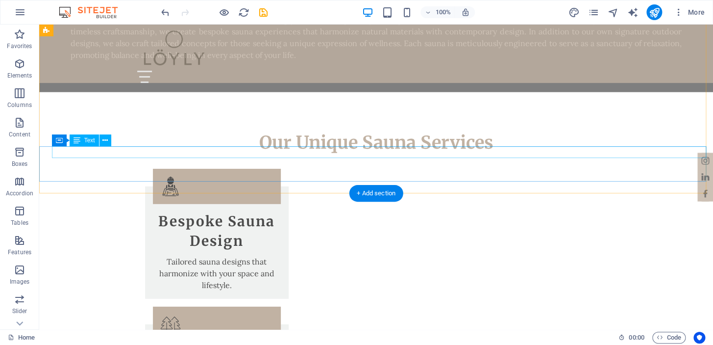
scroll to position [1124, 0]
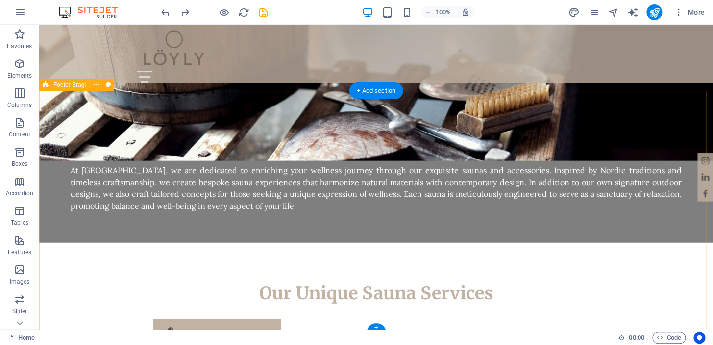
scroll to position [977, 0]
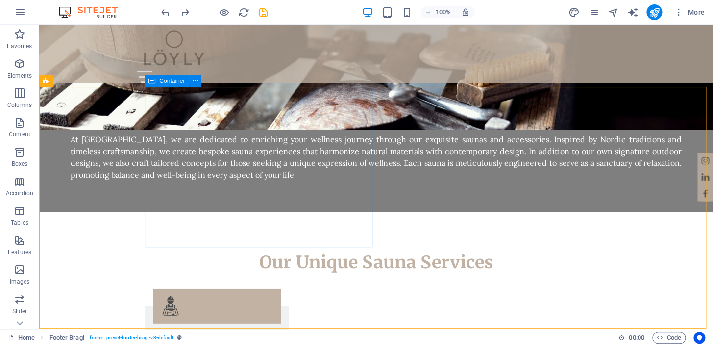
click at [159, 79] on span "Container" at bounding box center [171, 81] width 25 height 6
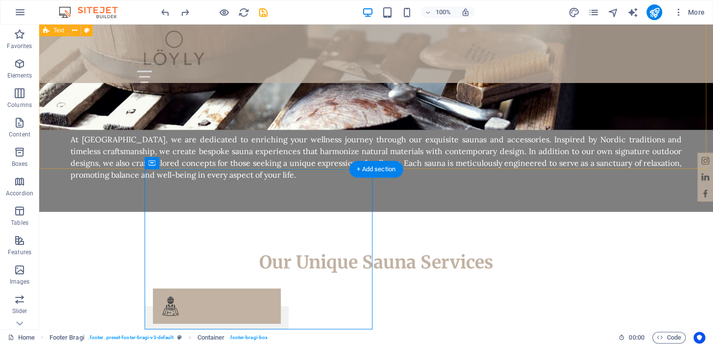
scroll to position [895, 0]
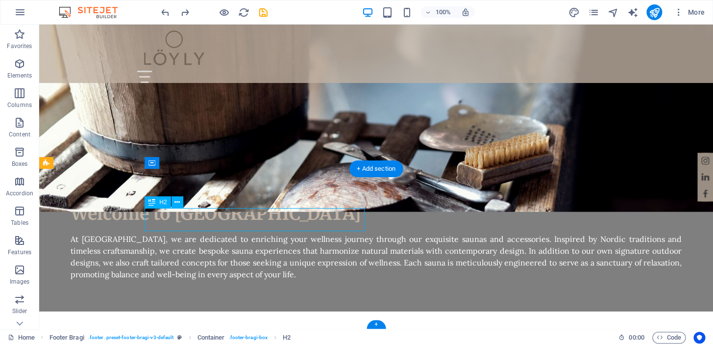
scroll to position [930, 0]
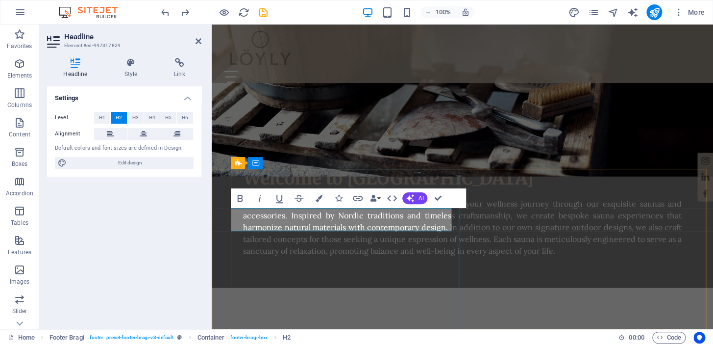
drag, startPoint x: 353, startPoint y: 220, endPoint x: 232, endPoint y: 218, distance: 120.6
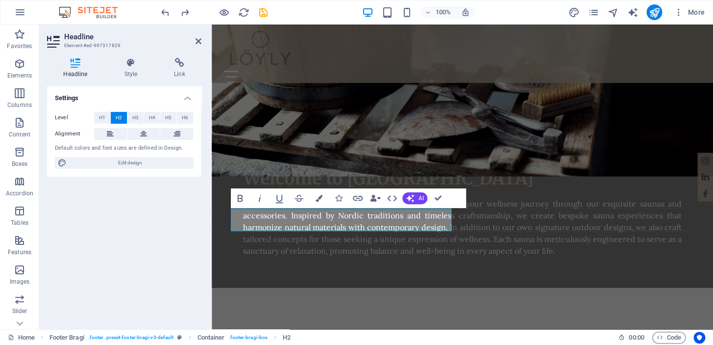
click at [379, 199] on button "Data Bindings" at bounding box center [375, 198] width 14 height 20
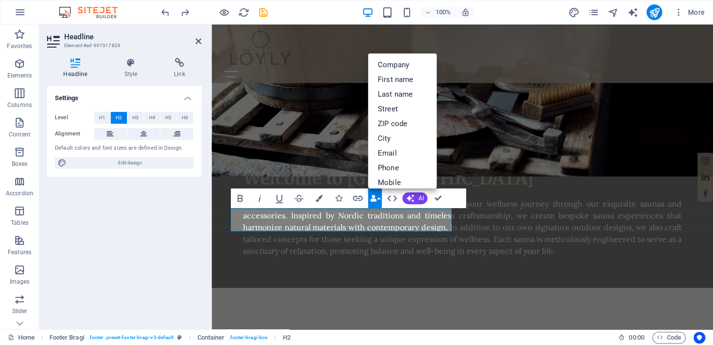
click at [174, 222] on div "Settings Level H1 H2 H3 H4 H5 H6 Alignment Default colors and font sizes are de…" at bounding box center [124, 203] width 154 height 235
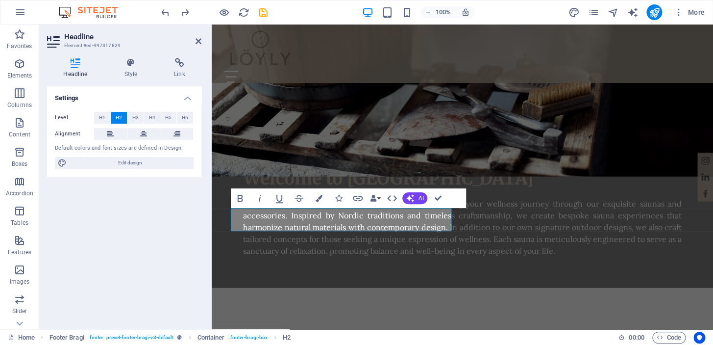
click at [131, 72] on h4 "Style" at bounding box center [133, 68] width 50 height 21
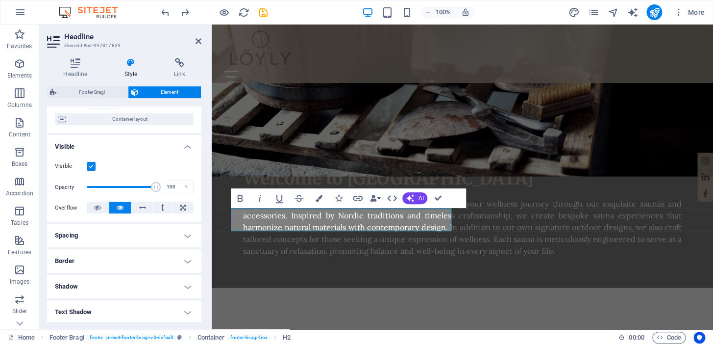
scroll to position [0, 0]
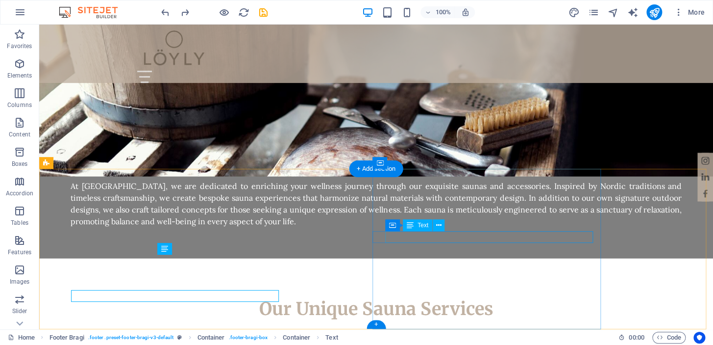
scroll to position [895, 0]
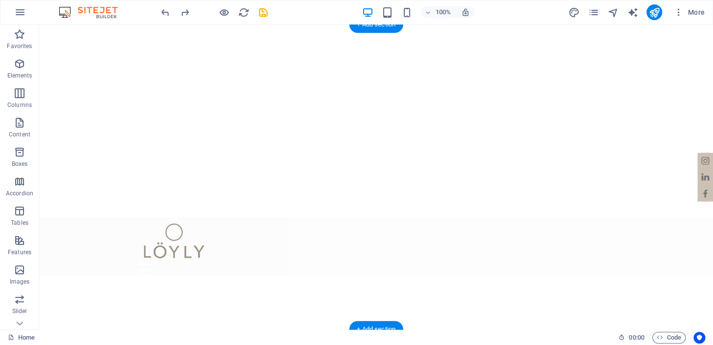
scroll to position [0, 0]
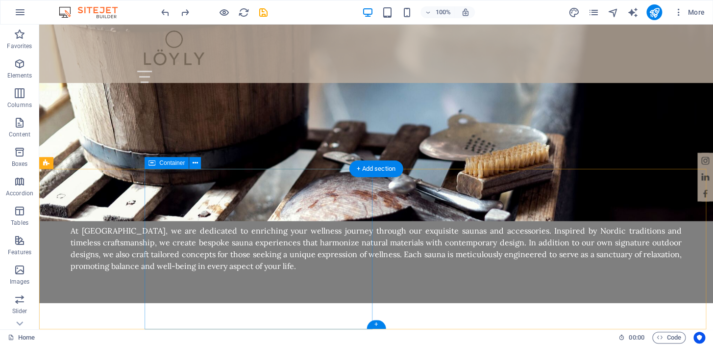
scroll to position [895, 0]
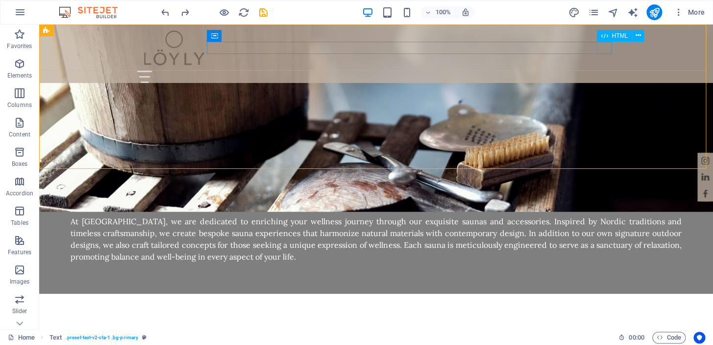
click at [608, 71] on div at bounding box center [376, 77] width 478 height 12
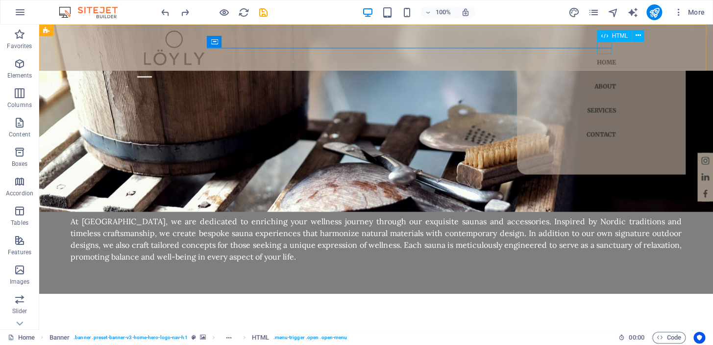
click at [152, 71] on div at bounding box center [144, 77] width 15 height 12
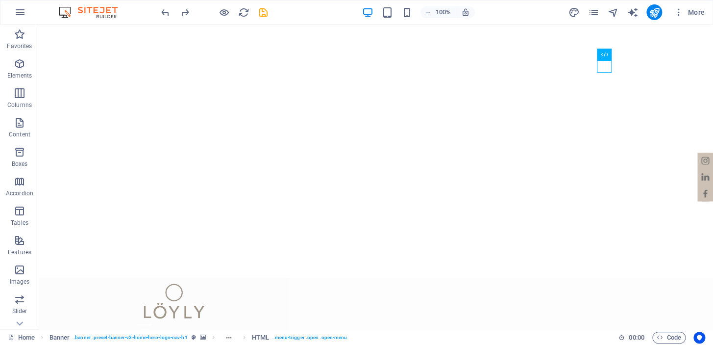
scroll to position [0, 0]
click at [265, 14] on icon "save" at bounding box center [263, 12] width 11 height 11
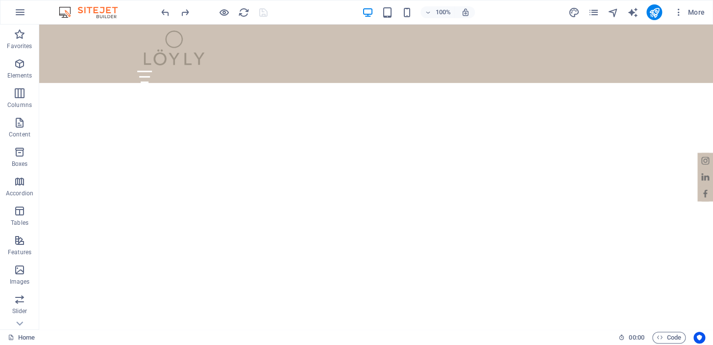
scroll to position [135, 0]
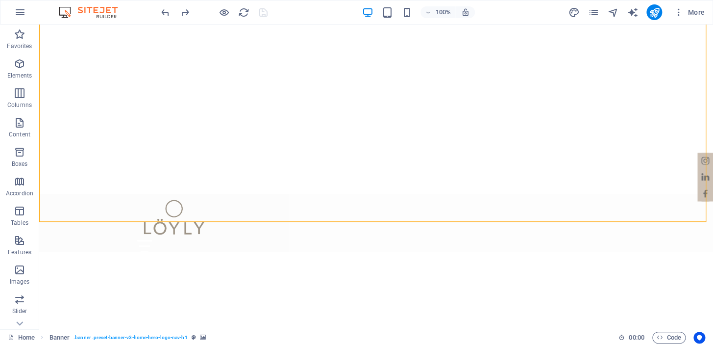
scroll to position [0, 0]
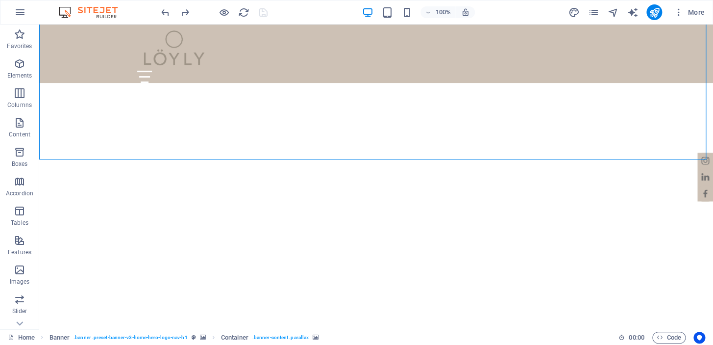
scroll to position [143, 0]
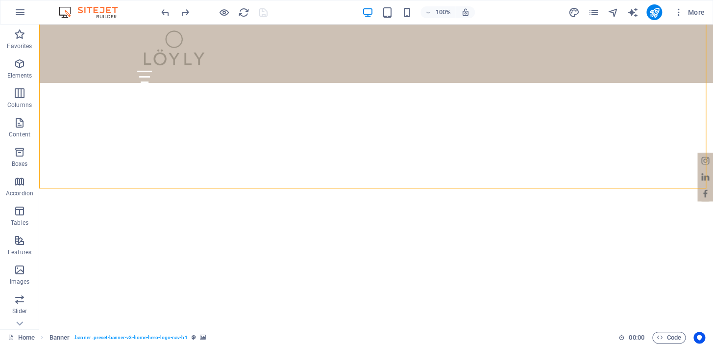
scroll to position [0, 0]
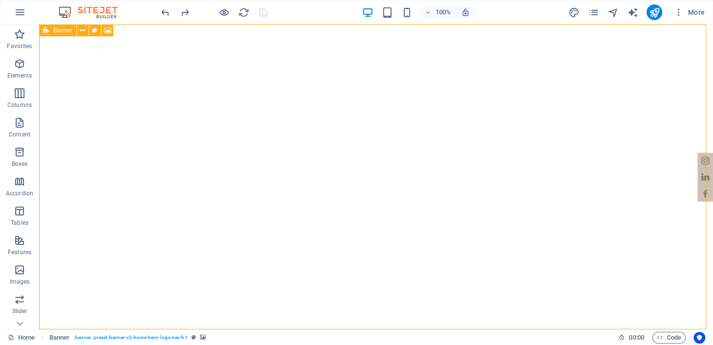
click at [86, 28] on button at bounding box center [83, 31] width 12 height 12
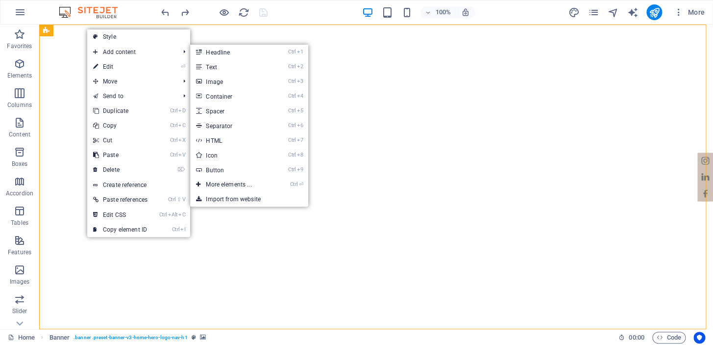
click at [127, 66] on link "⏎ Edit" at bounding box center [120, 66] width 66 height 15
select select "ms"
select select "s"
select select "progressive"
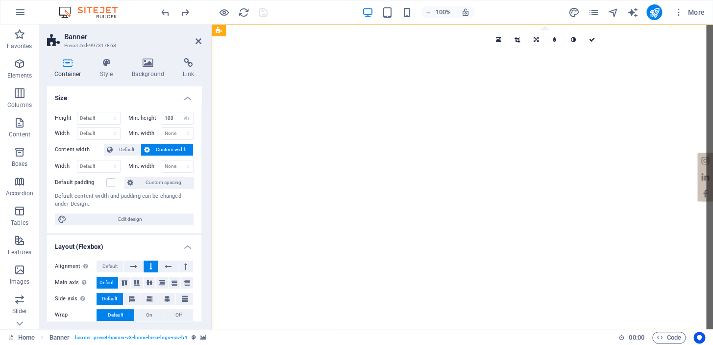
click at [140, 68] on h4 "Background" at bounding box center [150, 68] width 51 height 21
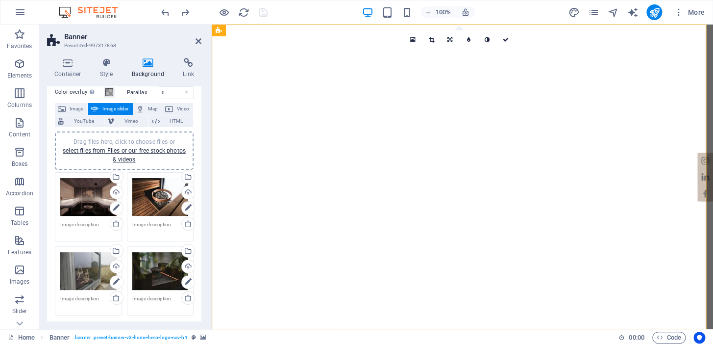
scroll to position [59, 0]
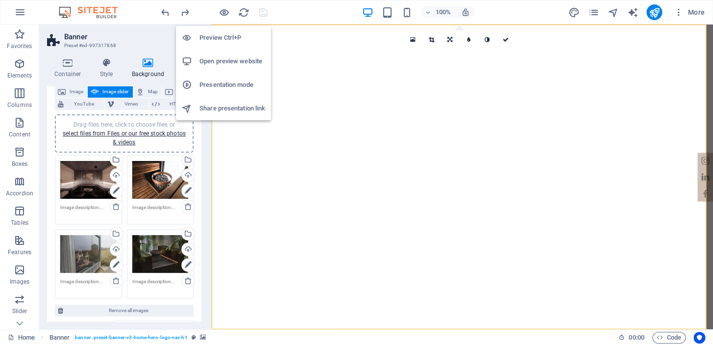
click at [221, 11] on icon "button" at bounding box center [224, 12] width 11 height 11
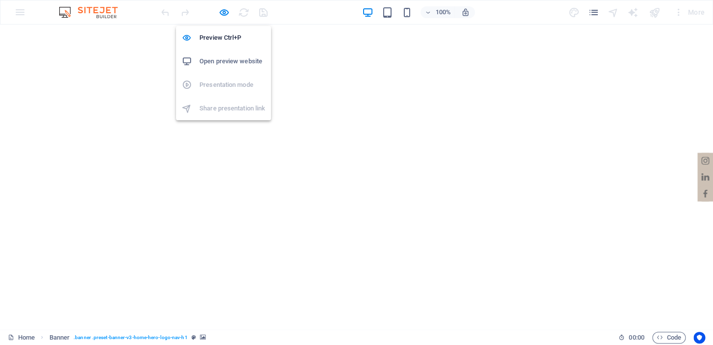
click at [223, 56] on h6 "Open preview website" at bounding box center [232, 61] width 66 height 12
click at [224, 14] on icon "button" at bounding box center [224, 12] width 11 height 11
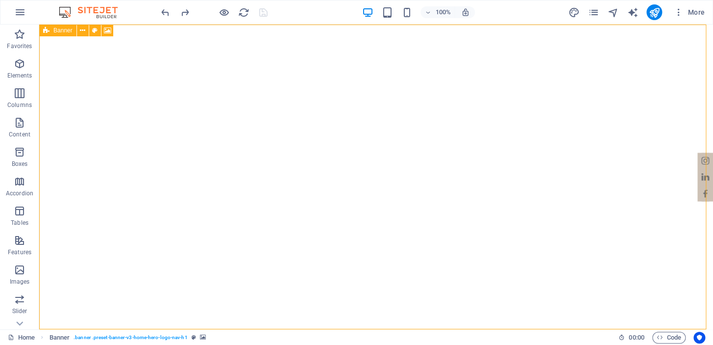
click at [82, 29] on icon at bounding box center [82, 30] width 5 height 10
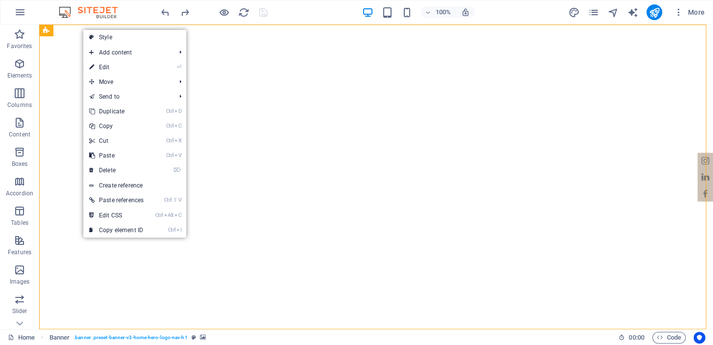
click at [121, 66] on link "⏎ Edit" at bounding box center [116, 67] width 66 height 15
select select "ms"
select select "s"
select select "progressive"
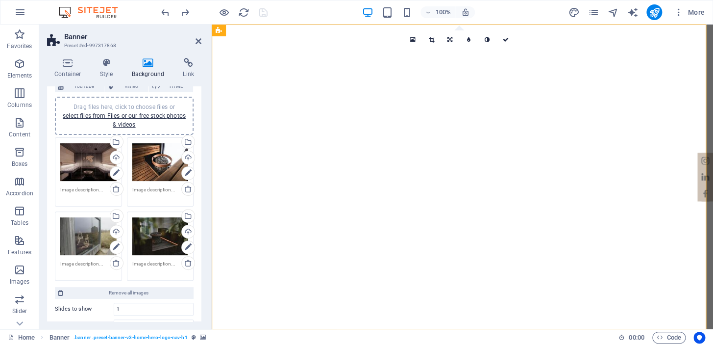
scroll to position [79, 0]
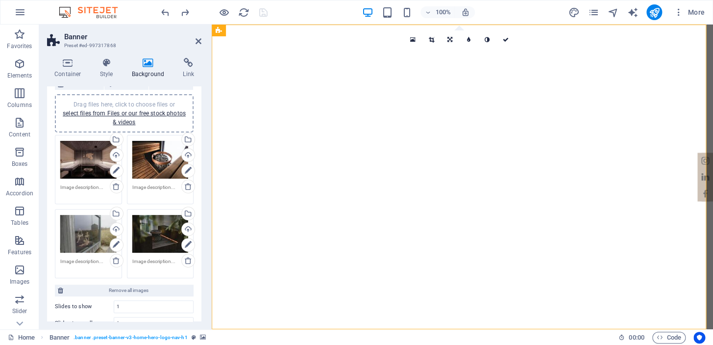
click at [186, 139] on div "Select files from the file manager, stock photos, or upload file(s)" at bounding box center [187, 140] width 15 height 15
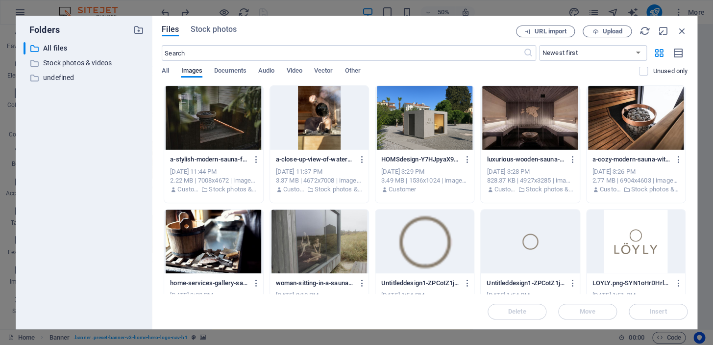
click at [463, 157] on icon "button" at bounding box center [467, 159] width 9 height 9
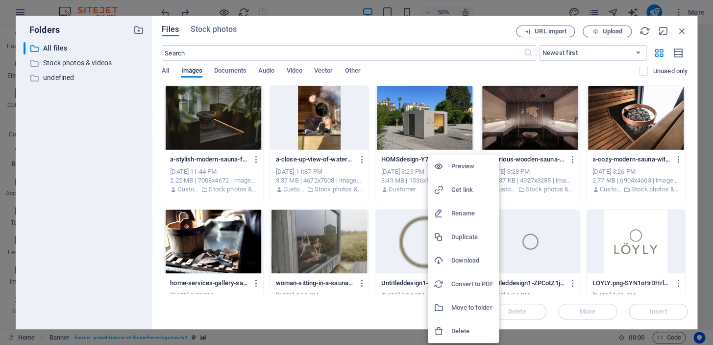
click at [460, 326] on h6 "Delete" at bounding box center [472, 331] width 42 height 12
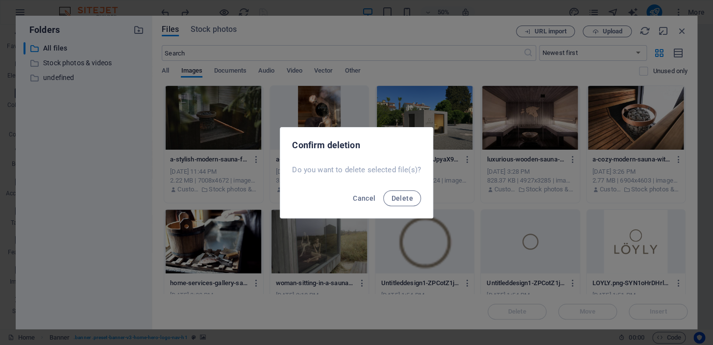
click at [399, 196] on span "Delete" at bounding box center [402, 198] width 22 height 8
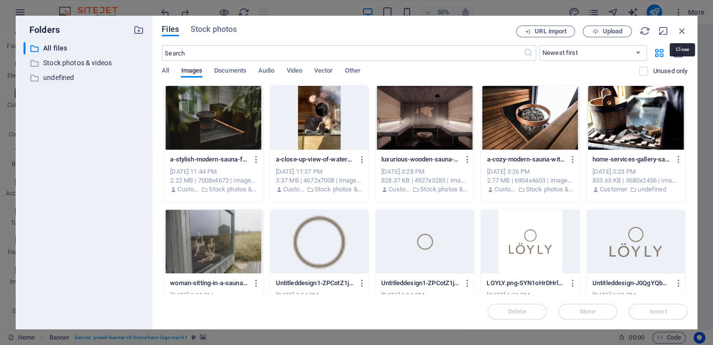
click at [681, 27] on icon "button" at bounding box center [682, 30] width 11 height 11
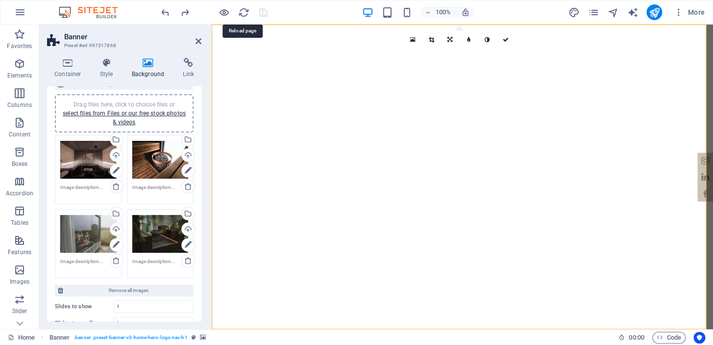
click at [238, 12] on icon "reload" at bounding box center [243, 12] width 11 height 11
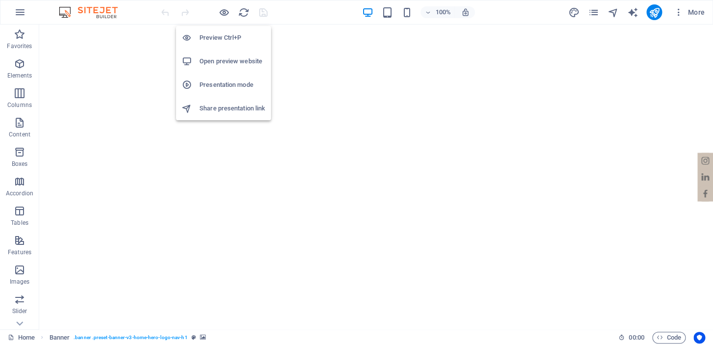
click at [224, 12] on icon "button" at bounding box center [224, 12] width 11 height 11
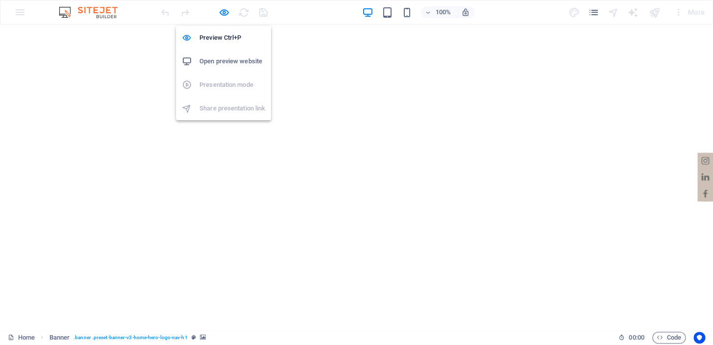
click at [217, 66] on h6 "Open preview website" at bounding box center [232, 61] width 66 height 12
click at [223, 9] on icon "button" at bounding box center [224, 12] width 11 height 11
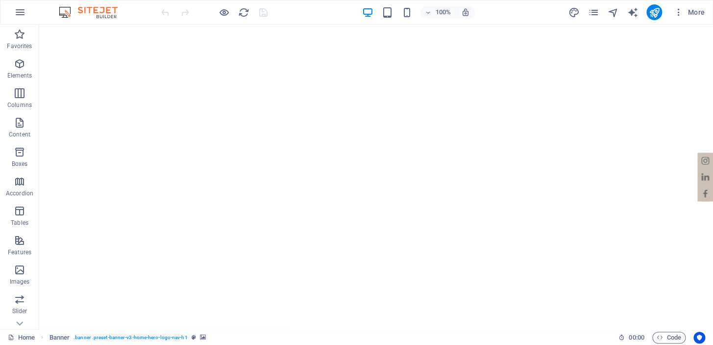
click at [25, 15] on icon "button" at bounding box center [20, 12] width 12 height 12
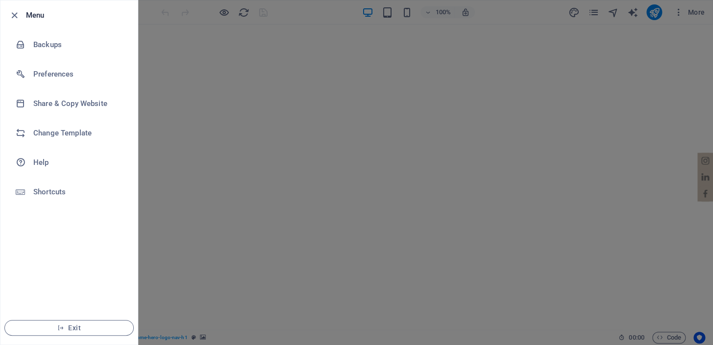
click at [49, 42] on h6 "Backups" at bounding box center [78, 45] width 91 height 12
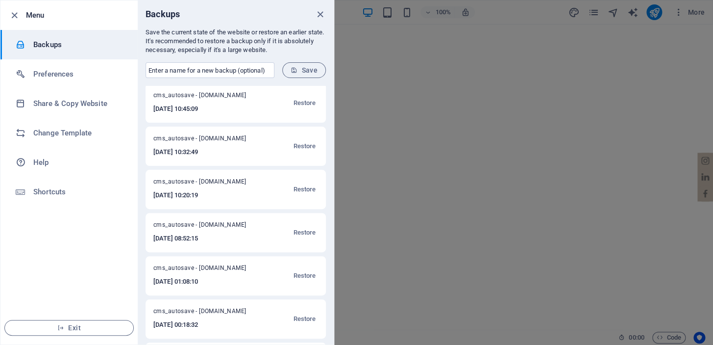
scroll to position [0, 0]
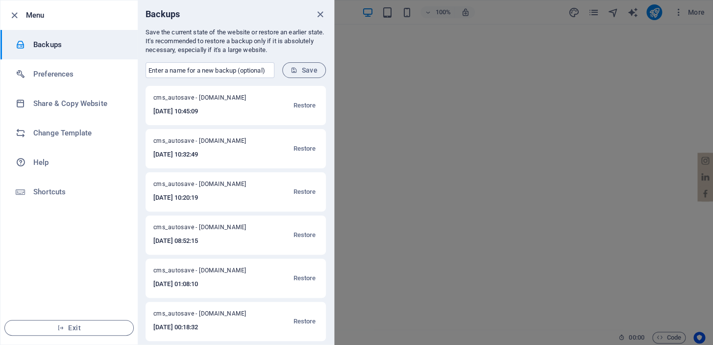
click at [75, 100] on h6 "Share & Copy Website" at bounding box center [78, 104] width 91 height 12
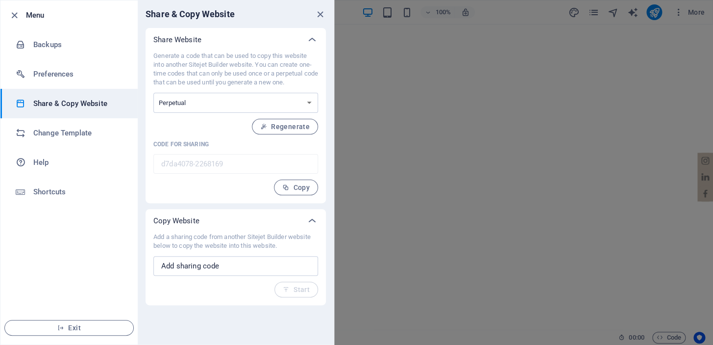
click at [12, 14] on icon "button" at bounding box center [14, 15] width 11 height 11
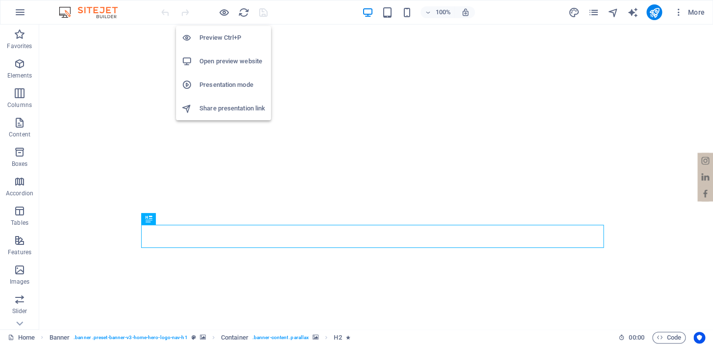
click at [223, 13] on icon "button" at bounding box center [224, 12] width 11 height 11
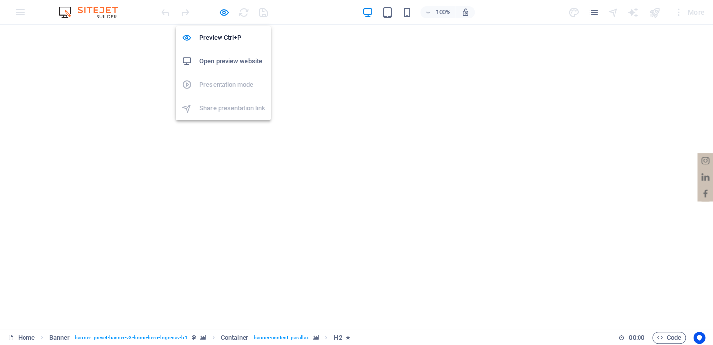
click at [222, 60] on h6 "Open preview website" at bounding box center [232, 61] width 66 height 12
click at [223, 11] on icon "button" at bounding box center [224, 12] width 11 height 11
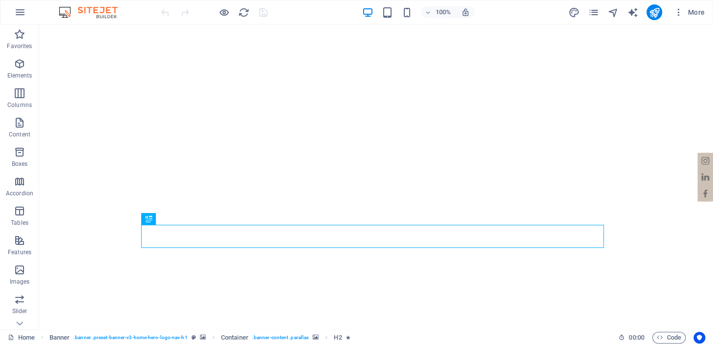
click at [667, 343] on span "Code" at bounding box center [669, 337] width 25 height 12
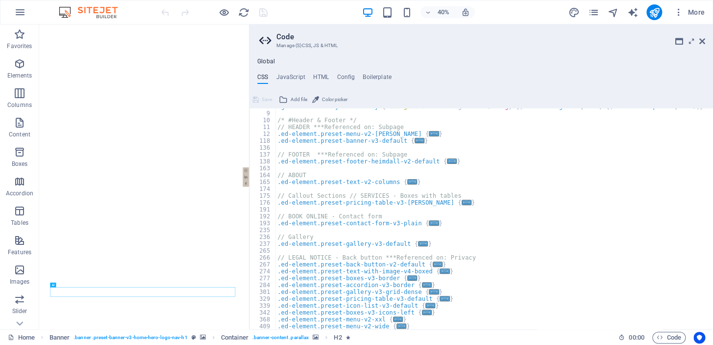
scroll to position [80, 0]
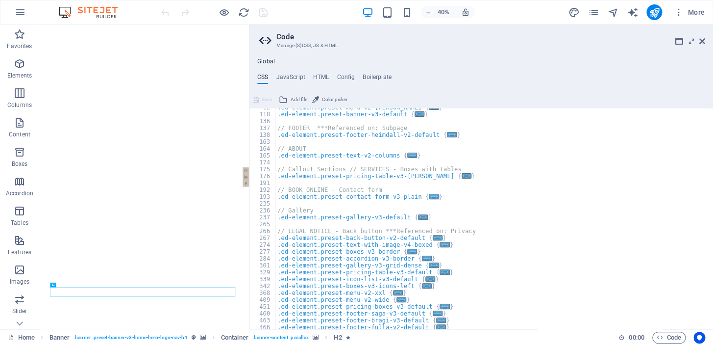
click at [302, 80] on h4 "JavaScript" at bounding box center [290, 79] width 29 height 11
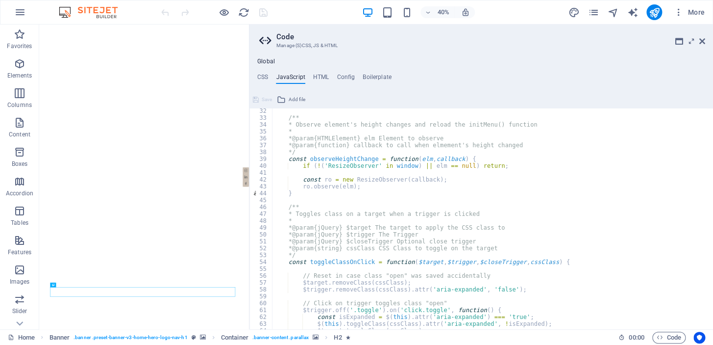
scroll to position [267, 0]
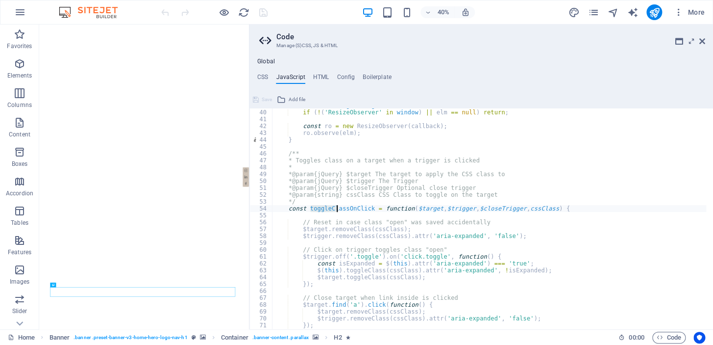
drag, startPoint x: 309, startPoint y: 206, endPoint x: 347, endPoint y: 207, distance: 37.8
click at [346, 207] on div "const observeHeightChange = function ( elm , callback ) { if ( ! ( 'ResizeObser…" at bounding box center [503, 215] width 463 height 227
type textarea "const toggleClassOnClick = function($target, $trigger, $closeTrigger, cssClass)…"
click at [361, 207] on div "const observeHeightChange = function ( elm , callback ) { if ( ! ( 'ResizeObser…" at bounding box center [503, 215] width 463 height 227
click at [379, 206] on div "const observeHeightChange = function ( elm , callback ) { if ( ! ( 'ResizeObser…" at bounding box center [503, 215] width 463 height 227
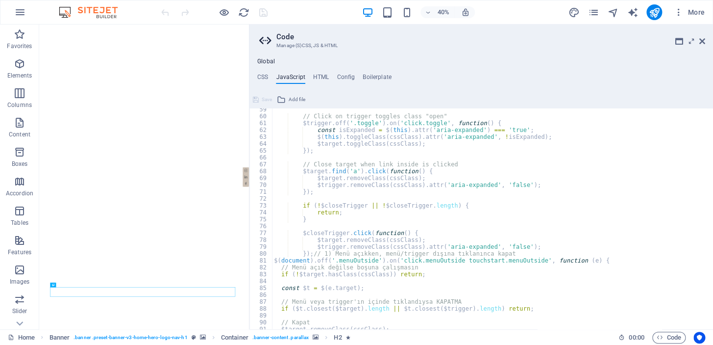
scroll to position [400, 0]
click at [327, 74] on h4 "HTML" at bounding box center [321, 79] width 16 height 11
type textarea "<a href="#main-content" class="wv-link-content button">Skip to main content</a>"
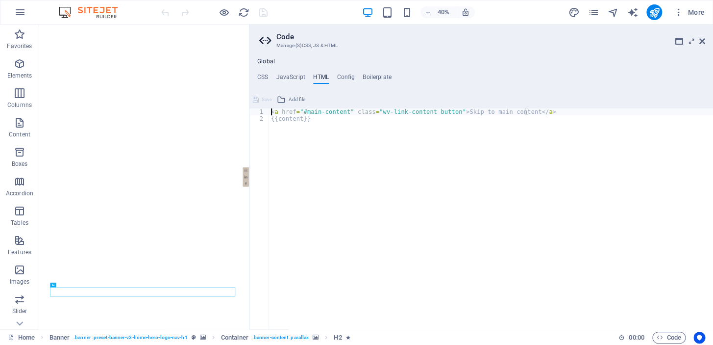
click at [347, 71] on div "Global CSS JavaScript HTML Config Boilerplate /* Custom */ 12 118 136 137 138 1…" at bounding box center [481, 193] width 464 height 271
click at [345, 75] on h4 "Config" at bounding box center [346, 79] width 18 height 11
type textarea "$color-background: #FFFFFF;"
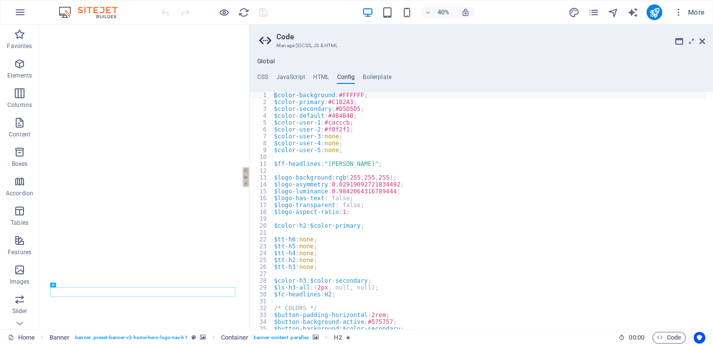
click at [374, 77] on h4 "Boilerplate" at bounding box center [377, 79] width 29 height 11
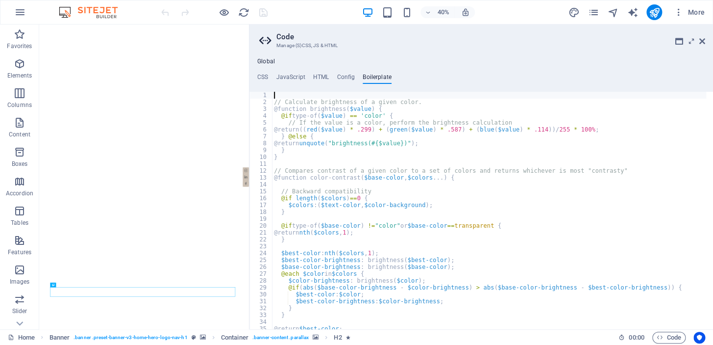
click at [662, 337] on icon "button" at bounding box center [660, 337] width 6 height 6
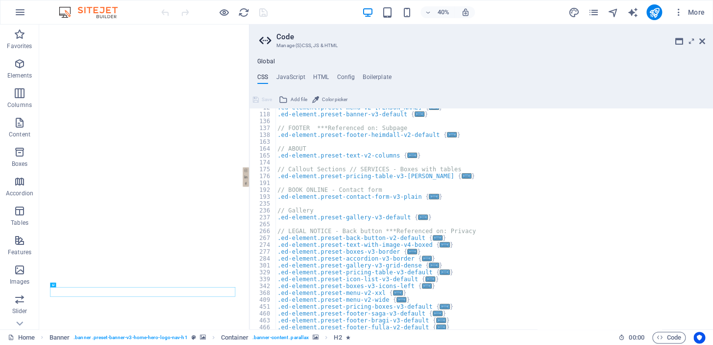
click at [661, 337] on icon "button" at bounding box center [660, 337] width 6 height 6
click at [700, 340] on button "Usercentrics" at bounding box center [700, 337] width 12 height 12
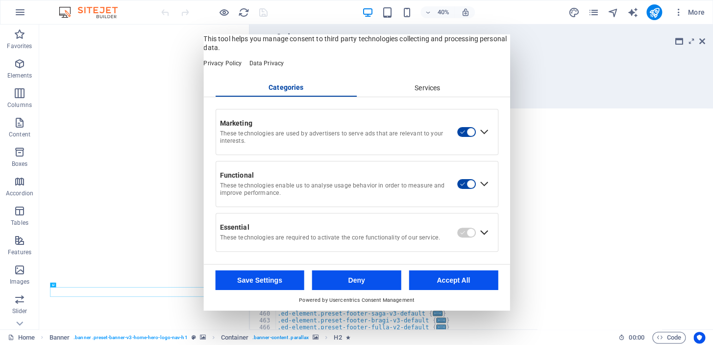
scroll to position [0, 0]
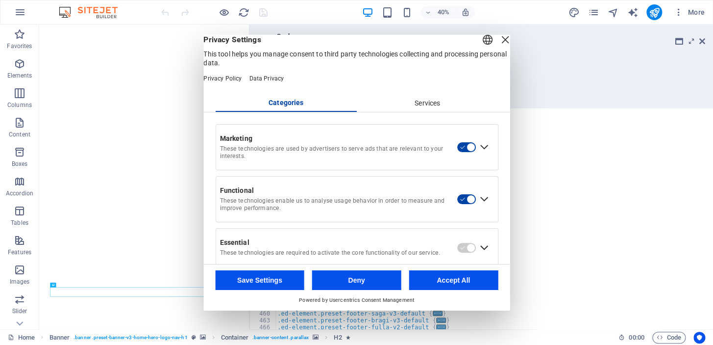
click at [434, 111] on div "Services" at bounding box center [428, 103] width 142 height 17
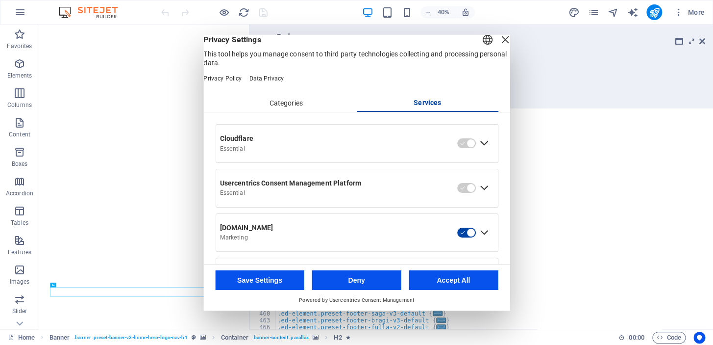
click at [282, 109] on div "Categories" at bounding box center [286, 103] width 142 height 17
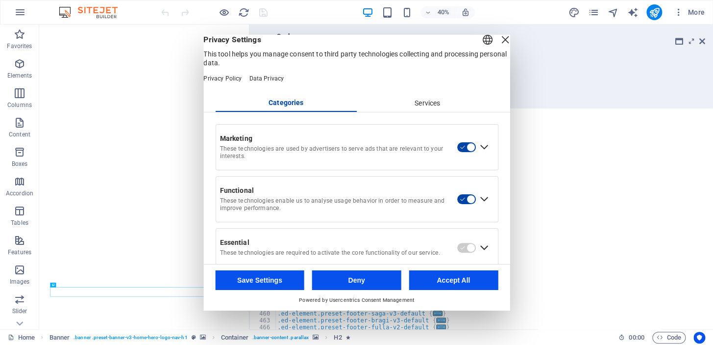
click at [420, 111] on div "Services" at bounding box center [428, 103] width 142 height 17
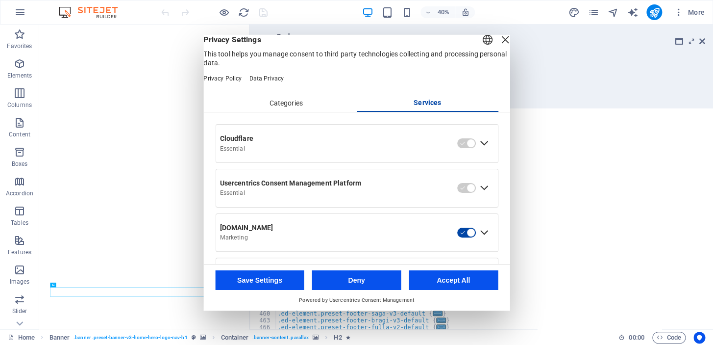
click at [459, 274] on button "Accept All" at bounding box center [453, 280] width 89 height 20
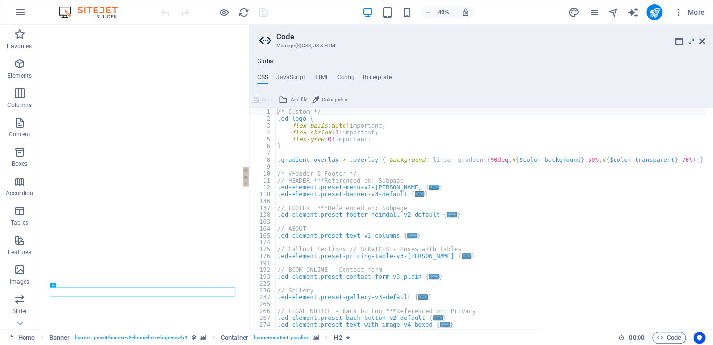
click at [23, 69] on icon "button" at bounding box center [20, 64] width 12 height 12
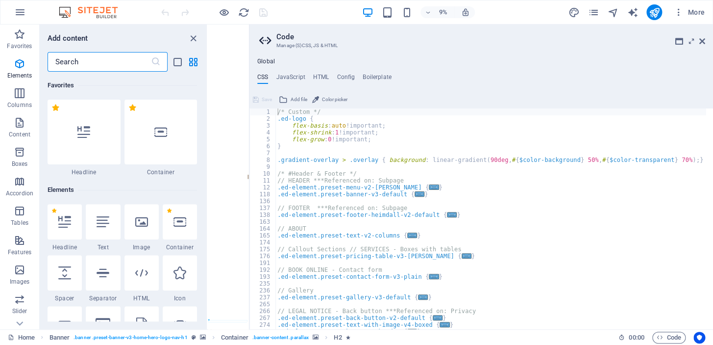
click at [93, 60] on input "text" at bounding box center [99, 62] width 103 height 20
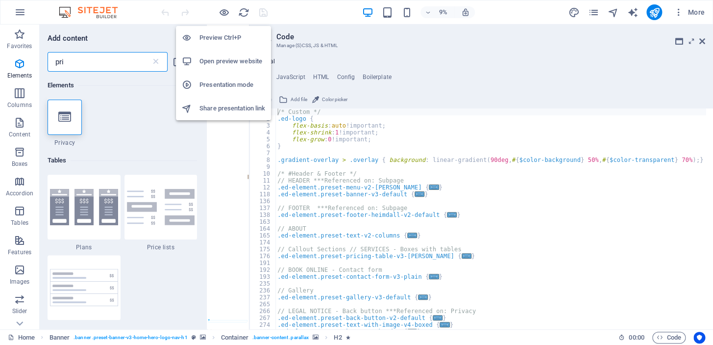
type input "pri"
click at [213, 62] on h6 "Open preview website" at bounding box center [232, 61] width 66 height 12
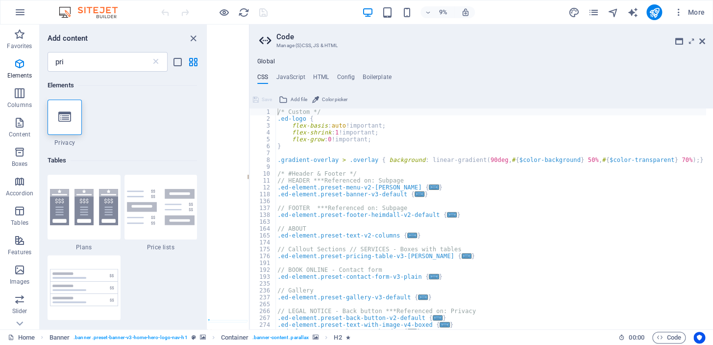
click at [700, 42] on icon at bounding box center [702, 41] width 6 height 8
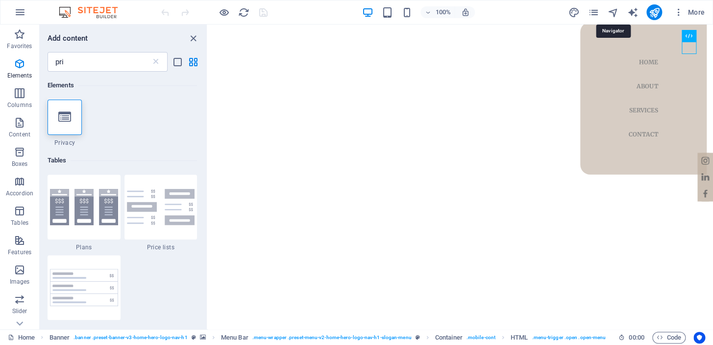
click at [613, 11] on icon "navigator" at bounding box center [612, 12] width 11 height 11
click at [196, 40] on icon "close panel" at bounding box center [193, 38] width 11 height 11
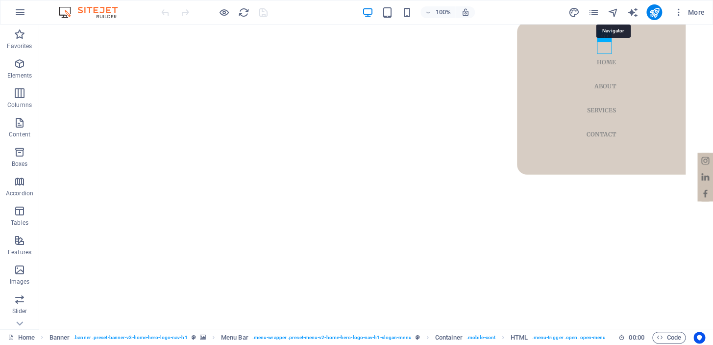
click at [614, 14] on icon "navigator" at bounding box center [612, 12] width 11 height 11
click at [531, 9] on div "100% More" at bounding box center [433, 12] width 549 height 16
click at [618, 10] on icon "navigator" at bounding box center [612, 12] width 11 height 11
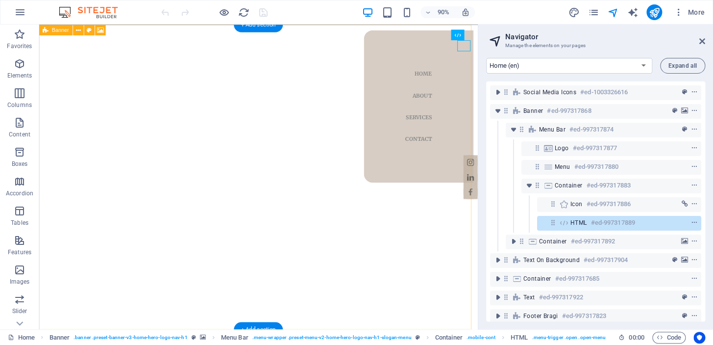
click at [693, 108] on icon "context-menu" at bounding box center [694, 110] width 7 height 7
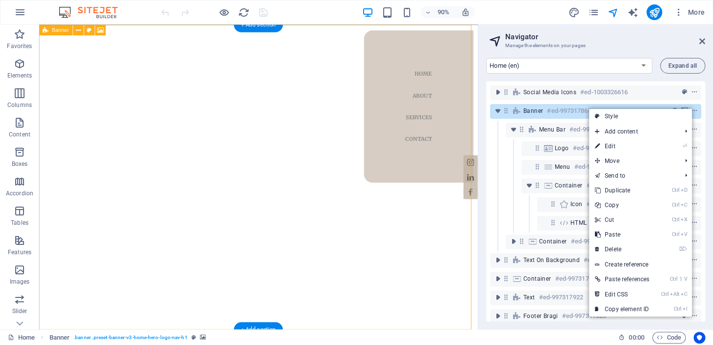
click at [693, 108] on icon "context-menu" at bounding box center [694, 110] width 7 height 7
click at [693, 109] on icon "context-menu" at bounding box center [694, 110] width 7 height 7
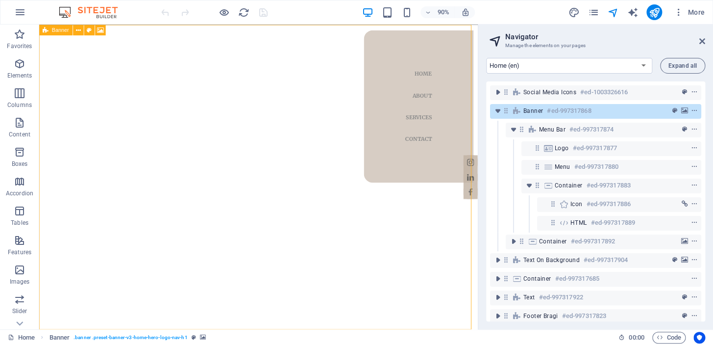
click at [78, 30] on icon at bounding box center [78, 29] width 5 height 9
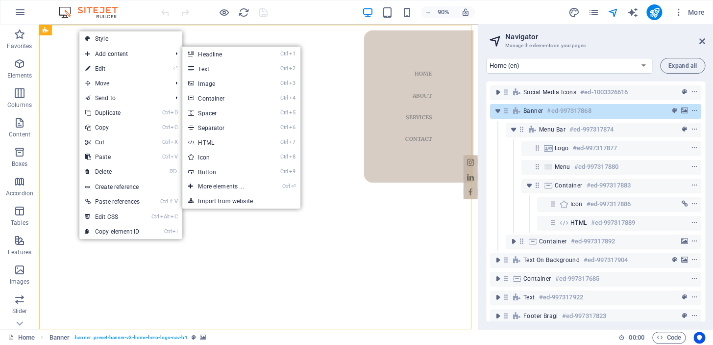
click at [127, 66] on link "⏎ Edit" at bounding box center [112, 68] width 66 height 15
select select "vh"
select select "header"
select select "ms"
select select "s"
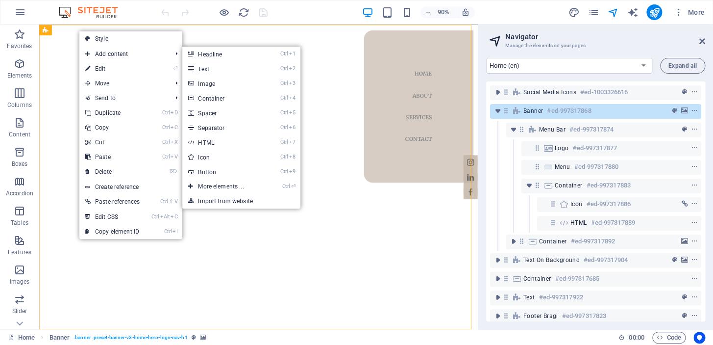
select select "progressive"
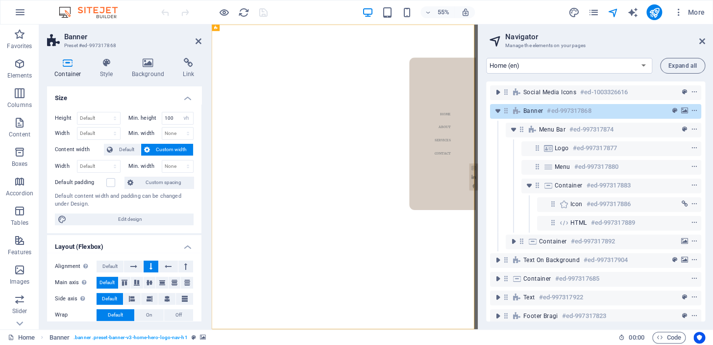
click at [137, 74] on h4 "Background" at bounding box center [150, 68] width 51 height 21
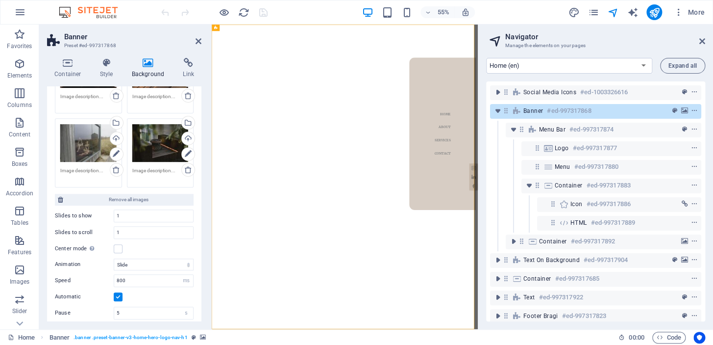
scroll to position [178, 0]
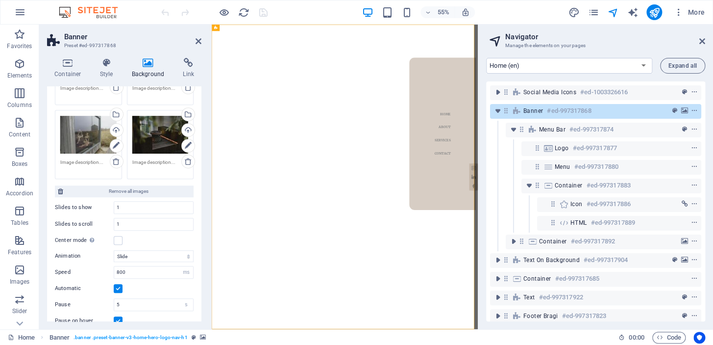
click at [130, 189] on span "Remove all images" at bounding box center [128, 191] width 125 height 12
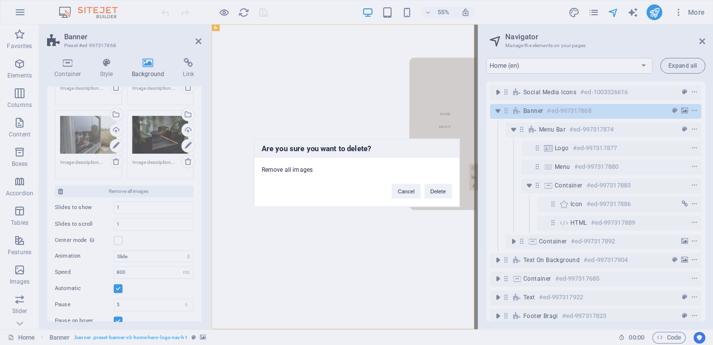
click at [436, 190] on button "Delete" at bounding box center [437, 190] width 27 height 15
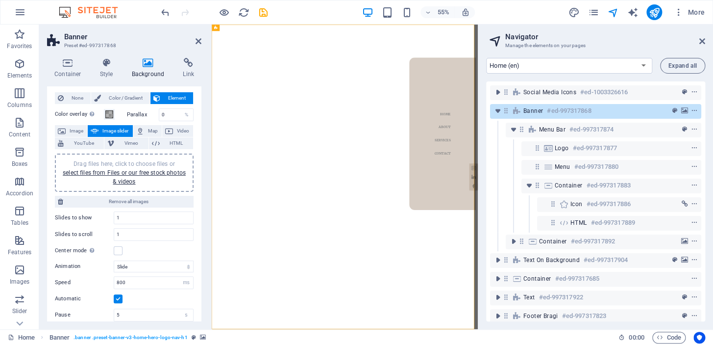
scroll to position [0, 0]
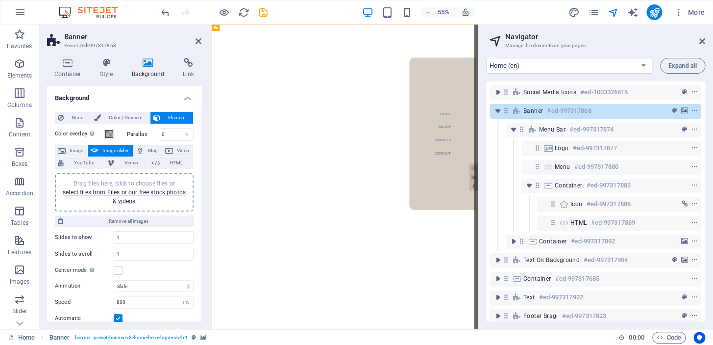
click at [260, 13] on icon "save" at bounding box center [263, 12] width 11 height 11
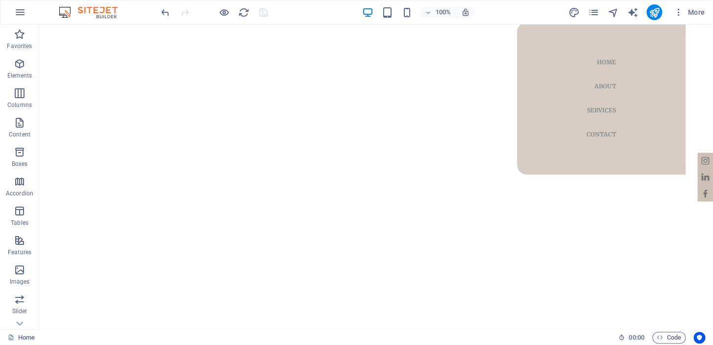
click at [228, 10] on icon "button" at bounding box center [224, 12] width 11 height 11
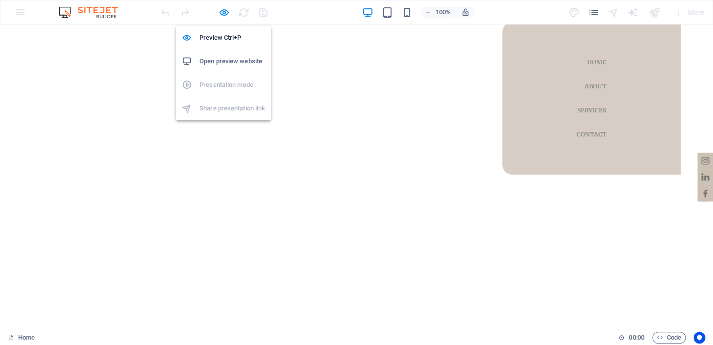
click at [226, 57] on h6 "Open preview website" at bounding box center [232, 61] width 66 height 12
click at [228, 11] on icon "button" at bounding box center [224, 12] width 11 height 11
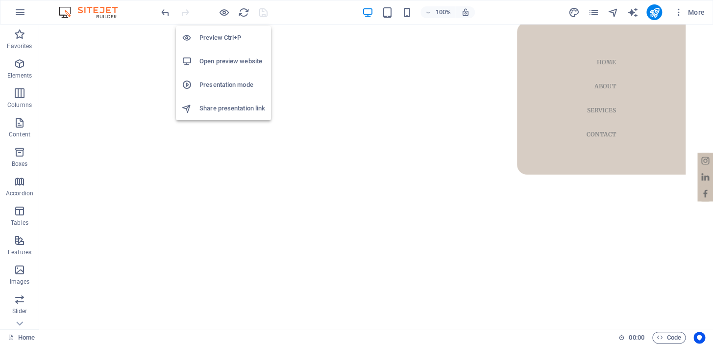
click at [215, 37] on h6 "Preview Ctrl+P" at bounding box center [232, 38] width 66 height 12
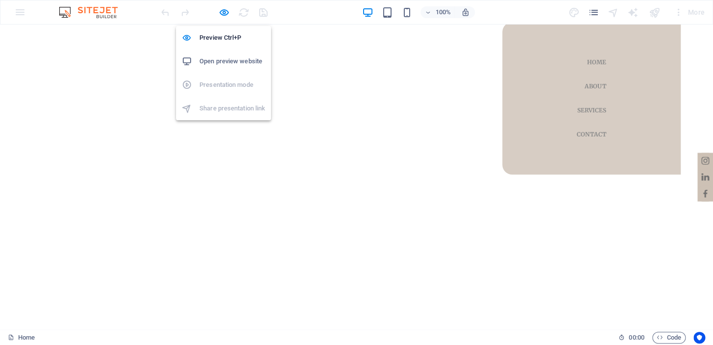
click at [214, 13] on div at bounding box center [214, 12] width 110 height 16
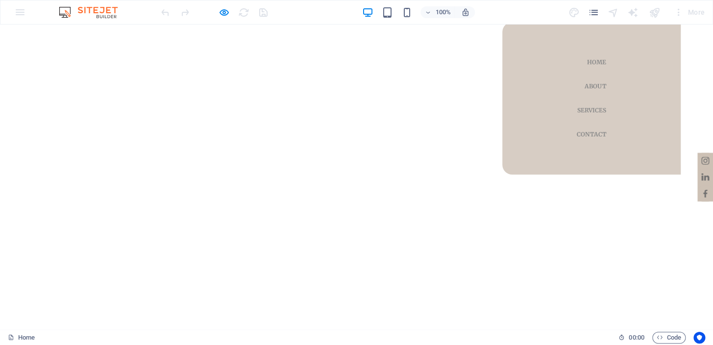
click at [236, 8] on div at bounding box center [214, 12] width 110 height 16
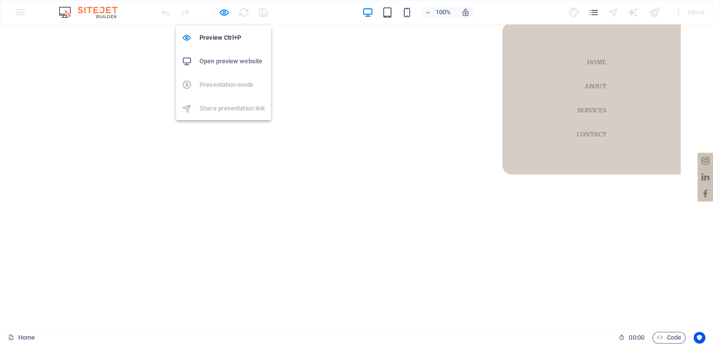
click at [223, 11] on icon "button" at bounding box center [224, 12] width 11 height 11
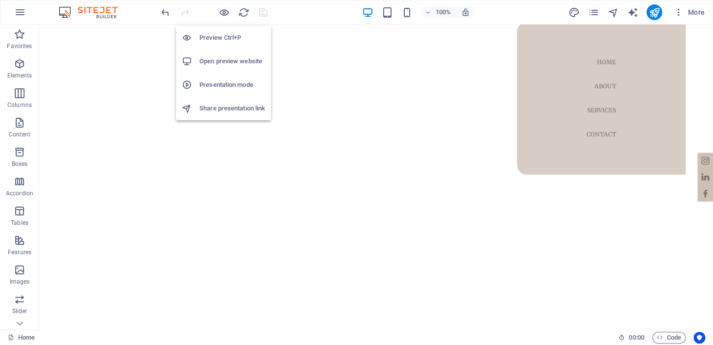
click at [211, 60] on h6 "Open preview website" at bounding box center [232, 61] width 66 height 12
click at [225, 16] on icon "button" at bounding box center [224, 12] width 11 height 11
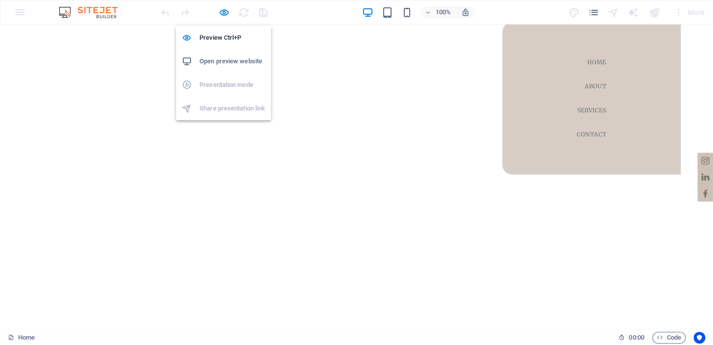
click at [217, 61] on h6 "Open preview website" at bounding box center [232, 61] width 66 height 12
click at [227, 7] on icon "button" at bounding box center [224, 12] width 11 height 11
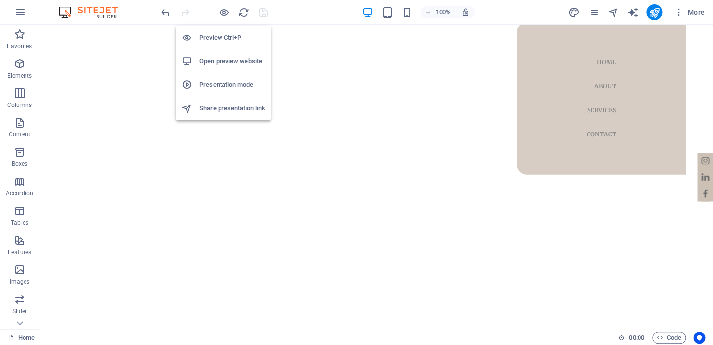
click at [217, 58] on h6 "Open preview website" at bounding box center [232, 61] width 66 height 12
click at [222, 58] on h6 "Open preview website" at bounding box center [232, 61] width 66 height 12
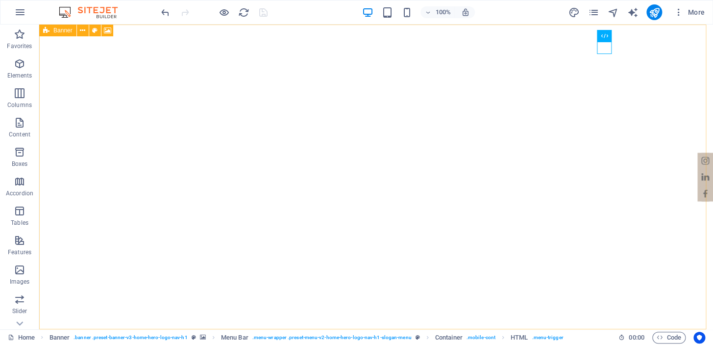
click at [83, 29] on icon at bounding box center [82, 30] width 5 height 10
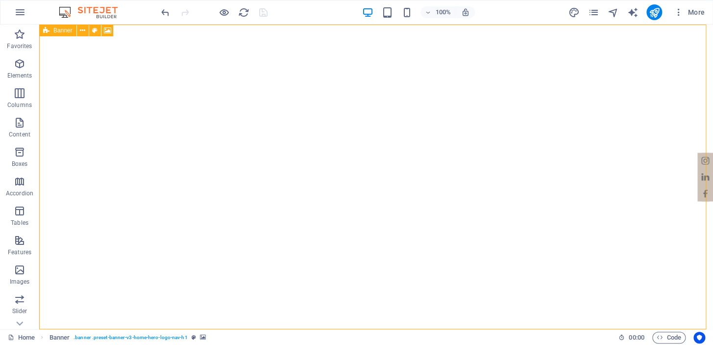
click at [84, 31] on icon at bounding box center [82, 30] width 5 height 10
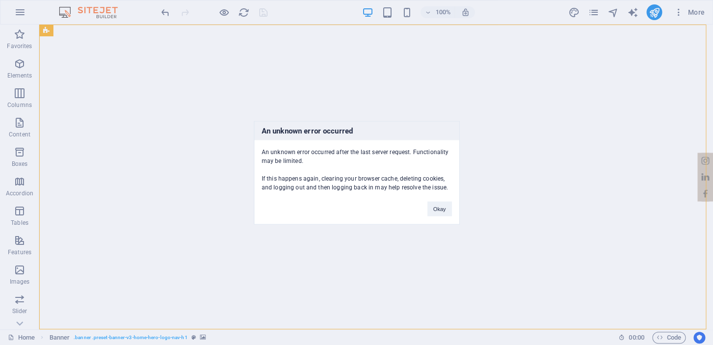
click at [443, 213] on button "Okay" at bounding box center [439, 208] width 25 height 15
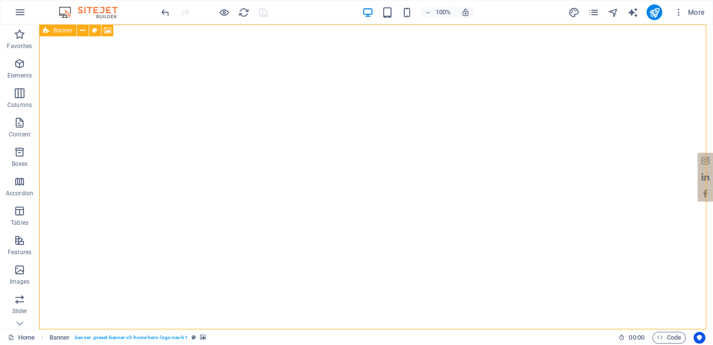
click at [81, 33] on icon at bounding box center [82, 30] width 5 height 10
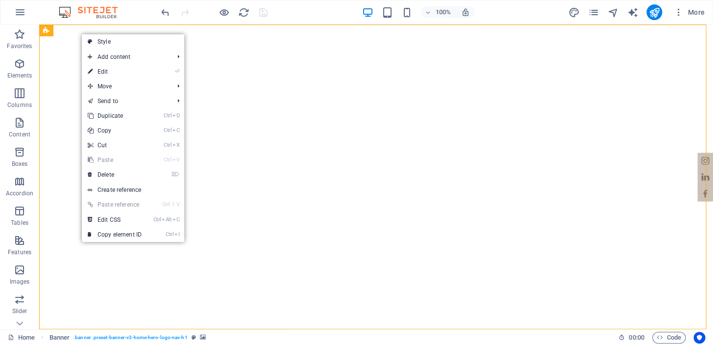
click at [118, 71] on link "⏎ Edit" at bounding box center [115, 71] width 66 height 15
select select "ms"
select select "s"
select select "progressive"
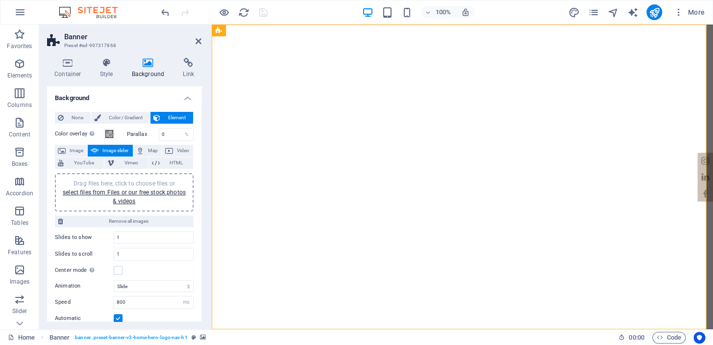
click at [149, 65] on icon at bounding box center [149, 63] width 48 height 10
click at [121, 194] on link "select files from Files or our free stock photos & videos" at bounding box center [124, 197] width 123 height 16
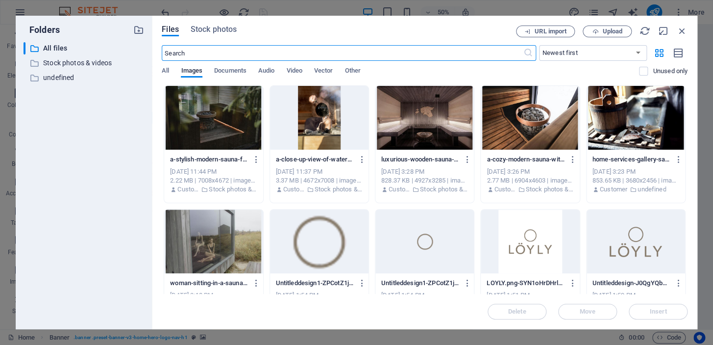
click at [433, 132] on div at bounding box center [424, 118] width 99 height 64
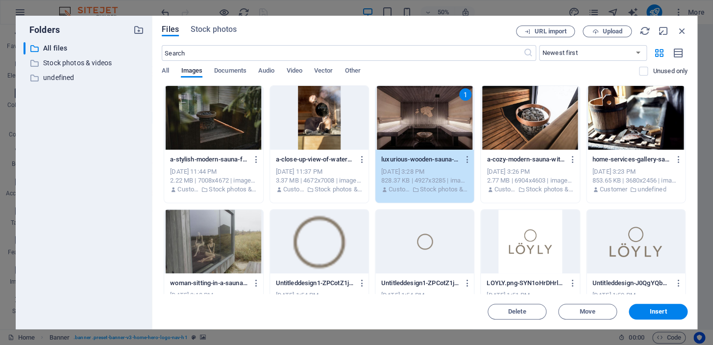
click at [203, 126] on div at bounding box center [213, 118] width 99 height 64
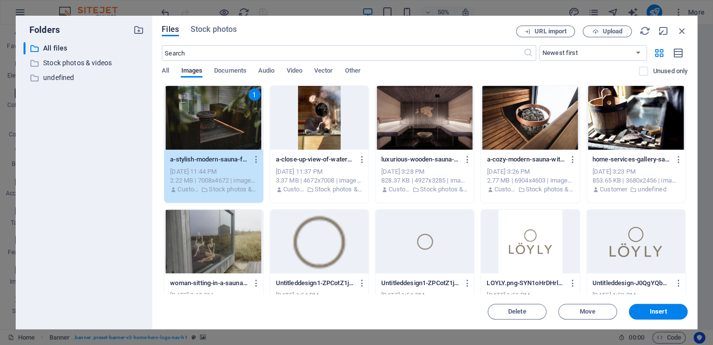
click at [446, 108] on div at bounding box center [424, 118] width 99 height 64
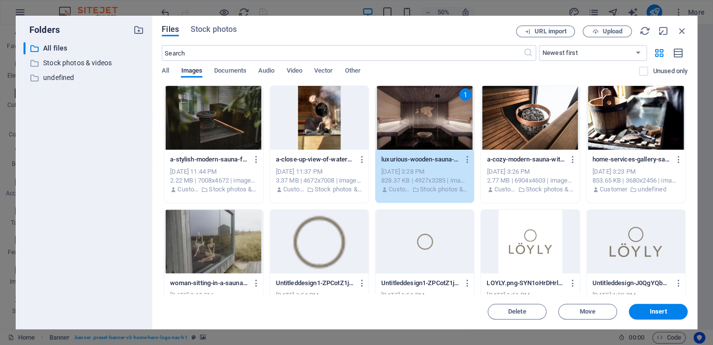
click at [222, 114] on div at bounding box center [213, 118] width 99 height 64
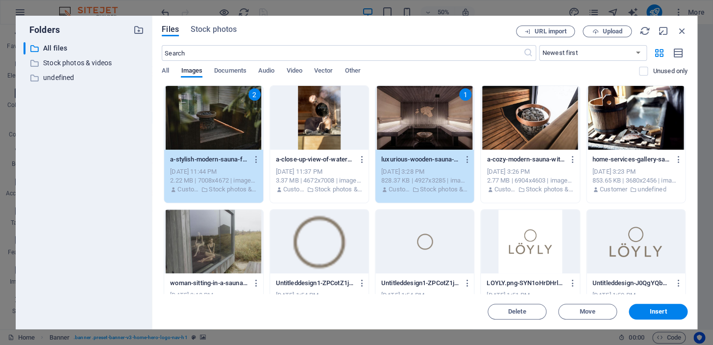
click at [543, 117] on div at bounding box center [530, 118] width 99 height 64
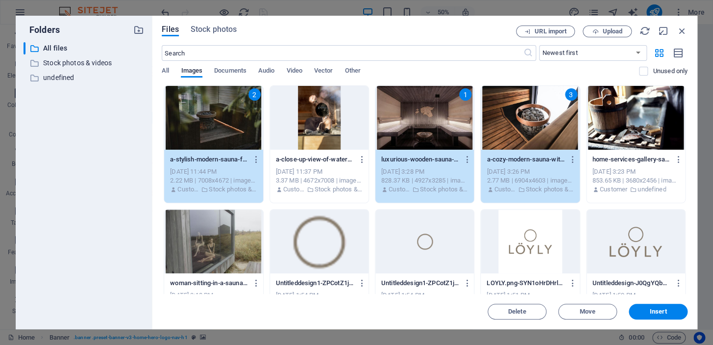
click at [255, 215] on div at bounding box center [213, 241] width 99 height 64
click at [653, 312] on span "Insert" at bounding box center [658, 311] width 17 height 6
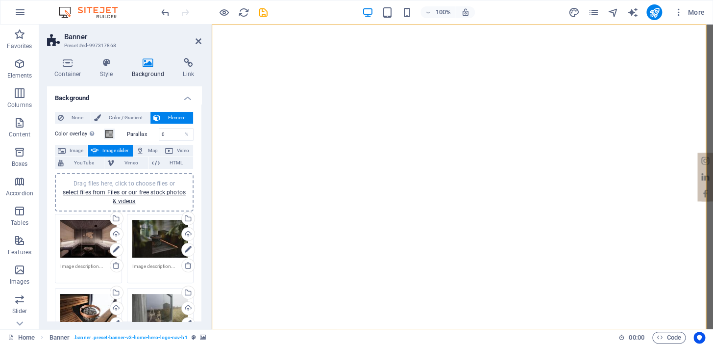
click at [134, 121] on span "Color / Gradient" at bounding box center [125, 118] width 43 height 12
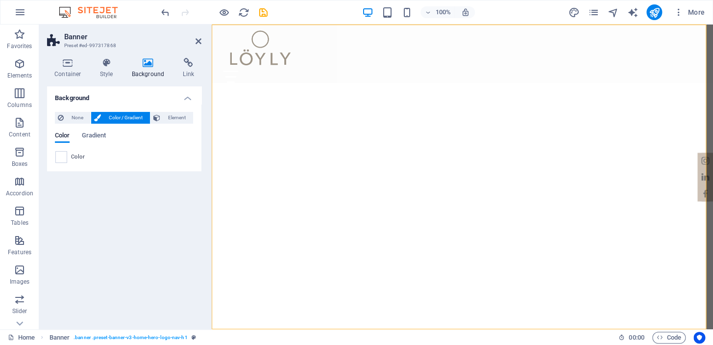
click at [165, 118] on span "Element" at bounding box center [176, 118] width 27 height 12
select select "ms"
select select "s"
select select "progressive"
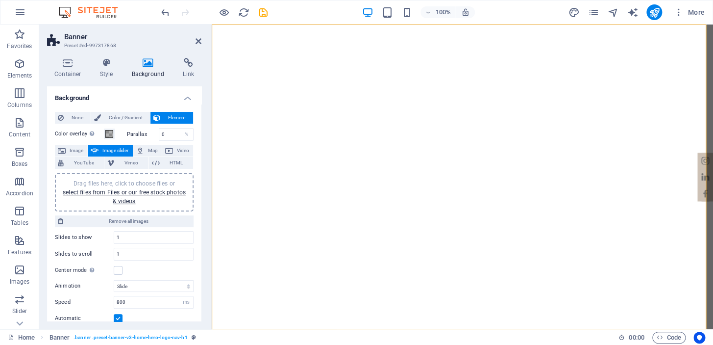
click at [123, 182] on span "Drag files here, click to choose files or select files from Files or our free s…" at bounding box center [124, 192] width 123 height 25
click at [107, 190] on link "select files from Files or our free stock photos & videos" at bounding box center [124, 197] width 123 height 16
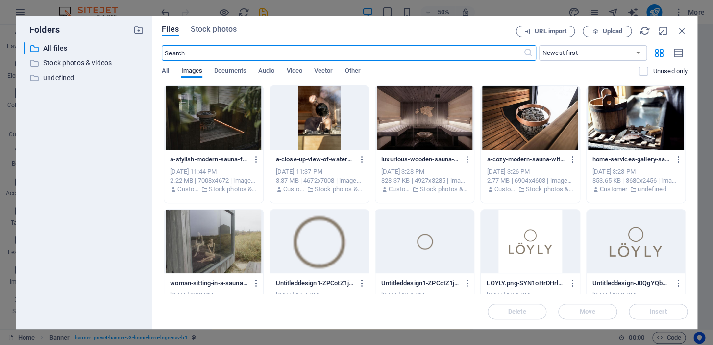
click at [438, 121] on div at bounding box center [424, 118] width 99 height 64
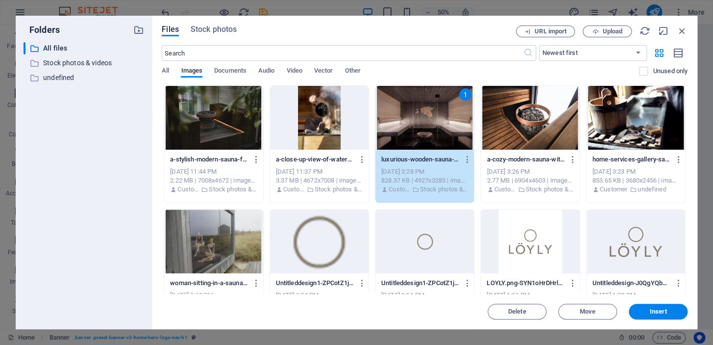
click at [229, 118] on div at bounding box center [213, 118] width 99 height 64
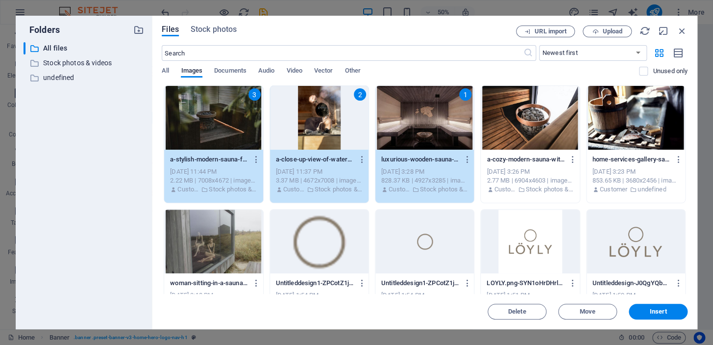
click at [339, 115] on div "2" at bounding box center [319, 118] width 99 height 64
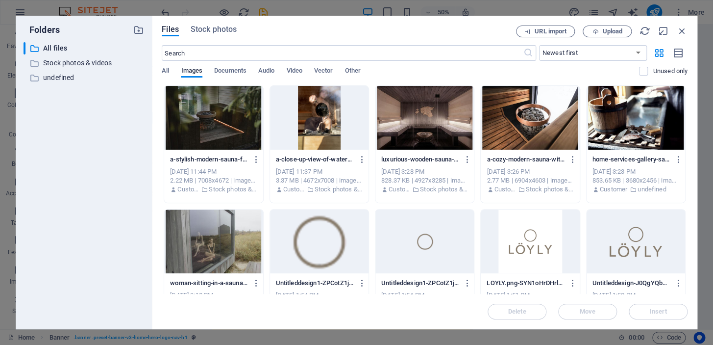
click at [420, 115] on div at bounding box center [424, 118] width 99 height 64
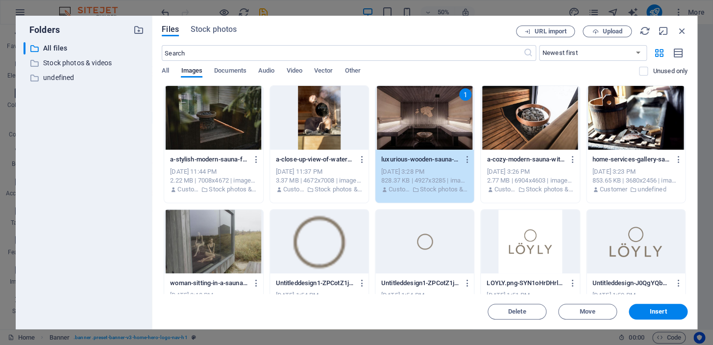
click at [204, 117] on div at bounding box center [213, 118] width 99 height 64
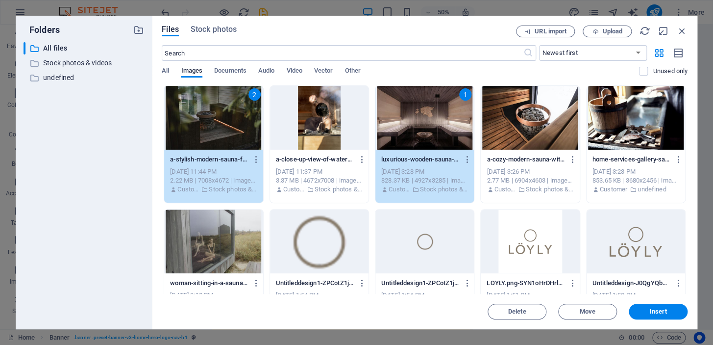
click at [537, 101] on div at bounding box center [530, 118] width 99 height 64
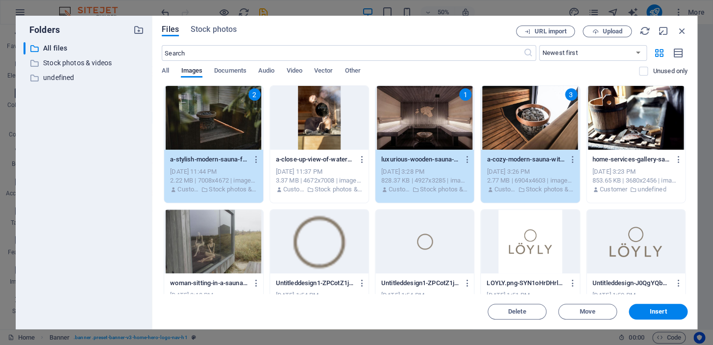
click at [206, 232] on div at bounding box center [213, 241] width 99 height 64
click at [651, 311] on span "Insert" at bounding box center [658, 311] width 17 height 6
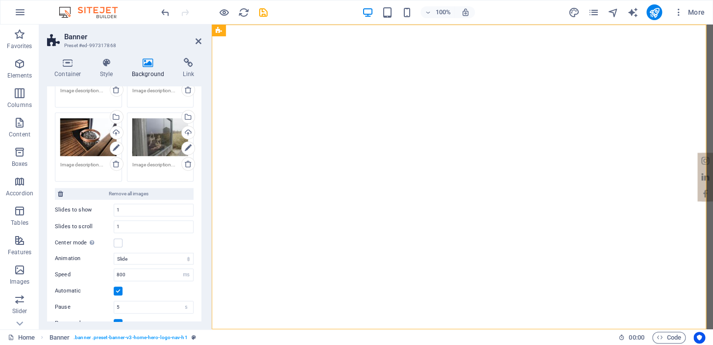
scroll to position [119, 0]
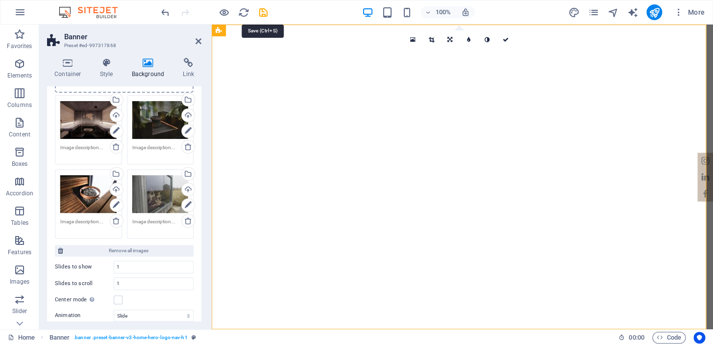
click at [263, 9] on icon "save" at bounding box center [263, 12] width 11 height 11
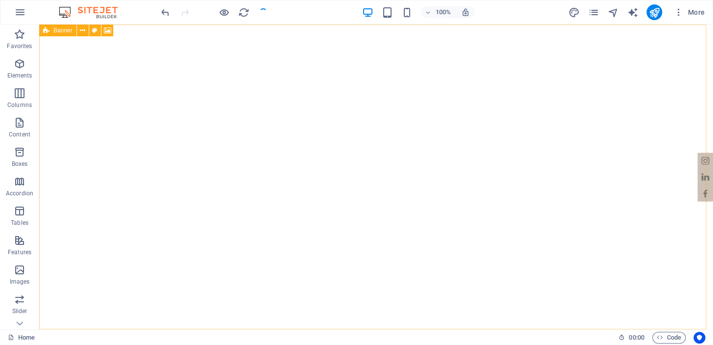
click at [84, 30] on icon at bounding box center [82, 30] width 5 height 10
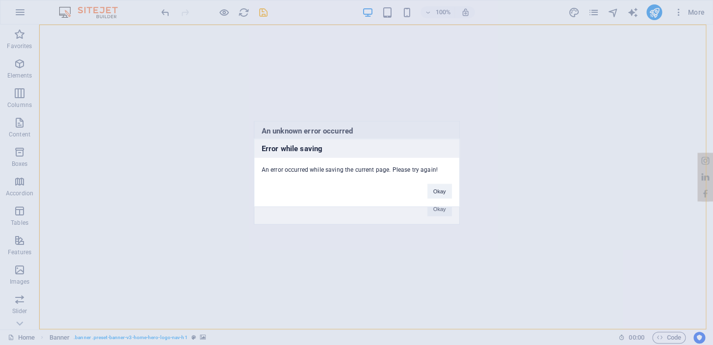
click at [439, 190] on button "Okay" at bounding box center [439, 190] width 25 height 15
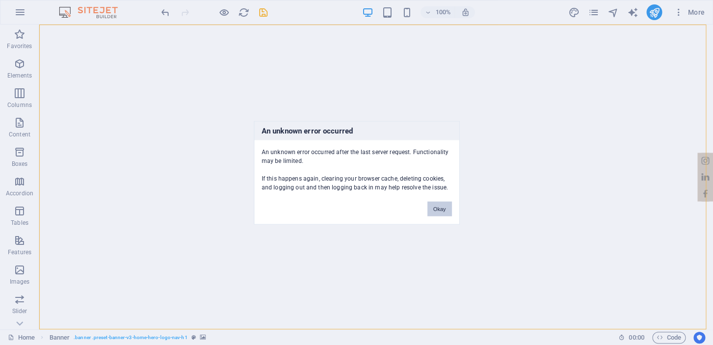
click at [440, 208] on button "Okay" at bounding box center [439, 208] width 25 height 15
